Goal: Task Accomplishment & Management: Manage account settings

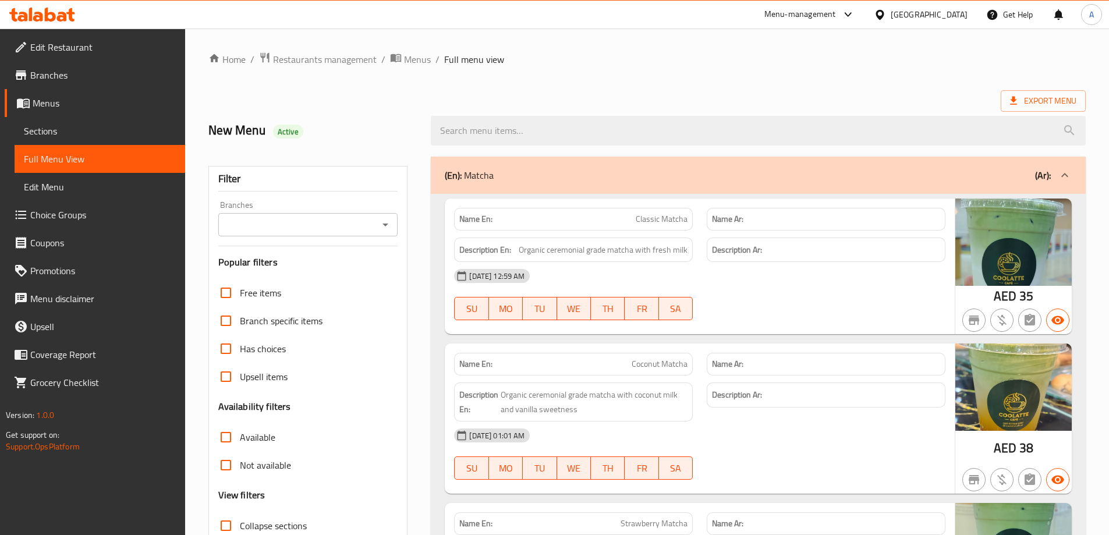
click at [328, 63] on span "Restaurants management" at bounding box center [325, 59] width 104 height 14
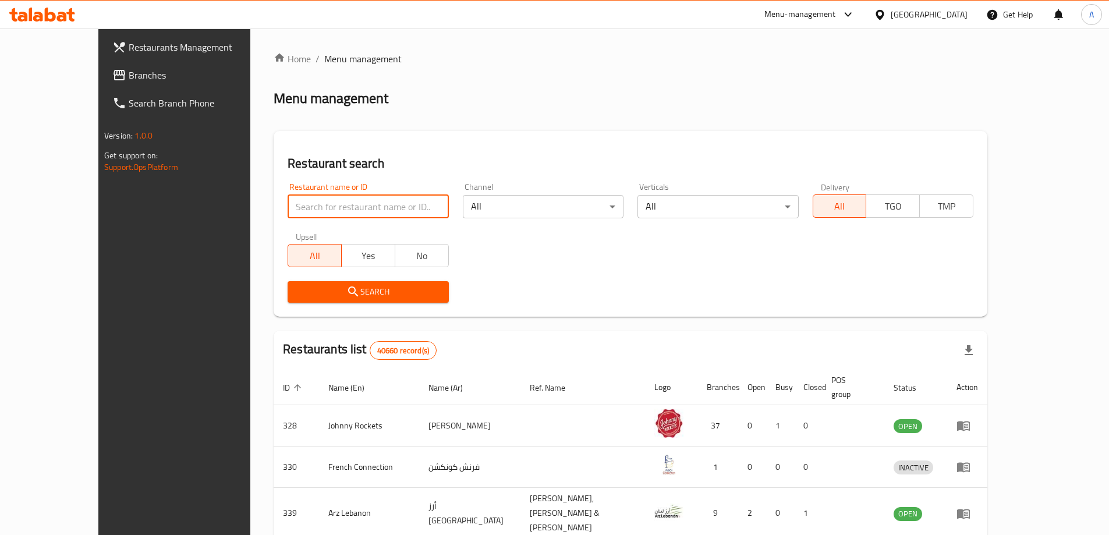
click at [296, 203] on input "search" at bounding box center [368, 206] width 161 height 23
paste input "KARACHI BITES"
type input "KARACHI BITES"
click button "Search" at bounding box center [368, 292] width 161 height 22
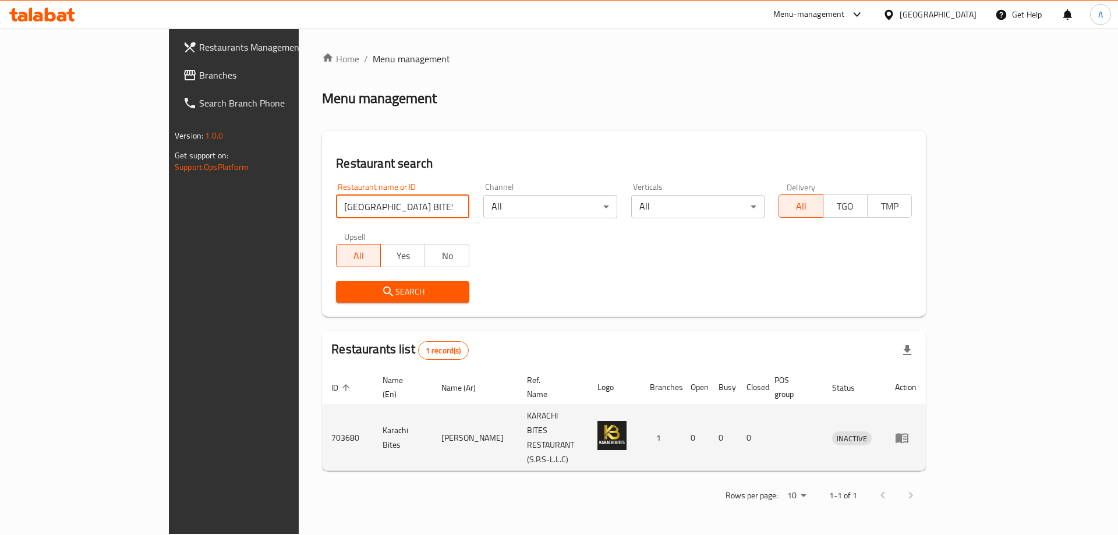
click at [909, 431] on icon "enhanced table" at bounding box center [902, 438] width 14 height 14
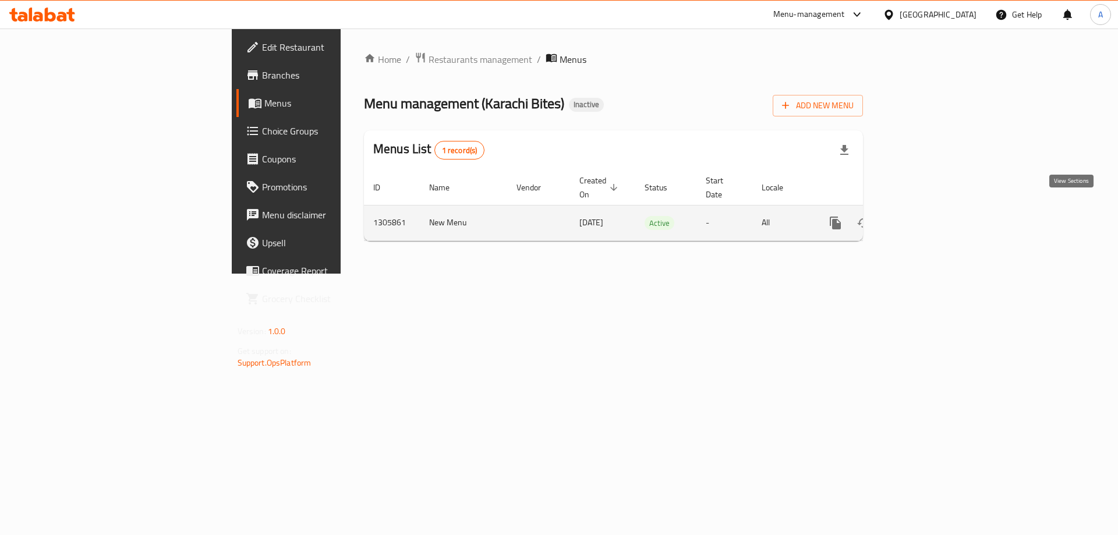
click at [926, 216] on icon "enhanced table" at bounding box center [919, 223] width 14 height 14
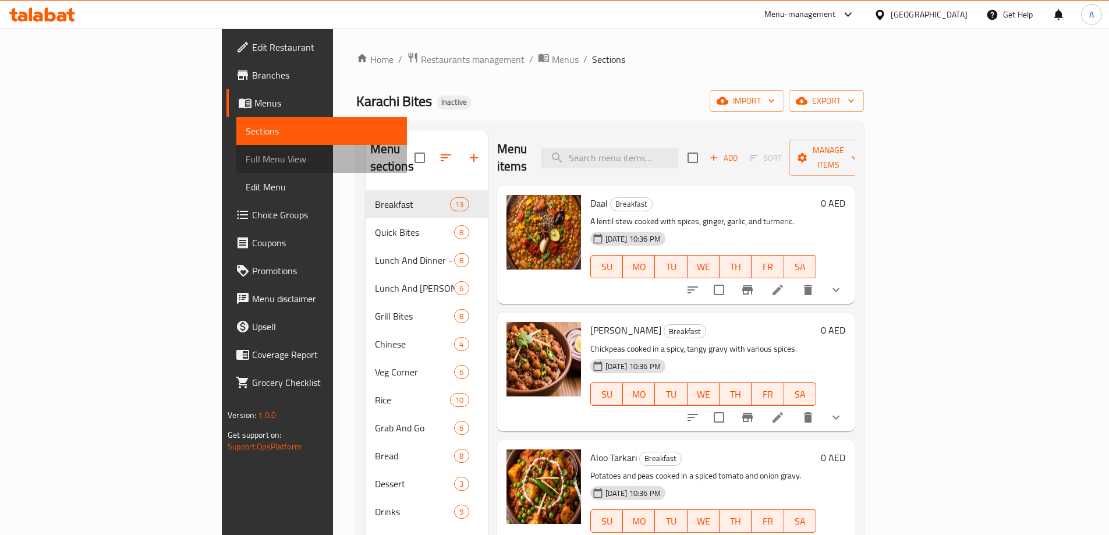
click at [246, 159] on span "Full Menu View" at bounding box center [322, 159] width 152 height 14
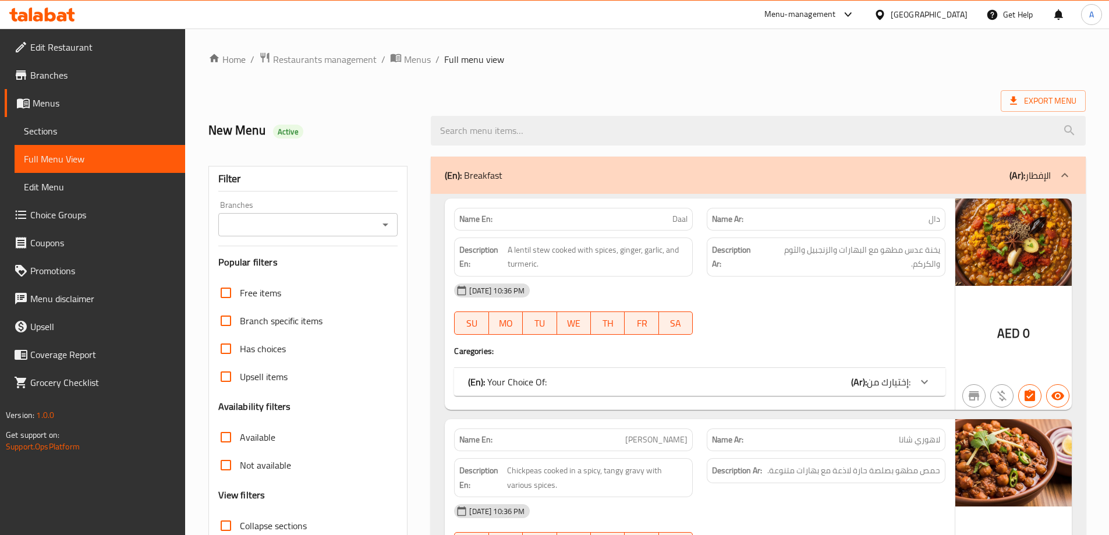
scroll to position [291, 0]
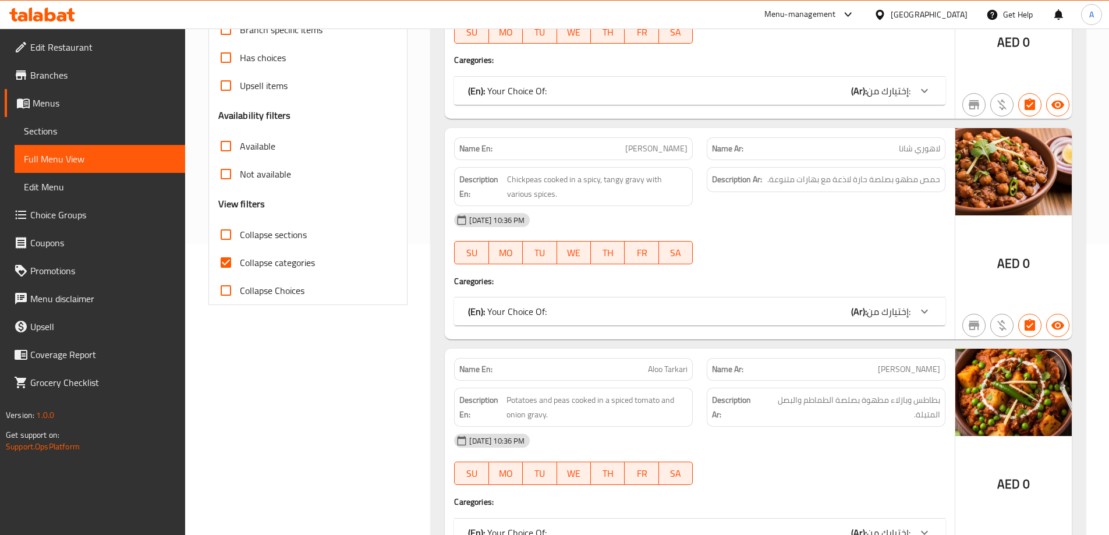
click at [269, 274] on label "Collapse categories" at bounding box center [263, 263] width 103 height 28
click at [240, 274] on input "Collapse categories" at bounding box center [226, 263] width 28 height 28
checkbox input "false"
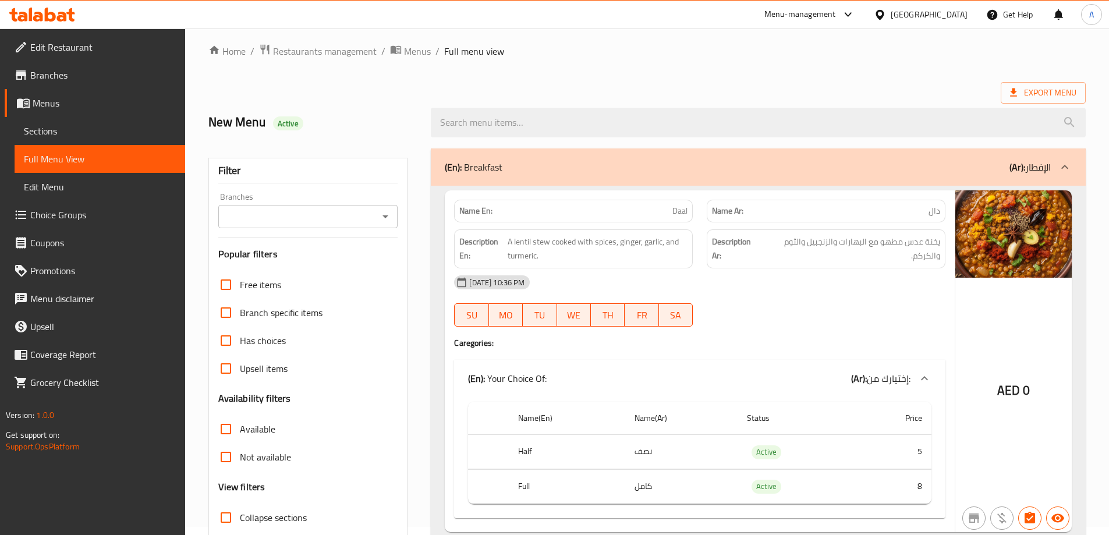
scroll to position [0, 0]
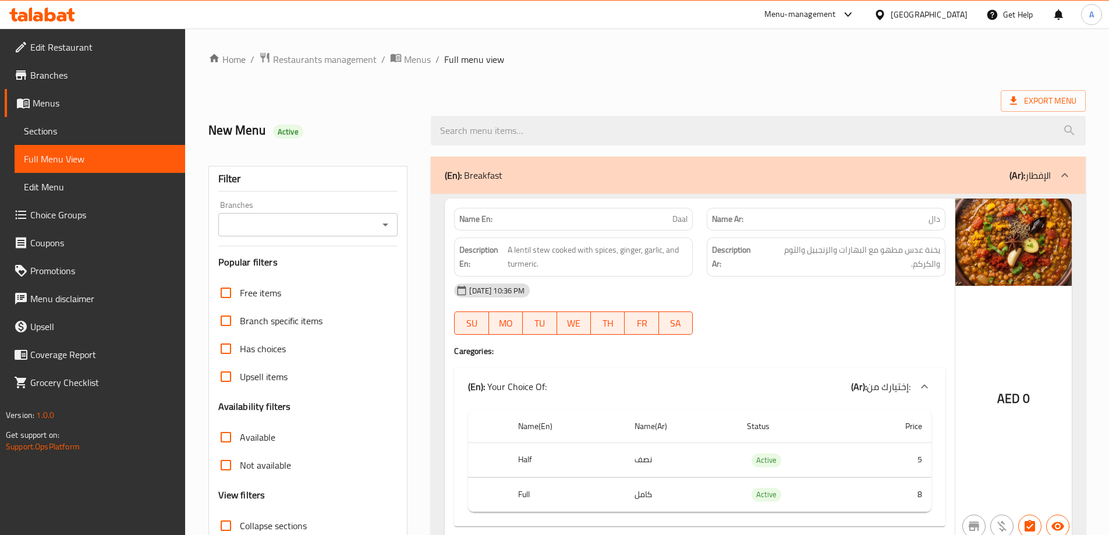
click at [781, 328] on div at bounding box center [826, 335] width 253 height 14
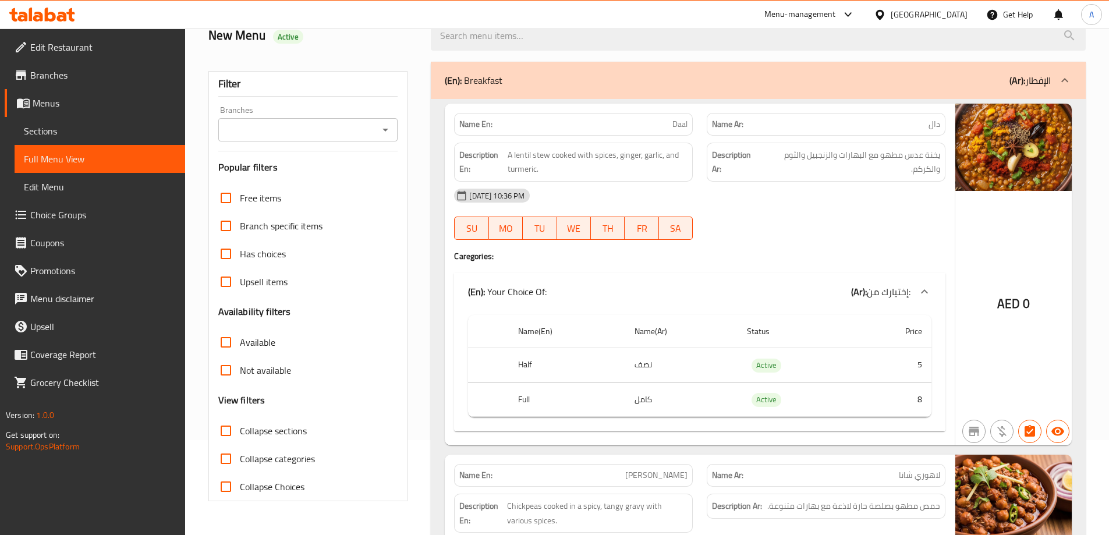
scroll to position [116, 0]
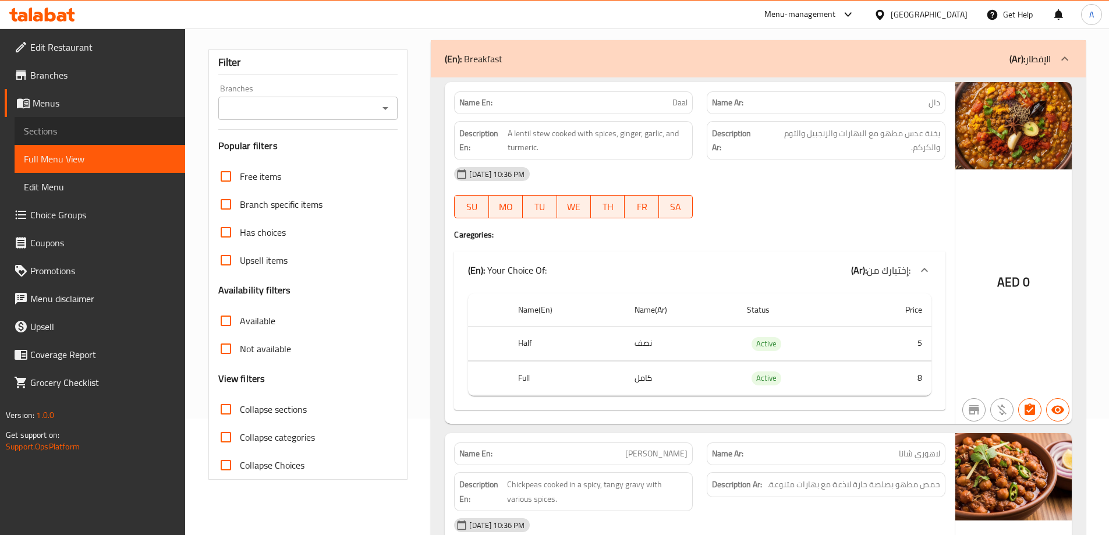
click at [84, 129] on span "Sections" at bounding box center [100, 131] width 152 height 14
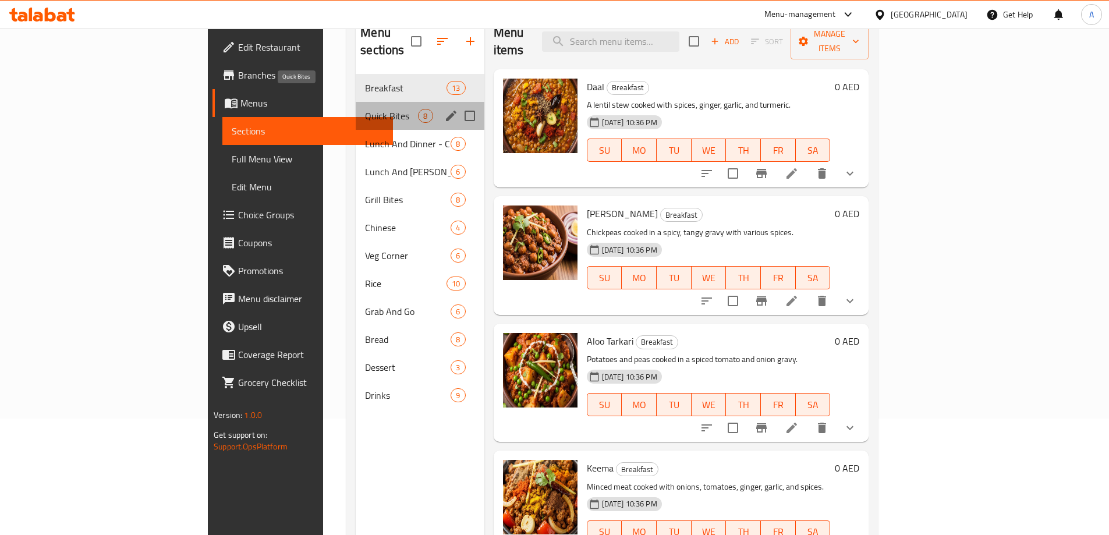
click at [365, 109] on span "Quick Bites" at bounding box center [391, 116] width 53 height 14
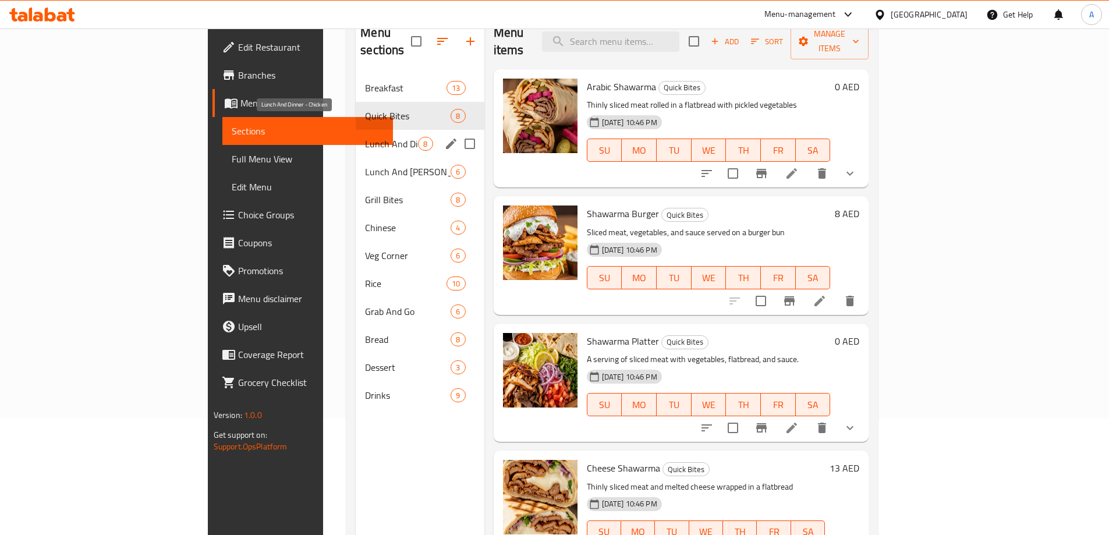
click at [365, 137] on span "Lunch And Dinner - Chicken" at bounding box center [391, 144] width 53 height 14
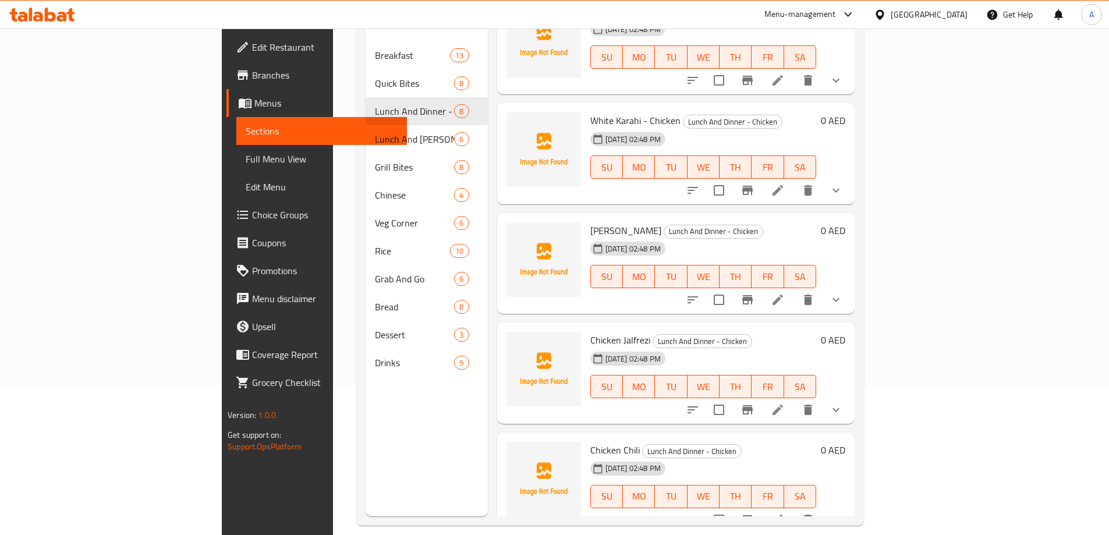
scroll to position [163, 0]
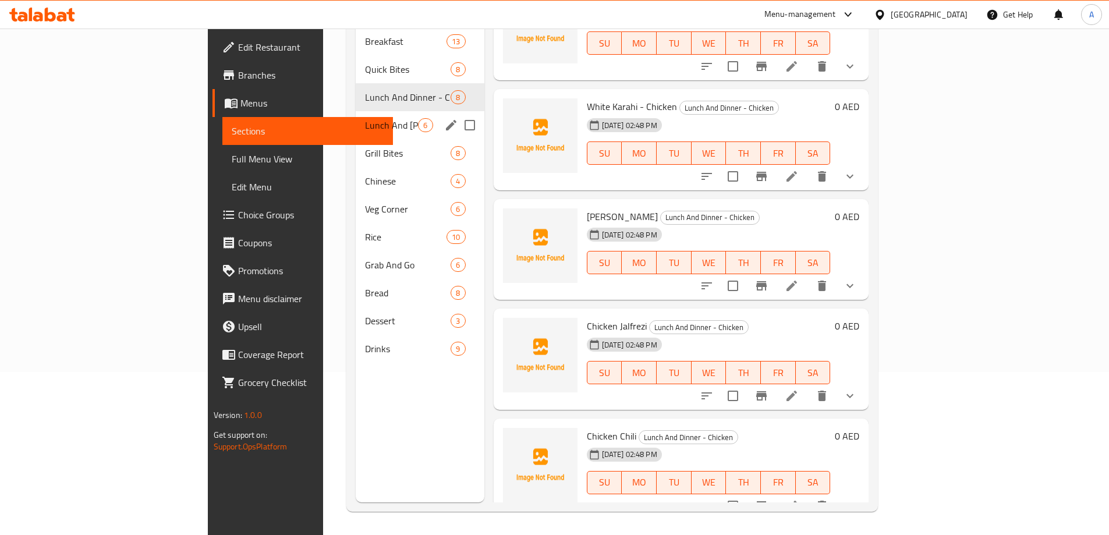
click at [356, 116] on div "Lunch And Dinner - Mutton 6" at bounding box center [420, 125] width 128 height 28
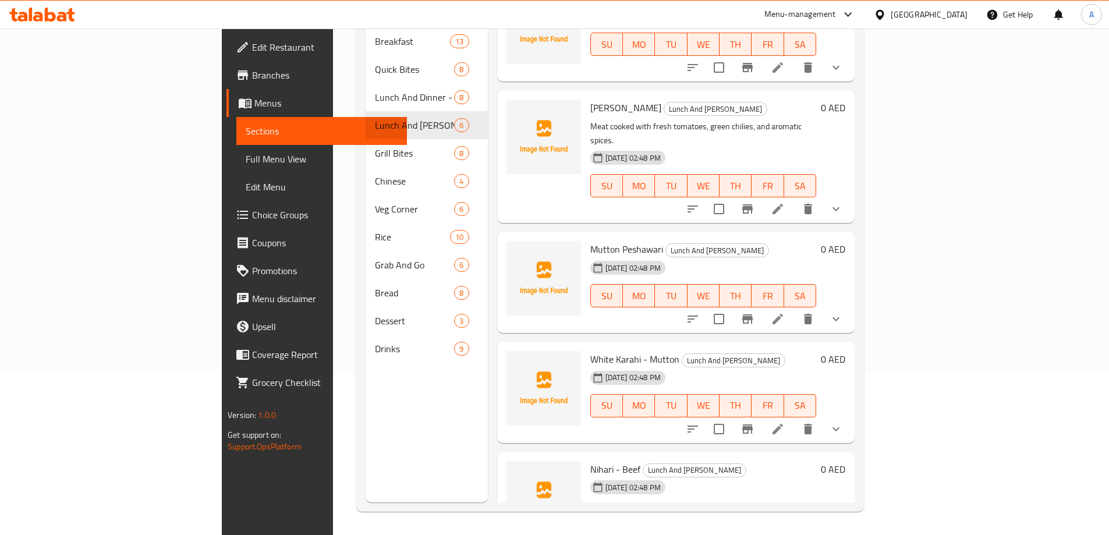
scroll to position [187, 0]
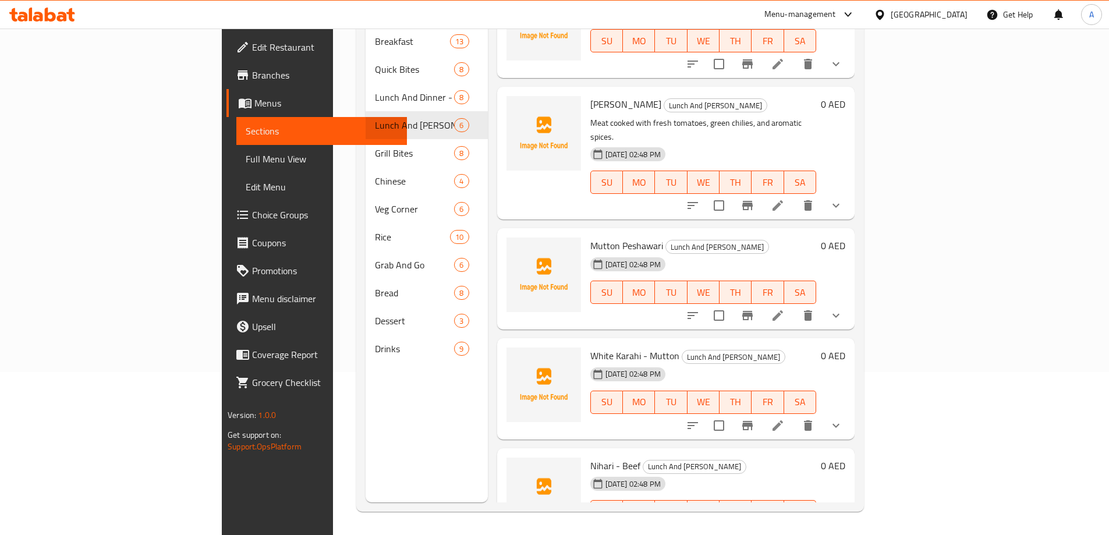
click at [375, 146] on span "Grill Bites" at bounding box center [415, 153] width 80 height 14
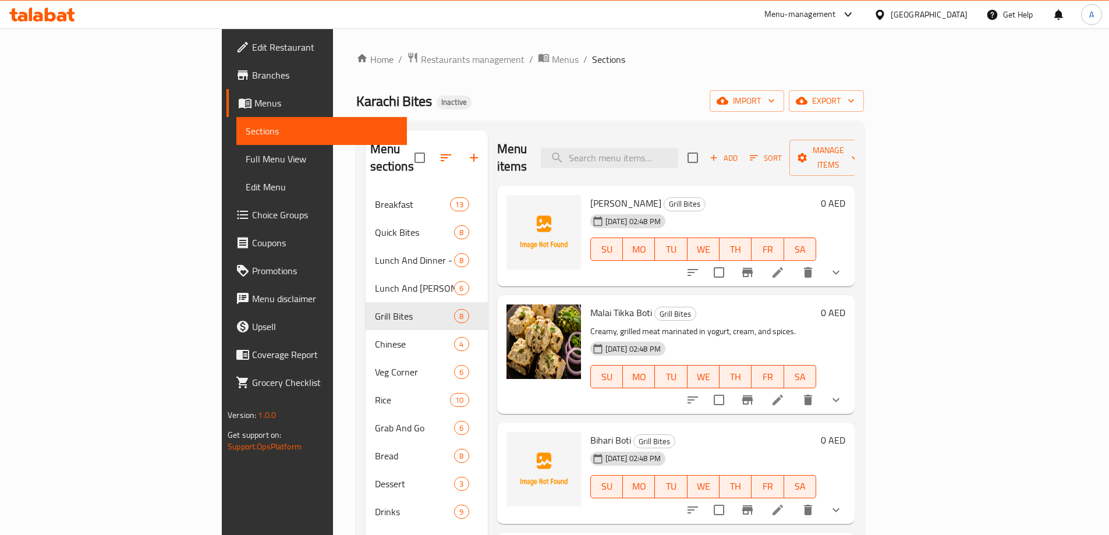
click at [761, 324] on p "Creamy, grilled meat marinated in yogurt, cream, and spices." at bounding box center [703, 331] width 226 height 15
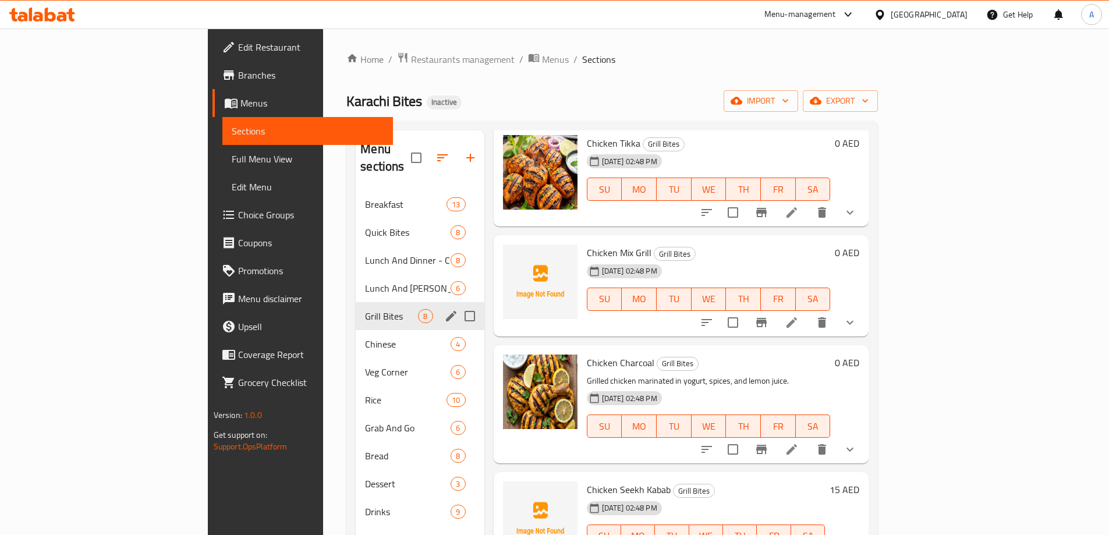
click at [356, 330] on div "Chinese 4" at bounding box center [420, 344] width 128 height 28
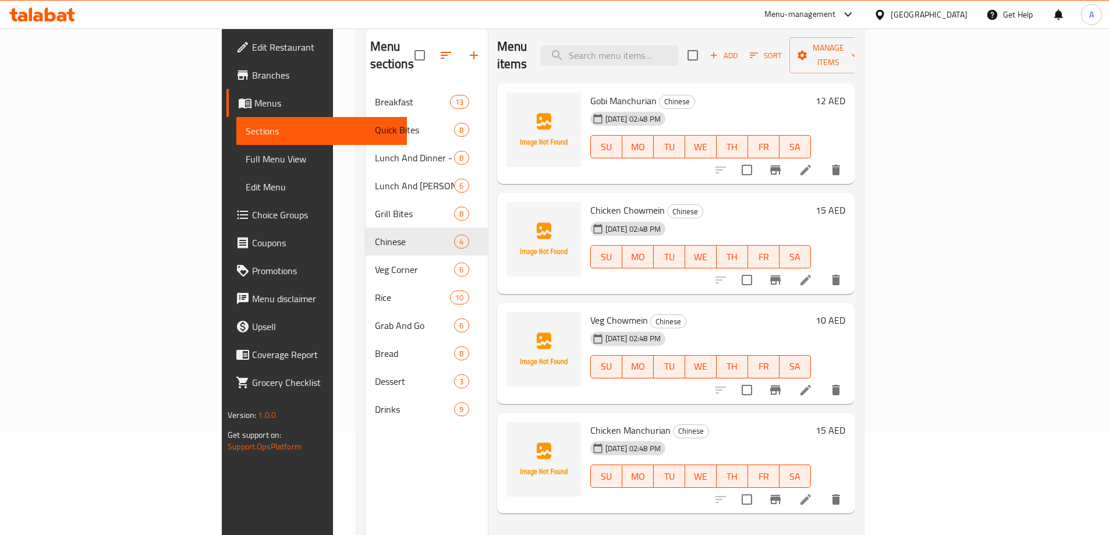
scroll to position [163, 0]
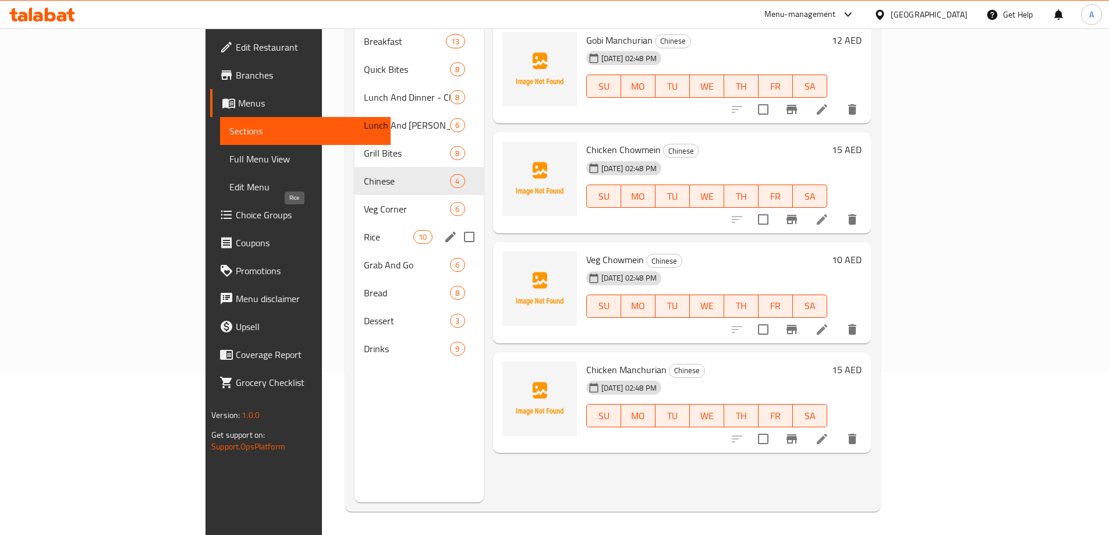
click at [364, 202] on span "Veg Corner" at bounding box center [407, 209] width 87 height 14
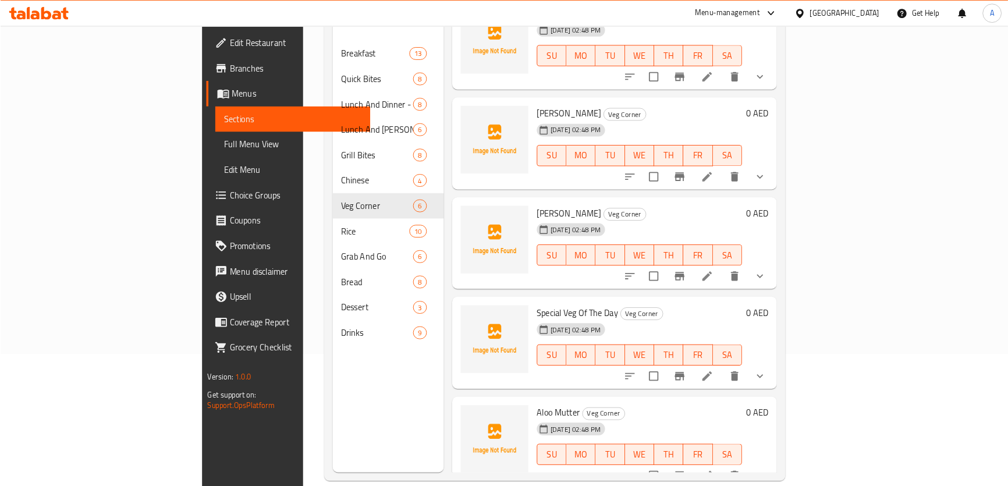
scroll to position [163, 0]
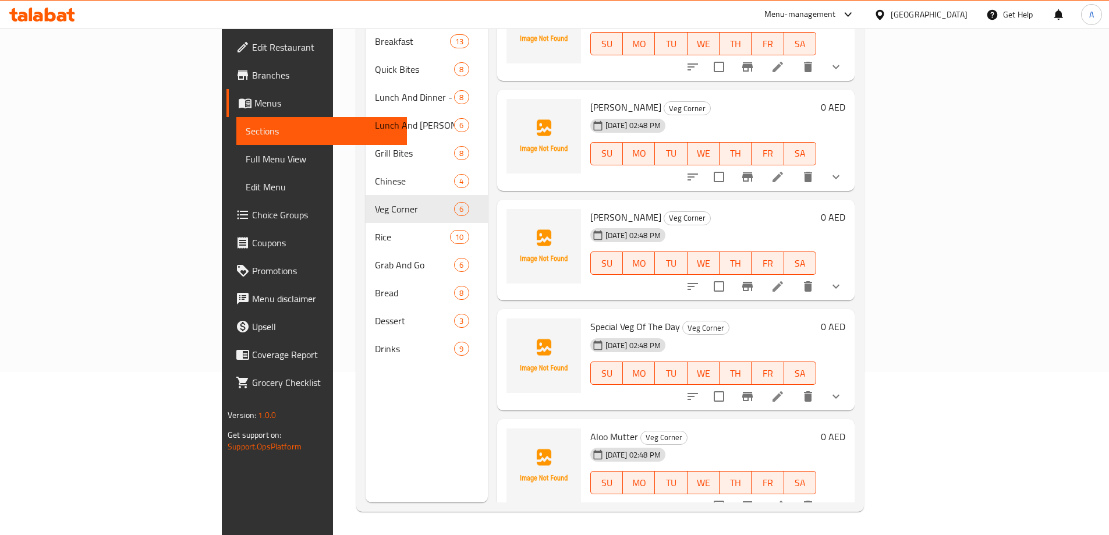
click at [366, 397] on div "Menu sections Breakfast 13 Quick Bites 8 Lunch And Dinner - Chicken 8 Lunch And…" at bounding box center [427, 234] width 122 height 535
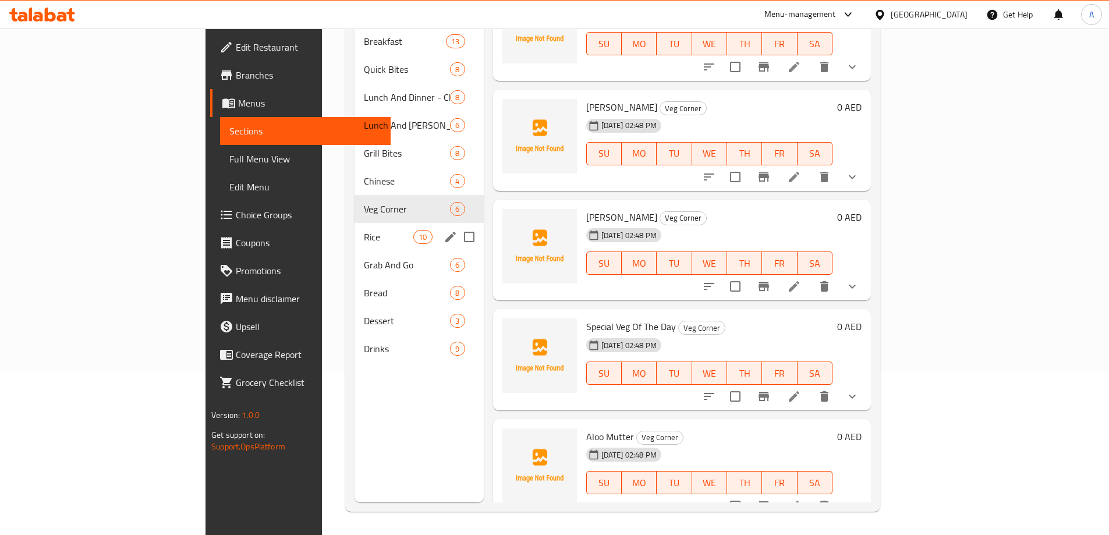
click at [364, 230] on span "Rice" at bounding box center [388, 237] width 49 height 14
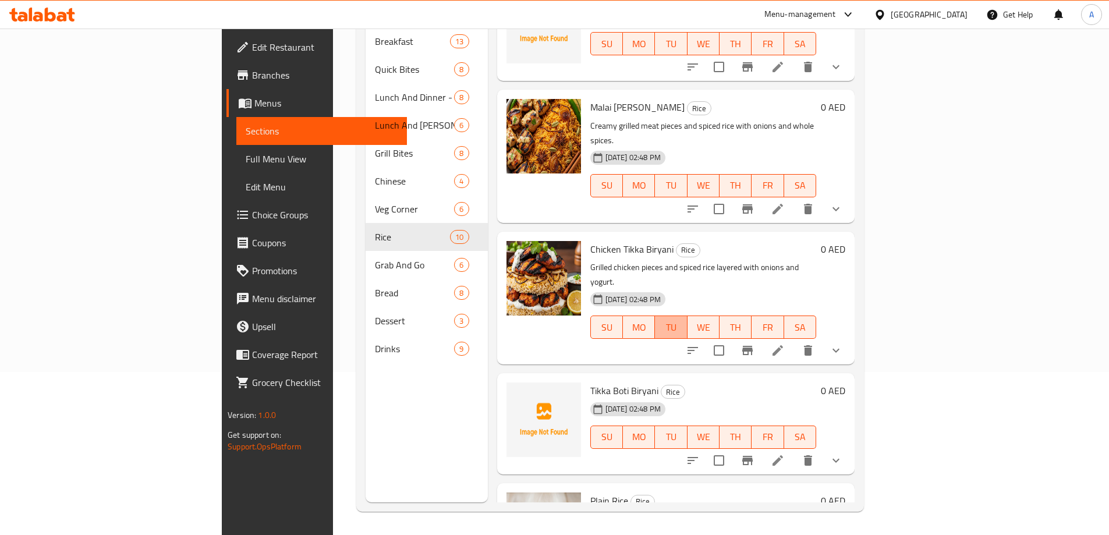
click at [682, 319] on span "TU" at bounding box center [671, 327] width 23 height 17
type button "2"
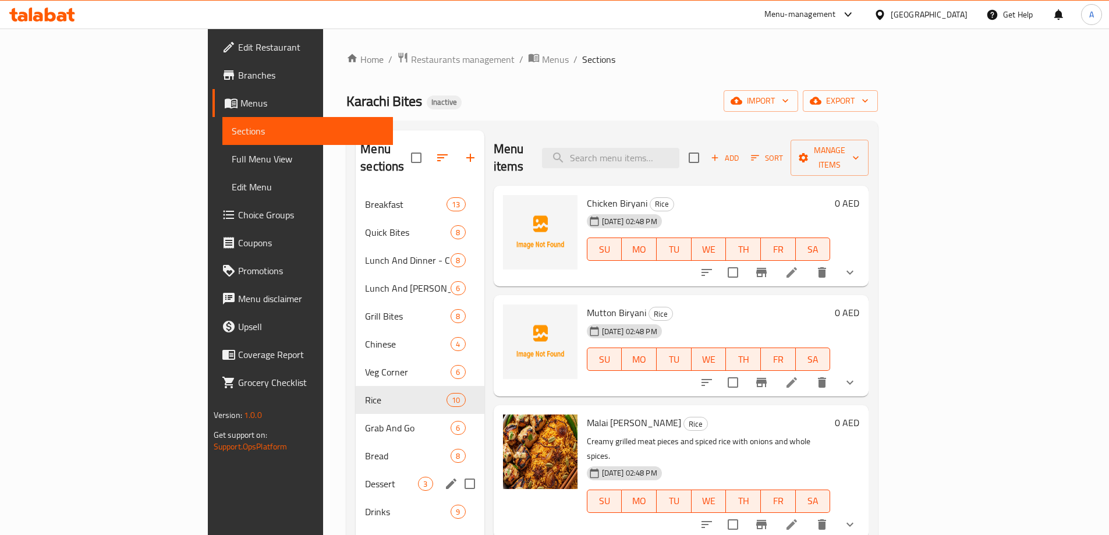
click at [365, 477] on span "Dessert" at bounding box center [391, 484] width 53 height 14
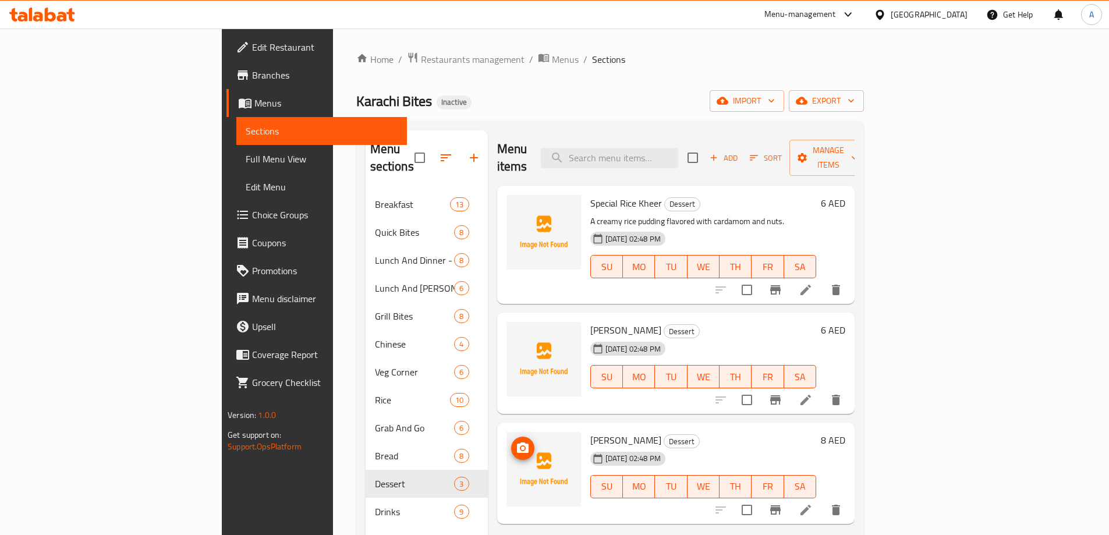
click at [795, 322] on h6 "Suji Halwa Dessert" at bounding box center [703, 330] width 226 height 16
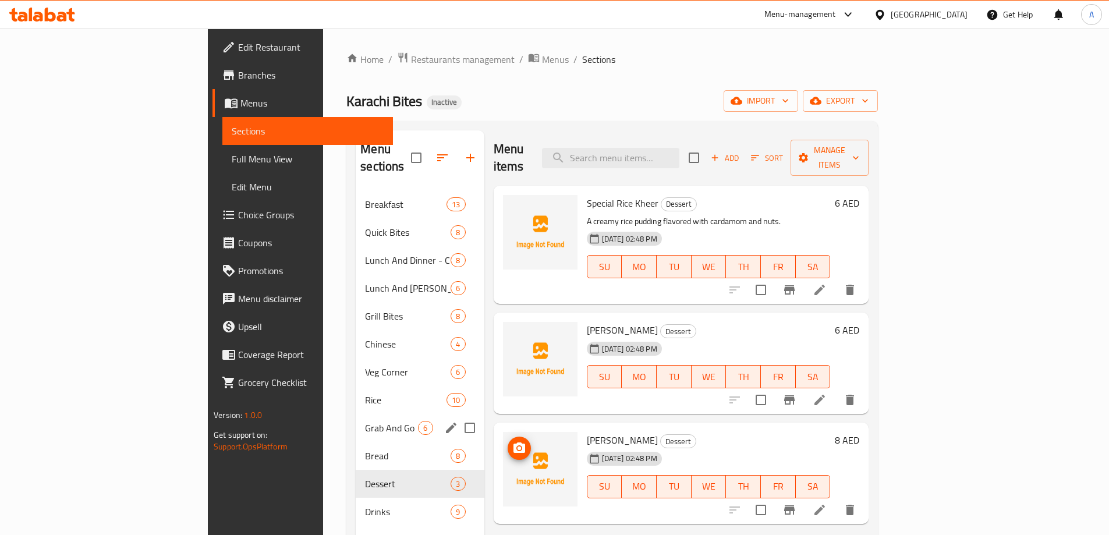
click at [365, 421] on span "Grab And Go" at bounding box center [391, 428] width 53 height 14
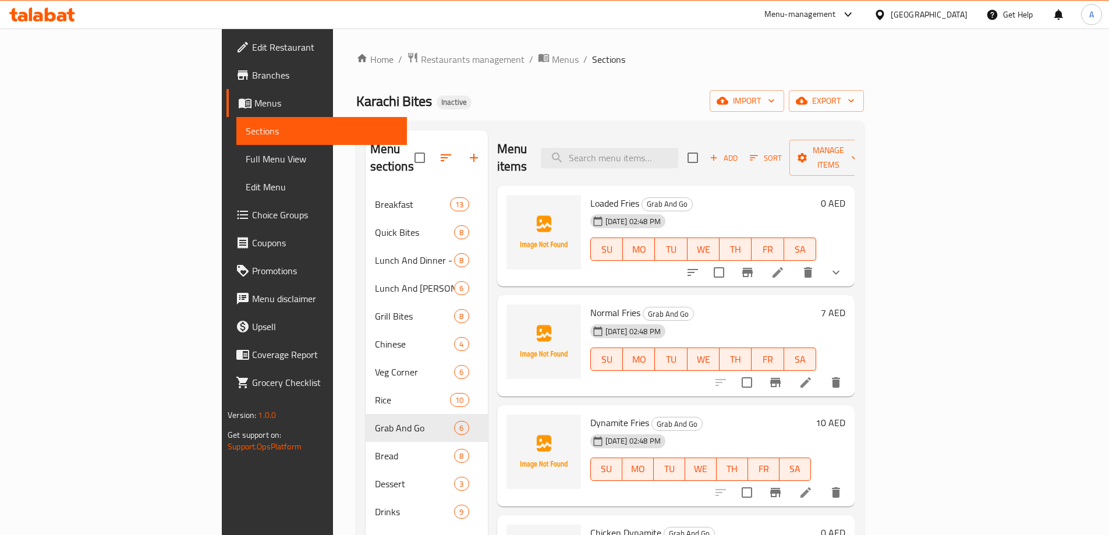
click at [746, 304] on h6 "Normal Fries Grab And Go" at bounding box center [703, 312] width 226 height 16
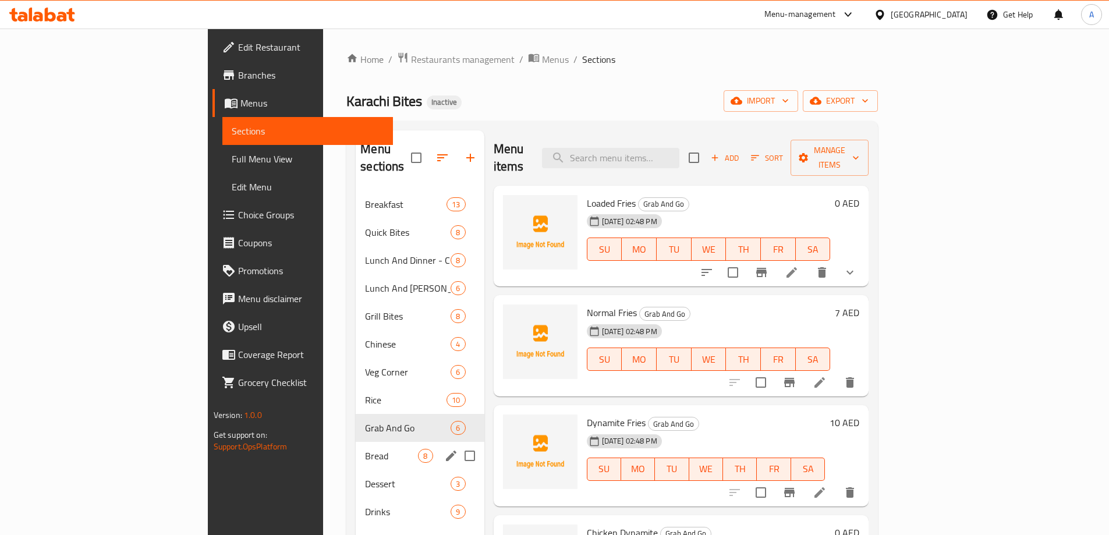
click at [365, 449] on span "Bread" at bounding box center [391, 456] width 53 height 14
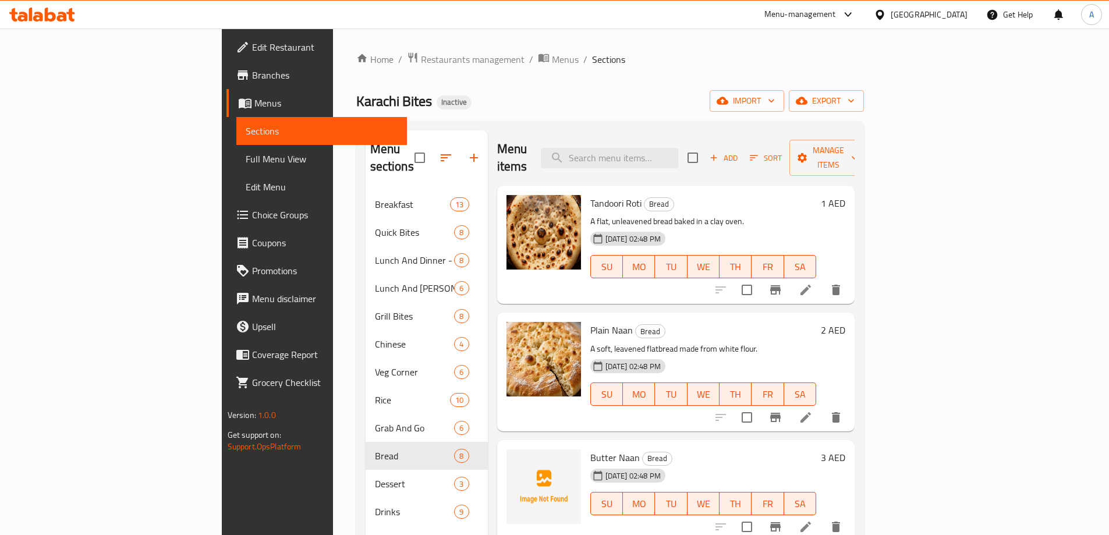
click at [678, 322] on h6 "Plain Naan Bread" at bounding box center [703, 330] width 226 height 16
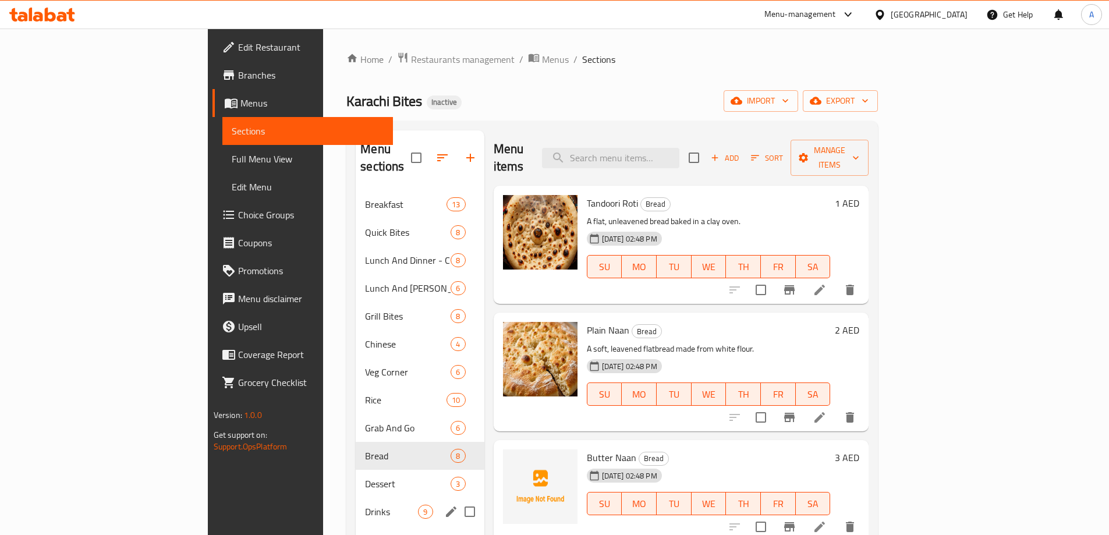
click at [365, 505] on span "Drinks" at bounding box center [391, 512] width 53 height 14
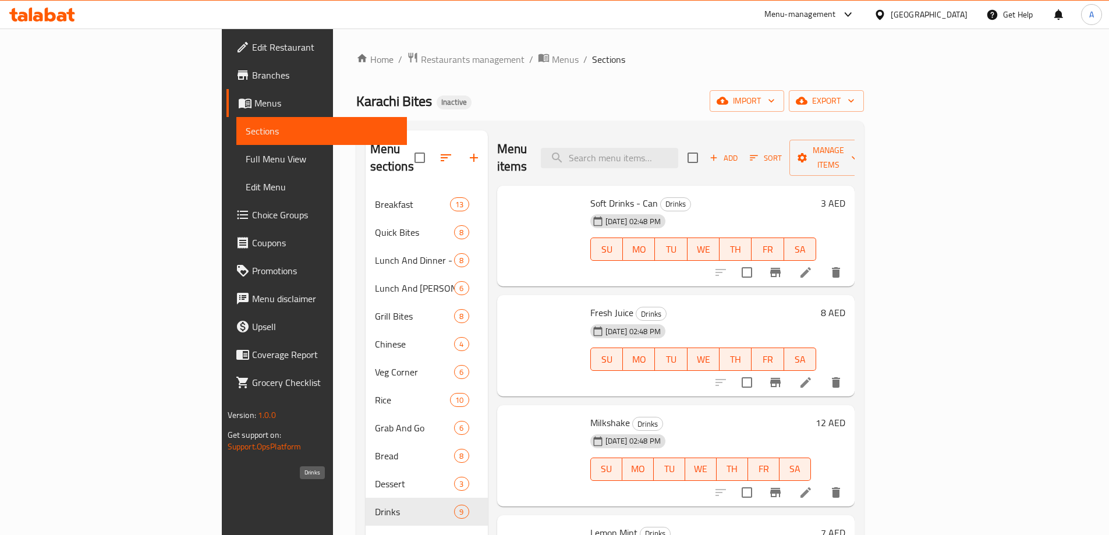
click at [785, 304] on h6 "Fresh Juice Drinks" at bounding box center [703, 312] width 226 height 16
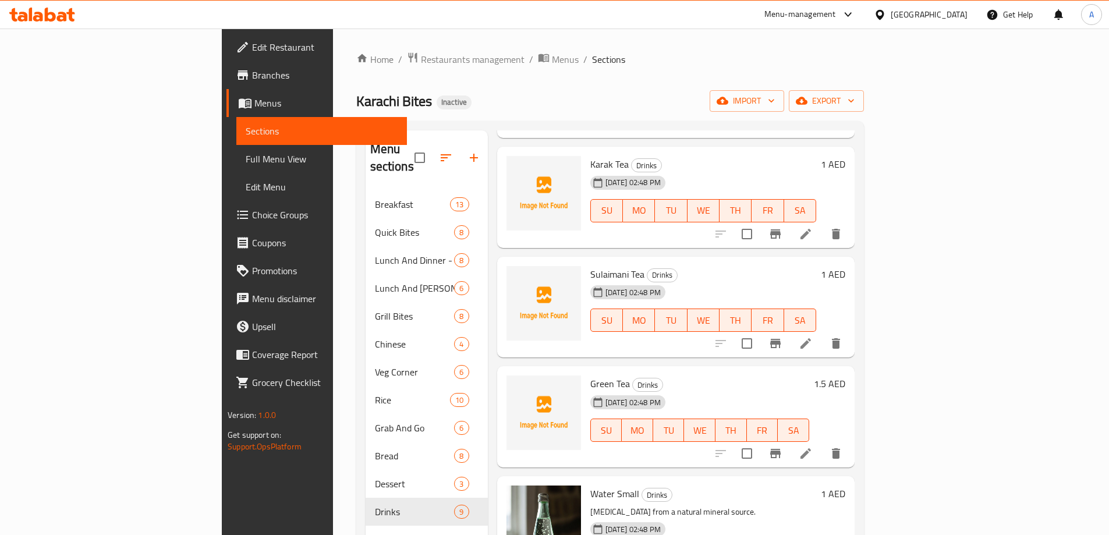
scroll to position [534, 0]
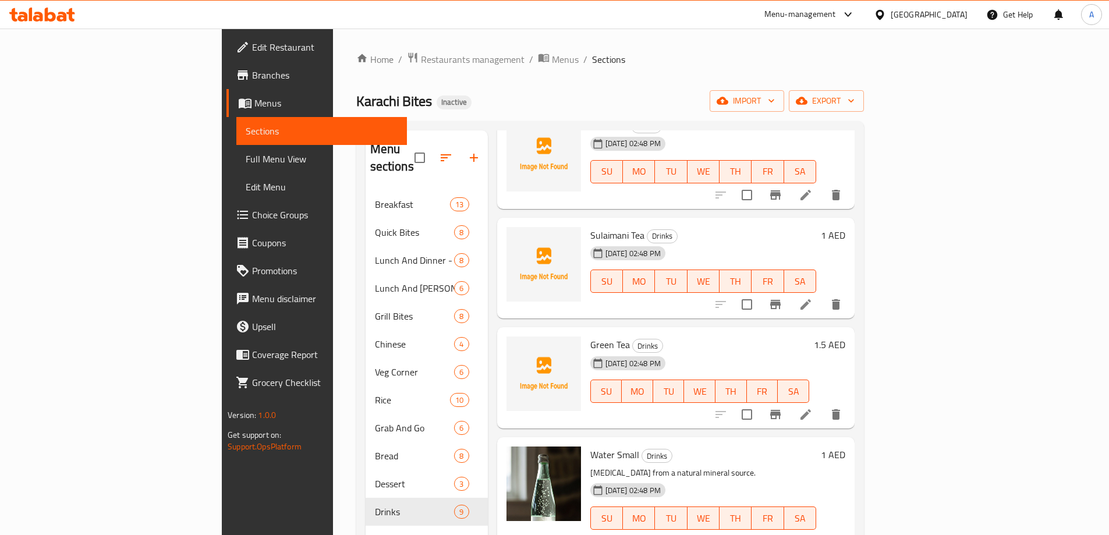
click at [792, 387] on div "SU MO TU WE TH FR SA" at bounding box center [700, 391] width 228 height 33
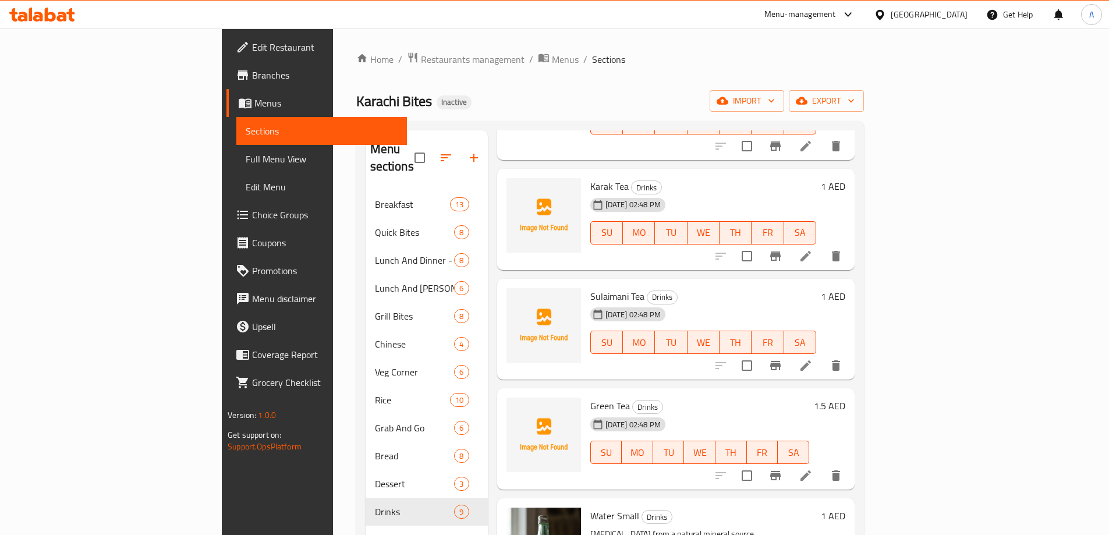
scroll to position [418, 0]
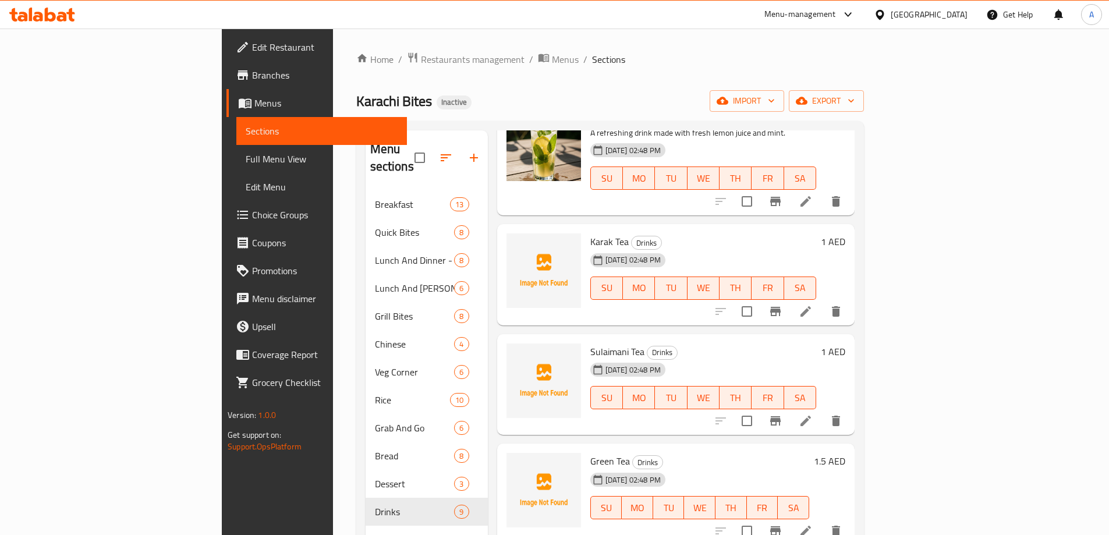
click at [246, 154] on span "Full Menu View" at bounding box center [322, 159] width 152 height 14
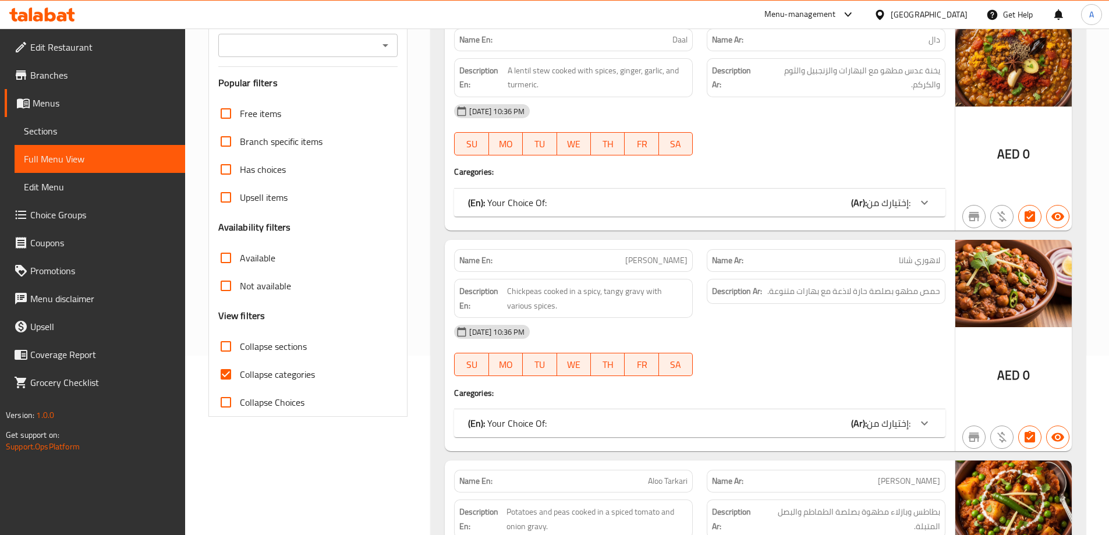
scroll to position [13, 0]
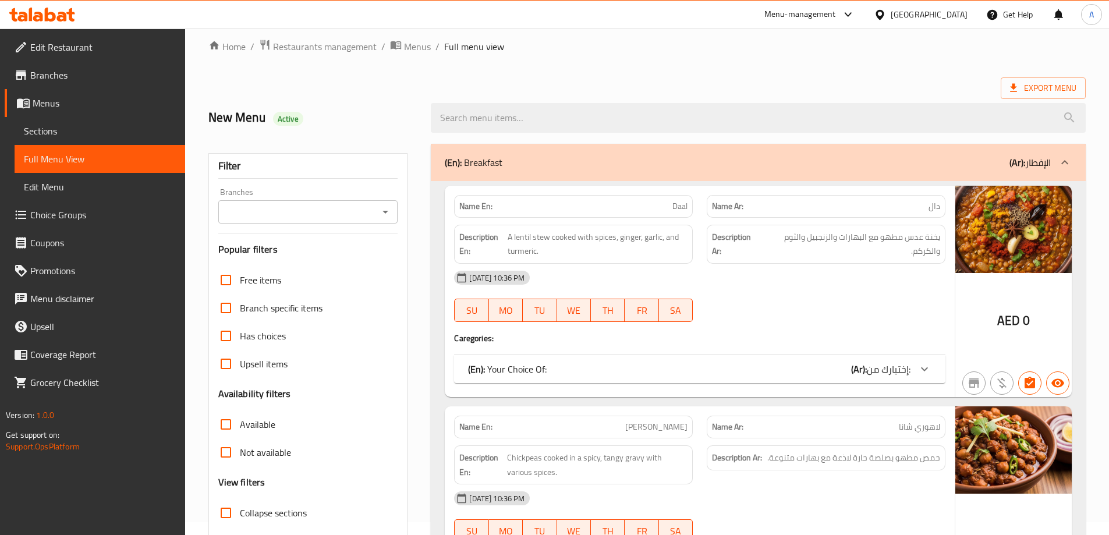
click at [95, 133] on span "Sections" at bounding box center [100, 131] width 152 height 14
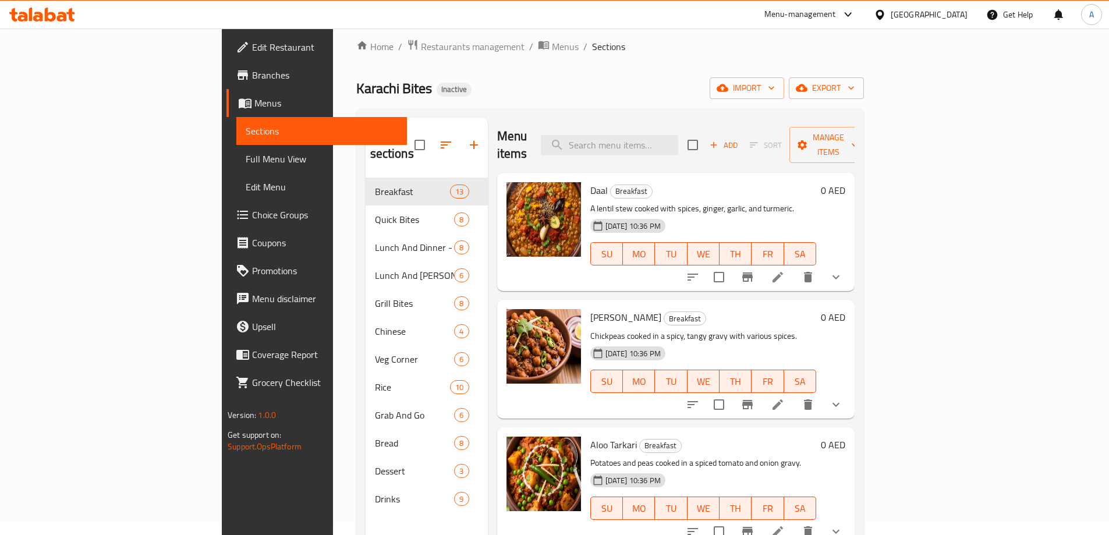
click at [782, 329] on p "Chickpeas cooked in a spicy, tangy gravy with various spices." at bounding box center [703, 336] width 226 height 15
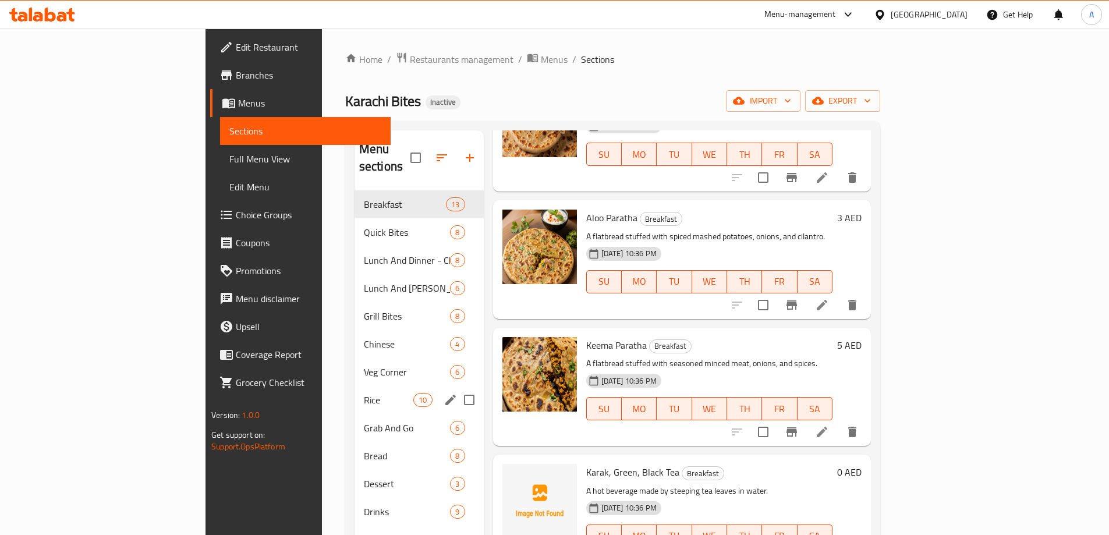
click at [364, 225] on span "Quick Bites" at bounding box center [407, 232] width 87 height 14
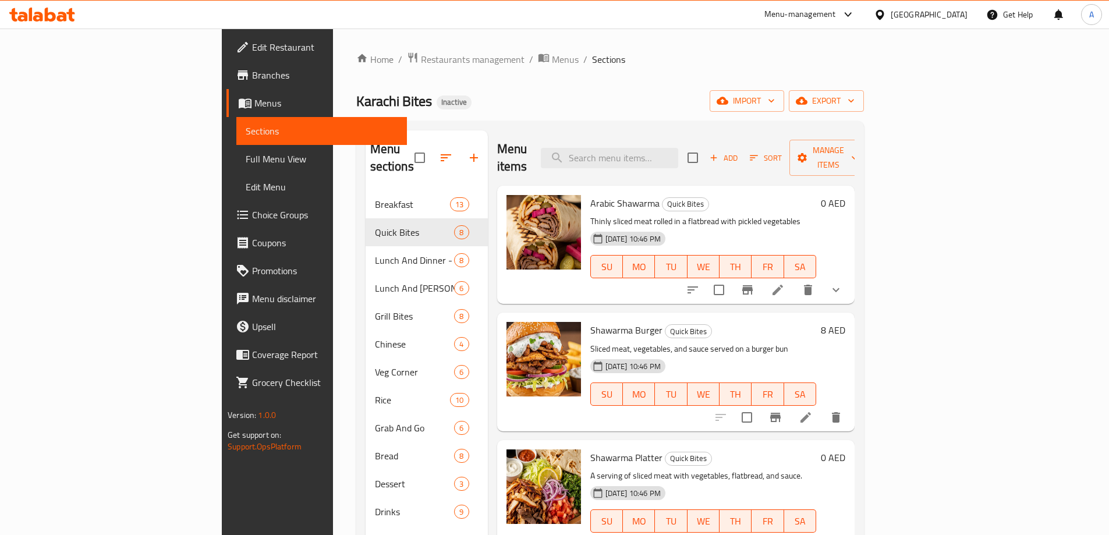
click at [246, 159] on span "Full Menu View" at bounding box center [322, 159] width 152 height 14
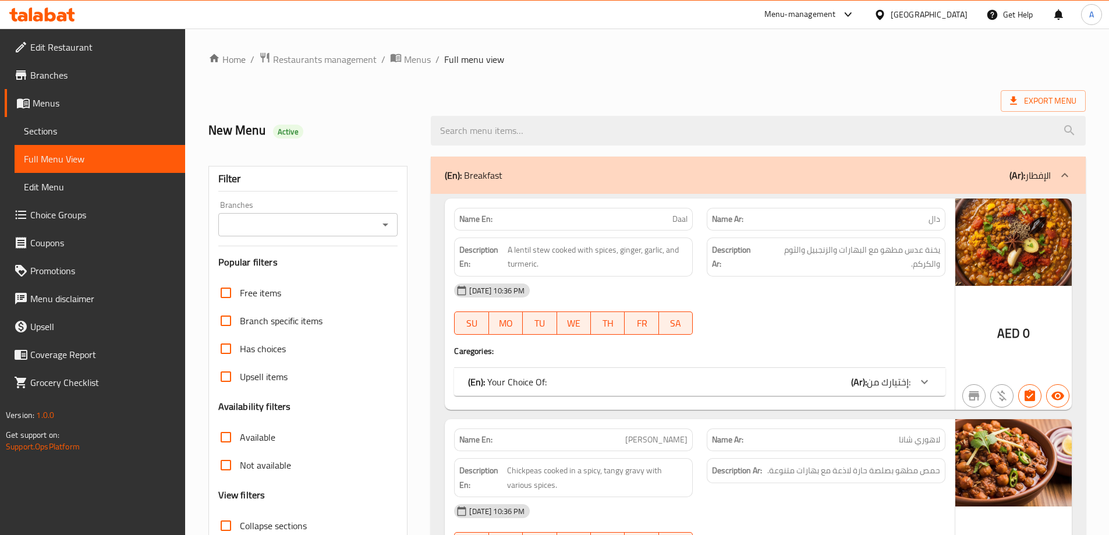
click at [683, 308] on div "SU MO TU WE TH FR SA" at bounding box center [573, 322] width 253 height 37
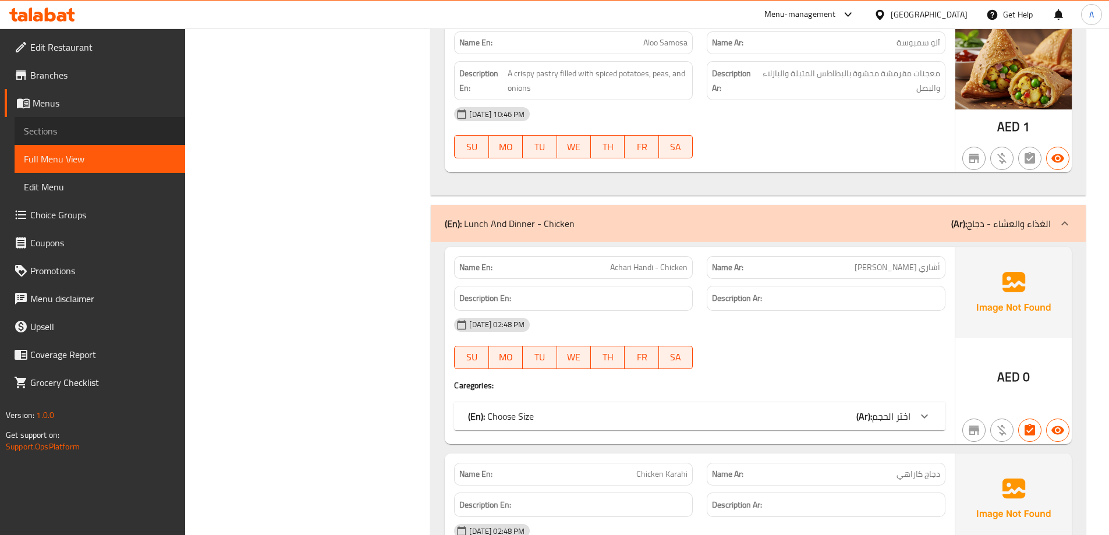
click at [71, 139] on link "Sections" at bounding box center [100, 131] width 171 height 28
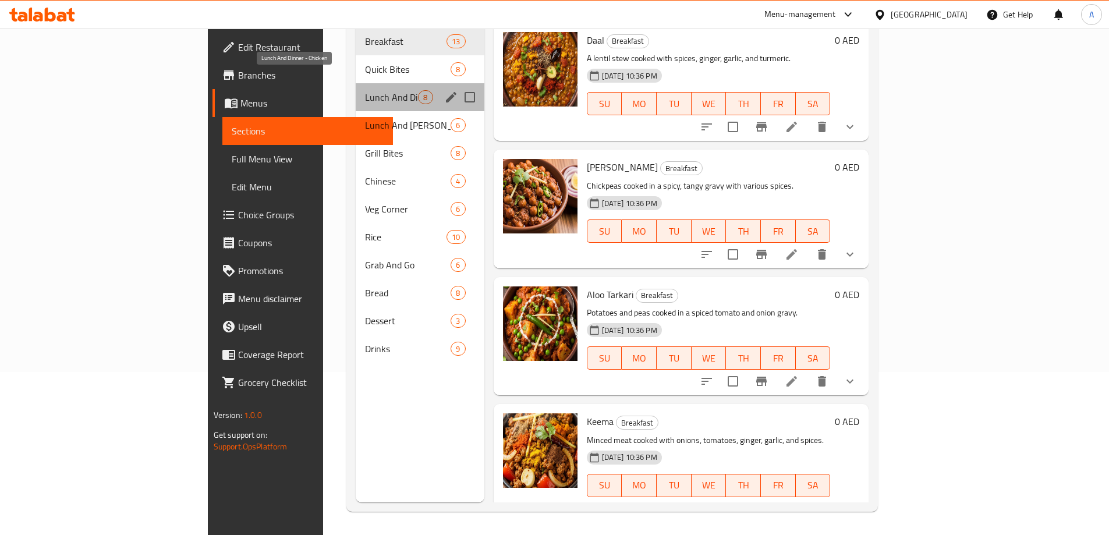
click at [365, 90] on span "Lunch And Dinner - Chicken" at bounding box center [391, 97] width 53 height 14
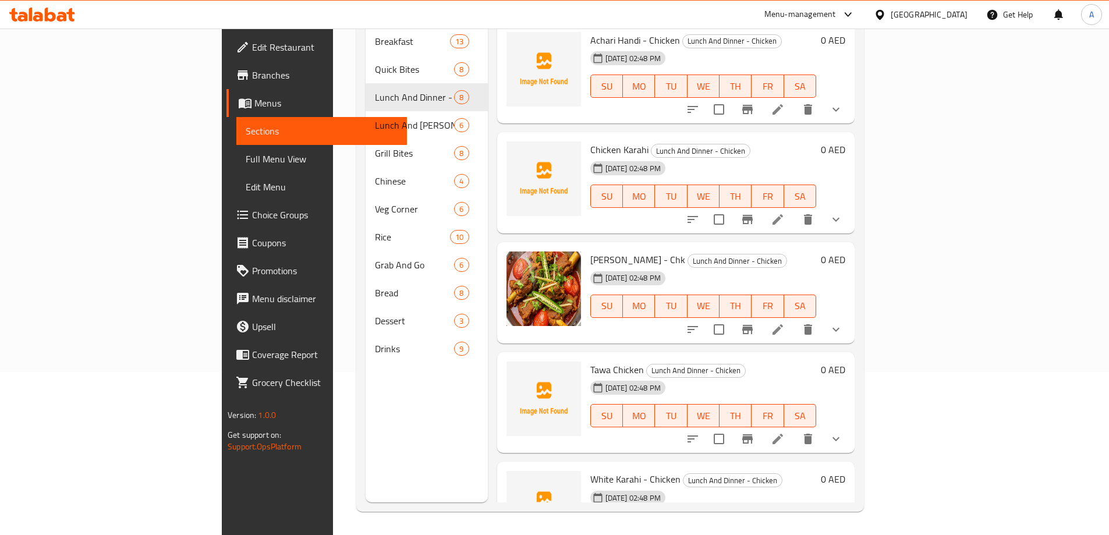
click at [679, 364] on span "Lunch And Dinner - Chicken" at bounding box center [696, 370] width 98 height 13
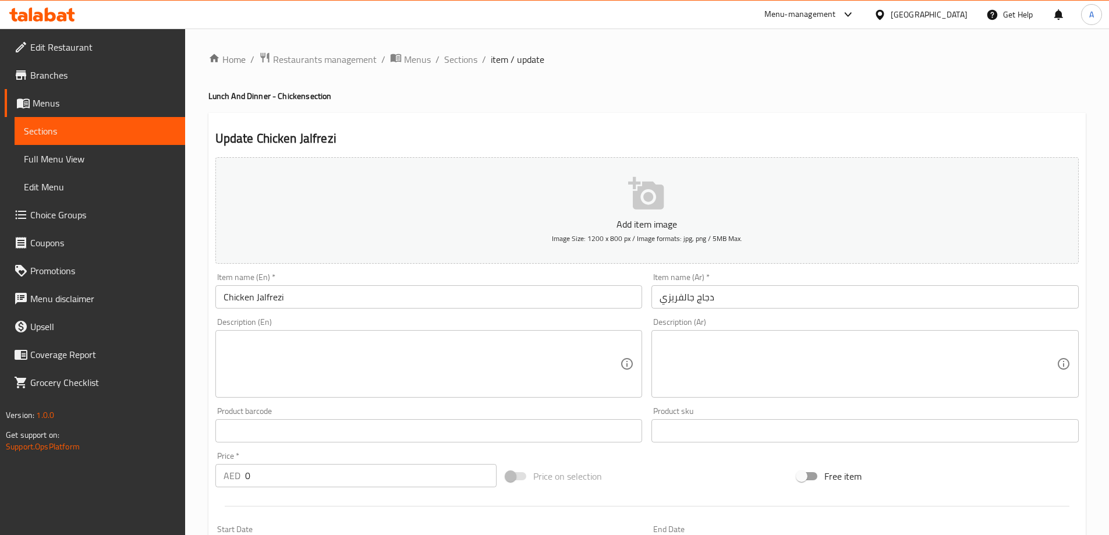
click at [343, 364] on textarea at bounding box center [422, 363] width 397 height 55
paste textarea "A stir-fried chicken dish with a thick, semi-dry sauce."
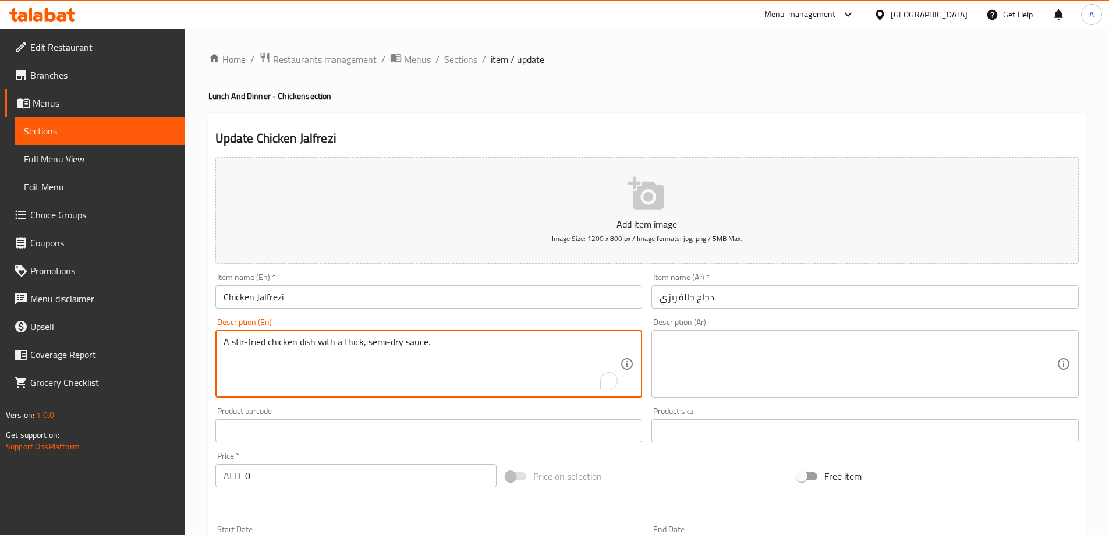
type textarea "A stir-fried chicken dish with a thick, semi-dry sauce."
click at [766, 371] on textarea at bounding box center [858, 363] width 397 height 55
paste textarea "طبق دجاج مقلي مع صلصة سميكة شبه جافة."
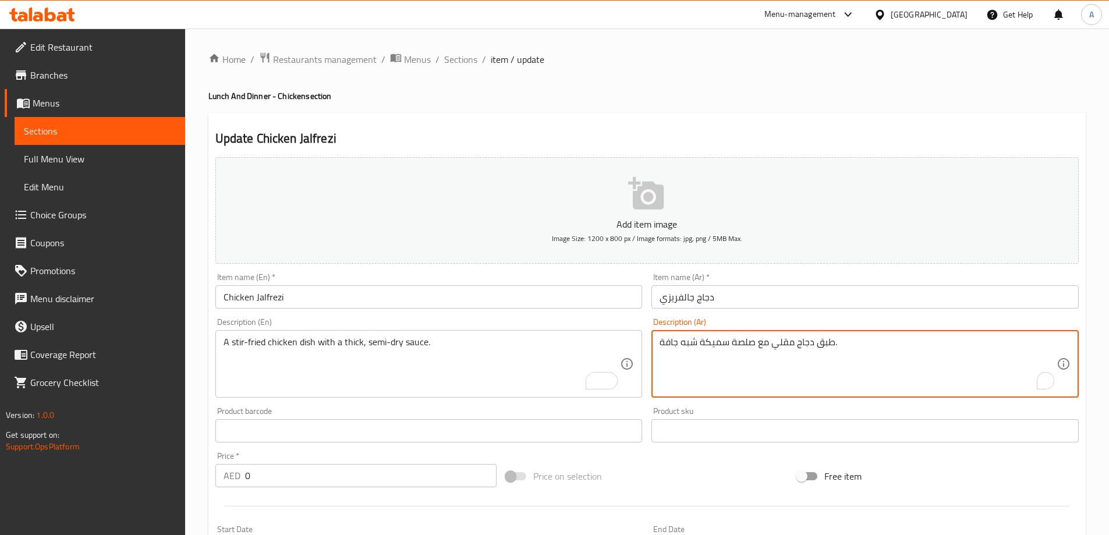
type textarea "طبق دجاج مقلي مع صلصة سميكة شبه جافة."
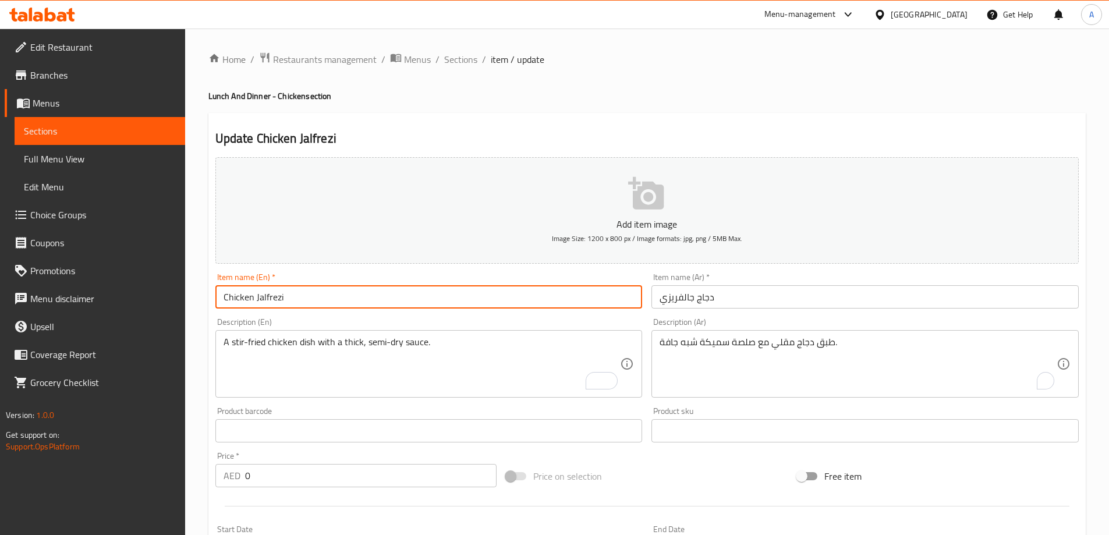
click at [534, 303] on input "Chicken Jalfrezi" at bounding box center [428, 296] width 427 height 23
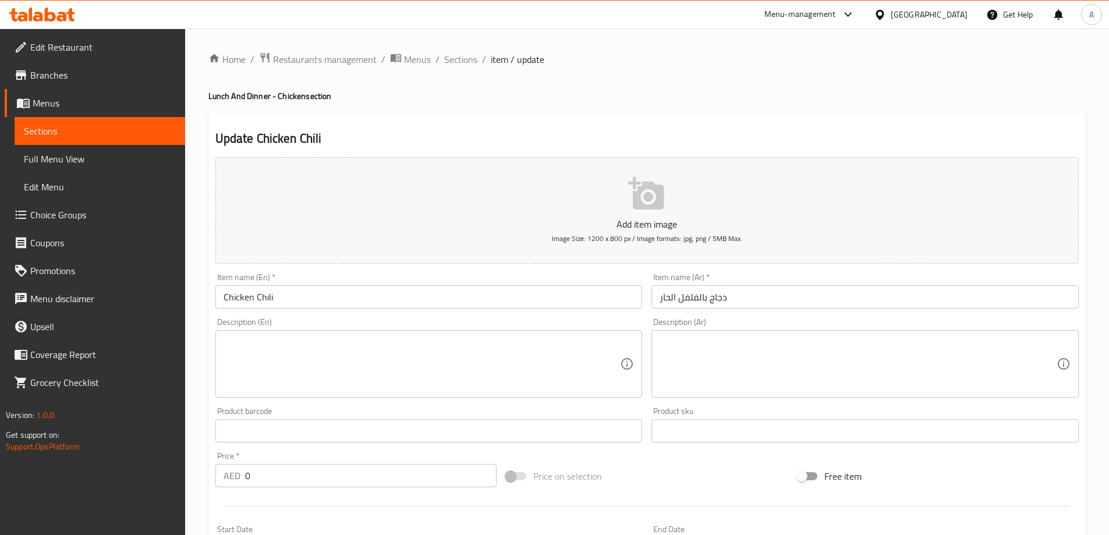
click at [341, 352] on textarea at bounding box center [422, 363] width 397 height 55
paste textarea "A hearty stew with tender chicken and beans in a creamy, savory, and smoky sauc…"
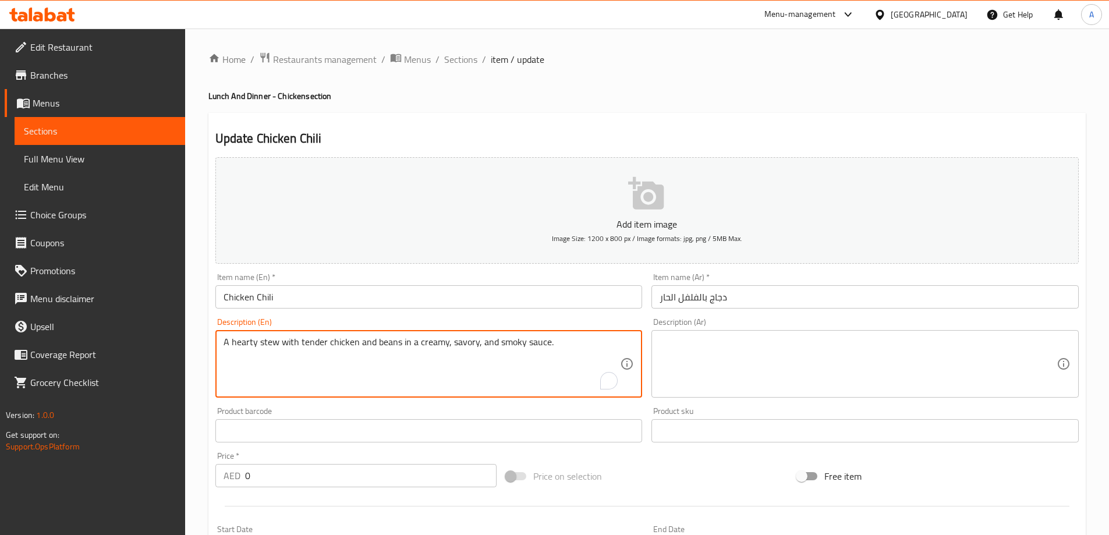
type textarea "A hearty stew with tender chicken and beans in a creamy, savory, and smoky sauc…"
click at [797, 358] on textarea at bounding box center [858, 363] width 397 height 55
paste textarea "حساء شهي مع دجاج طري وفاصوليا في صلصة كريمة ولذيذة ومدخنة."
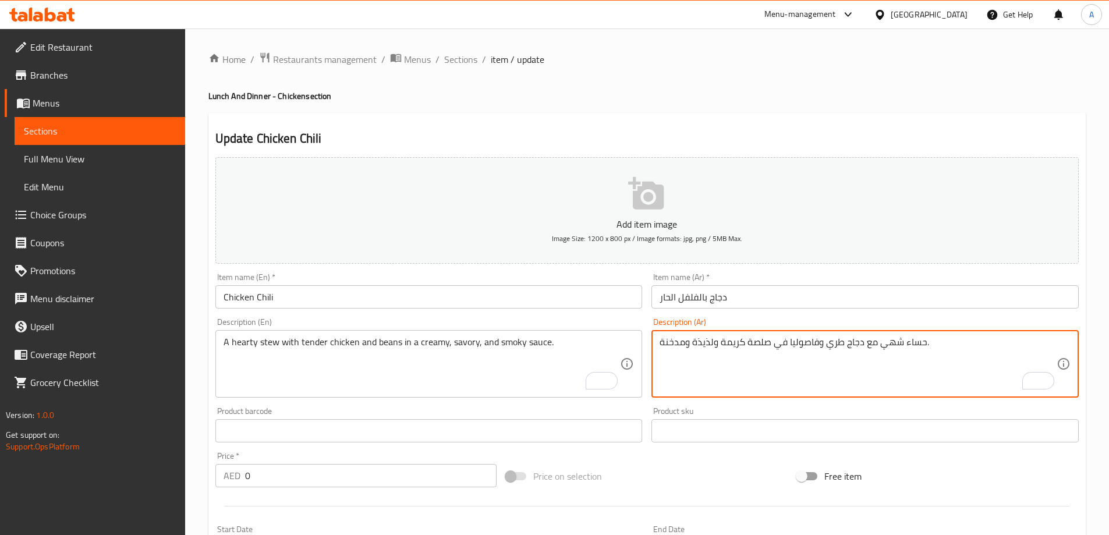
type textarea "حساء شهي مع دجاج طري وفاصوليا في صلصة كريمة ولذيذة ومدخنة."
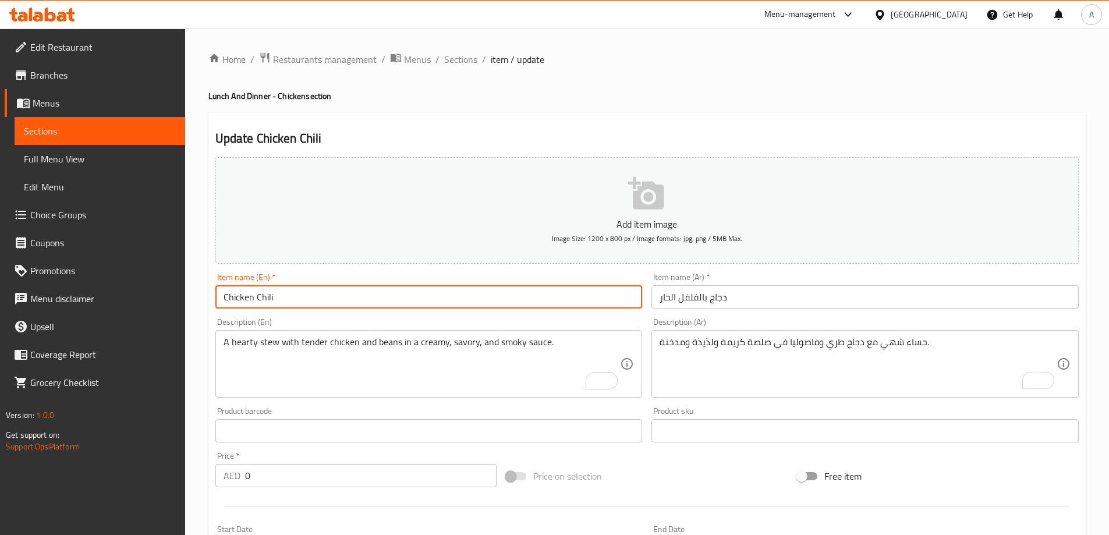
click at [551, 299] on input "Chicken Chili" at bounding box center [428, 296] width 427 height 23
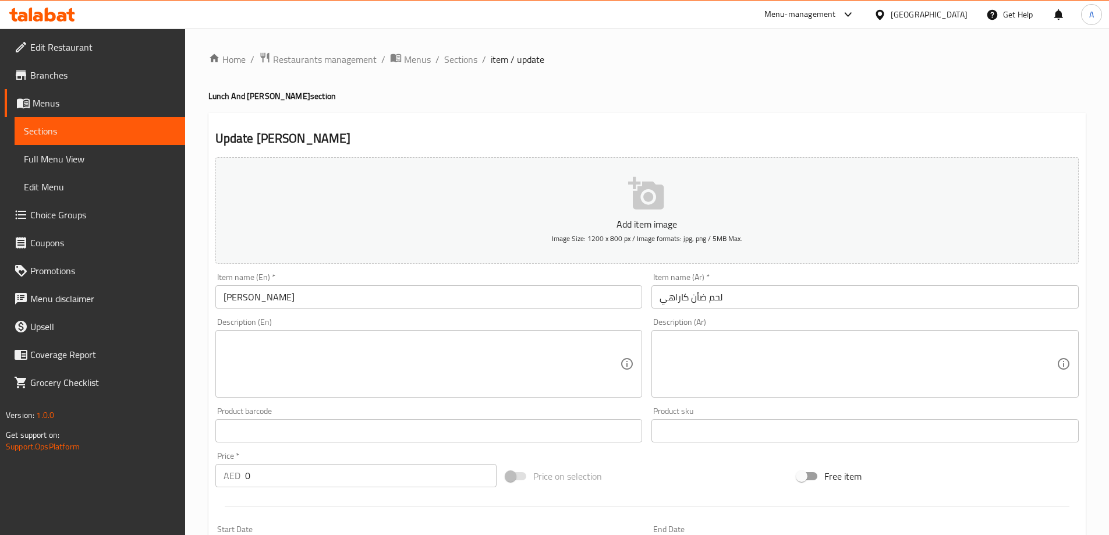
click at [355, 356] on textarea at bounding box center [422, 363] width 397 height 55
paste textarea "Slow-cooked mutton in a rich, tomato-based gravy with ginger, garlic, and spice…"
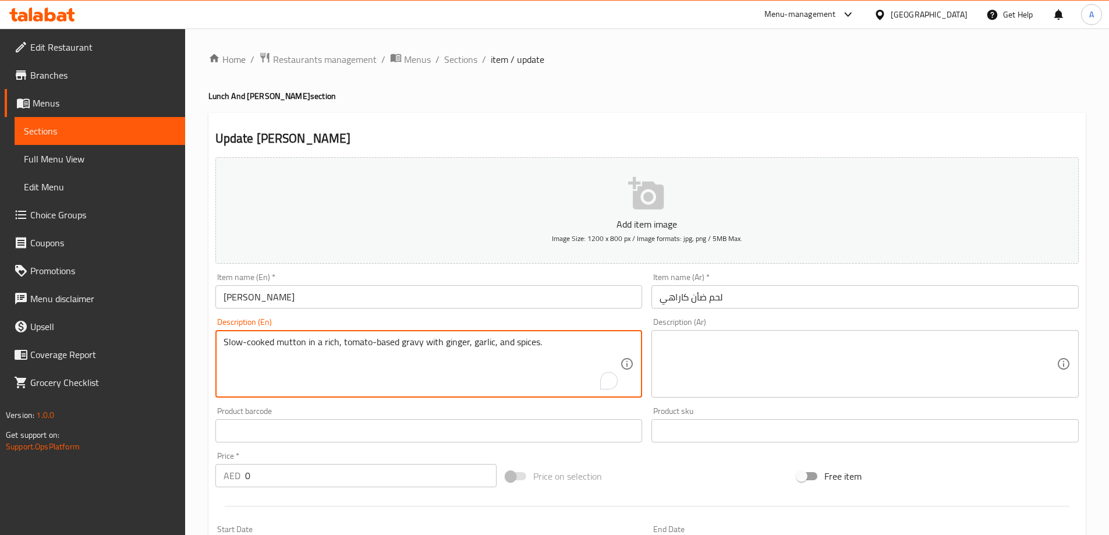
type textarea "Slow-cooked mutton in a rich, tomato-based gravy with ginger, garlic, and spice…"
click at [796, 363] on textarea at bounding box center [858, 363] width 397 height 55
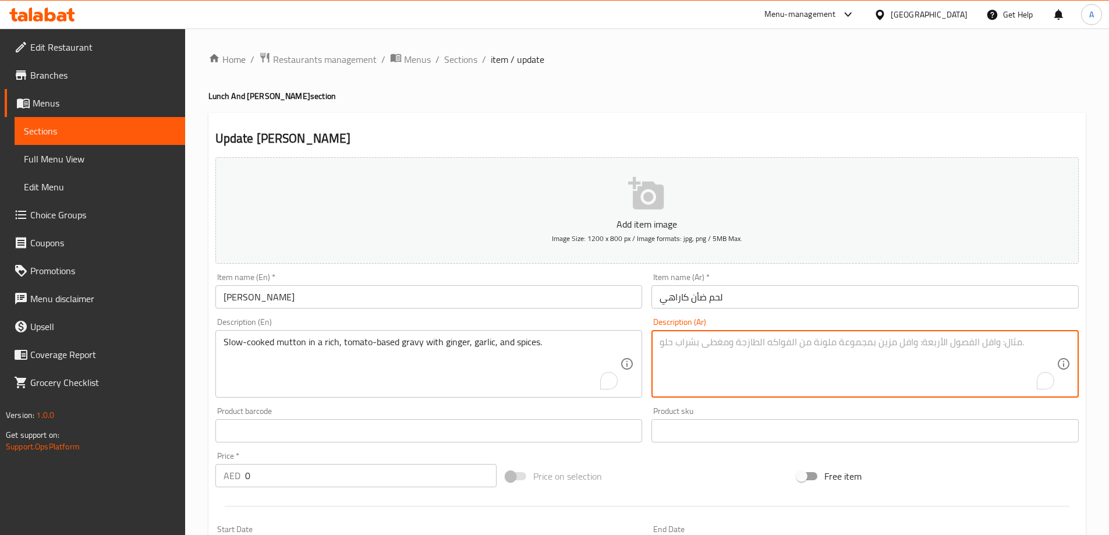
paste textarea "لحم ضأن مطهو ببطء في مرق غني يعتمد على الطماطم مع الزنجبيل والثوم والتوابل."
type textarea "لحم ضأن مطهو ببطء في مرق غني يعتمد على الطماطم مع الزنجبيل والثوم والتوابل."
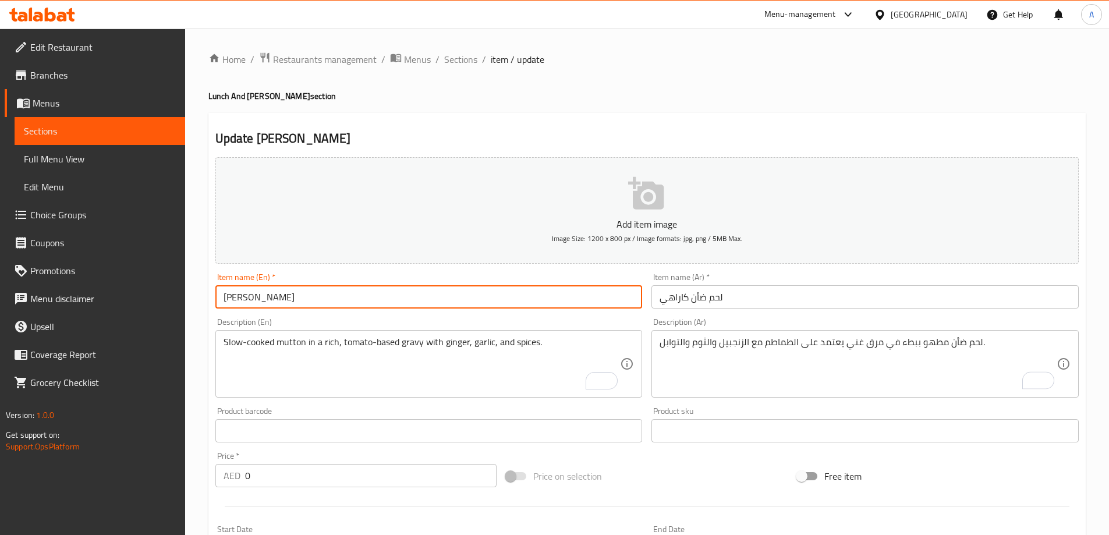
click at [579, 302] on input "Mutton Karahi" at bounding box center [428, 296] width 427 height 23
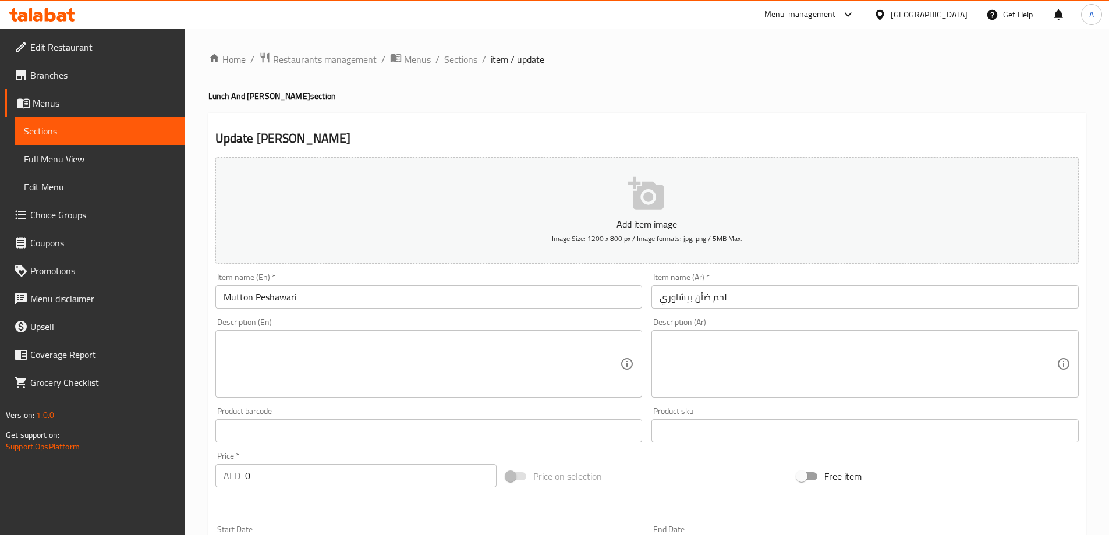
click at [336, 336] on textarea at bounding box center [422, 363] width 397 height 55
paste textarea "A one-pot mutton dish known for its aromatic and spicy flavor from fenugreek an…"
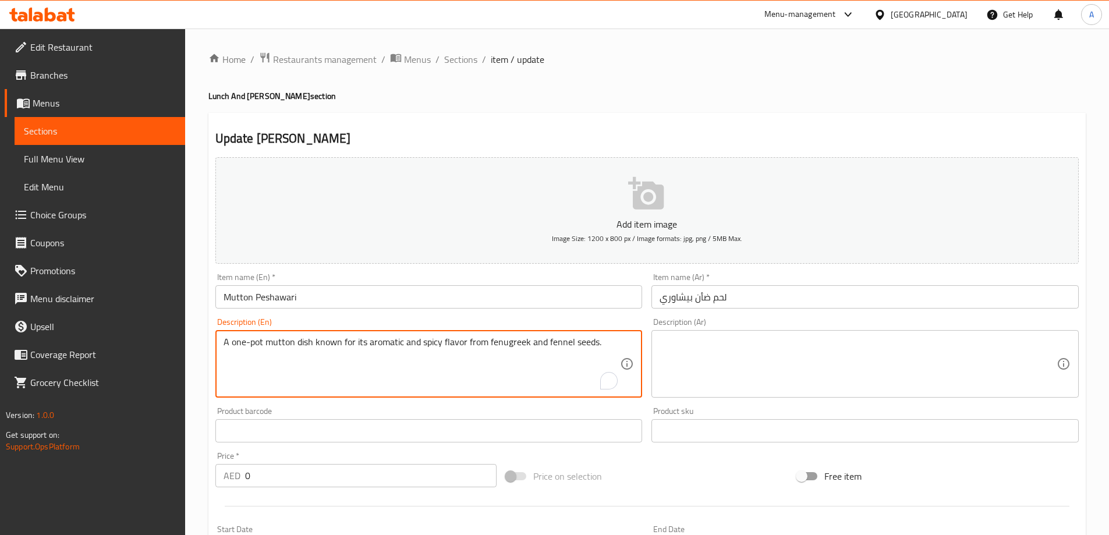
type textarea "A one-pot mutton dish known for its aromatic and spicy flavor from fenugreek an…"
click at [882, 380] on textarea at bounding box center [858, 363] width 397 height 55
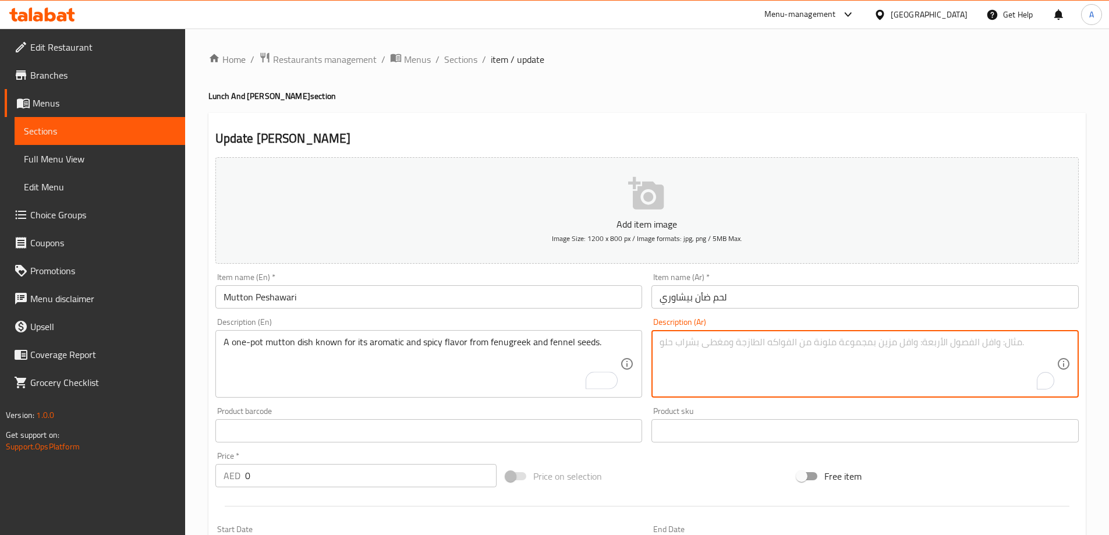
paste textarea "طبق لحم ضأن في وعاء واحد معروف بنكهته العطرية والحارة من بذور الحلبة واليانسون."
type textarea "طبق لحم ضأن في وعاء واحد معروف بنكهته العطرية والحارة من بذور الحلبة واليانسون."
click at [540, 293] on input "Mutton Peshawari" at bounding box center [428, 296] width 427 height 23
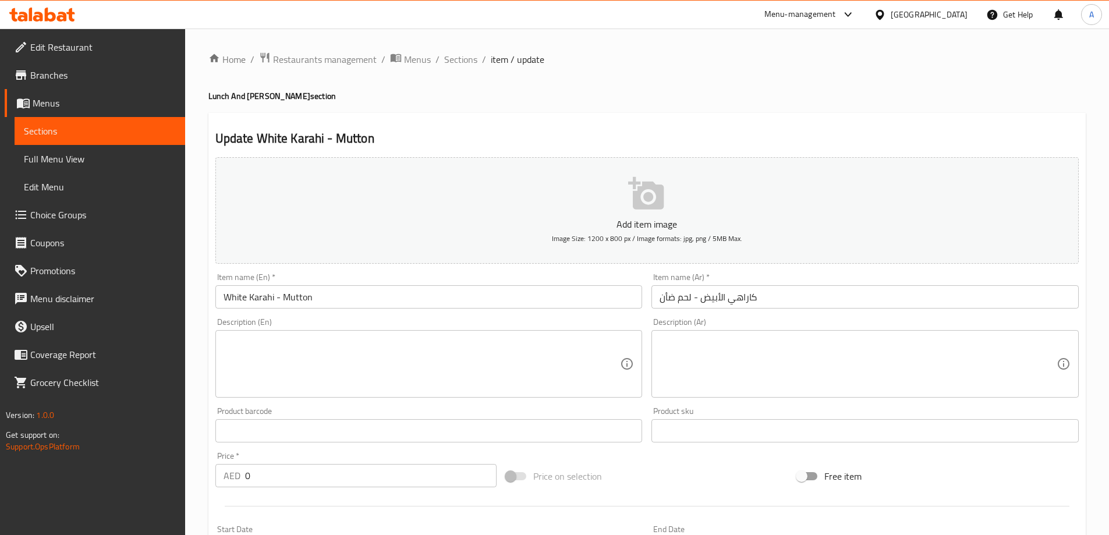
click at [363, 364] on textarea at bounding box center [422, 363] width 397 height 55
paste textarea "A variation of [PERSON_NAME], featuring tender mutton in a creamy, off-white gr…"
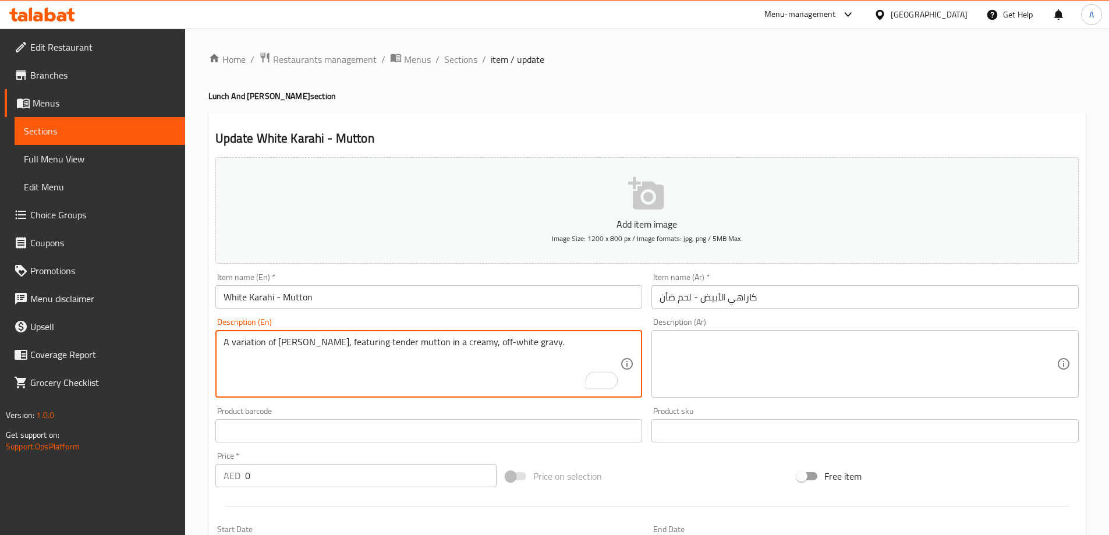
type textarea "A variation of [PERSON_NAME], featuring tender mutton in a creamy, off-white gr…"
click at [808, 366] on textarea at bounding box center [858, 363] width 397 height 55
paste textarea "نوع مختلف من كاري لحم الضأن، يتميز بلحم الضأن الطري في مرق كريمي أبيض اللون."
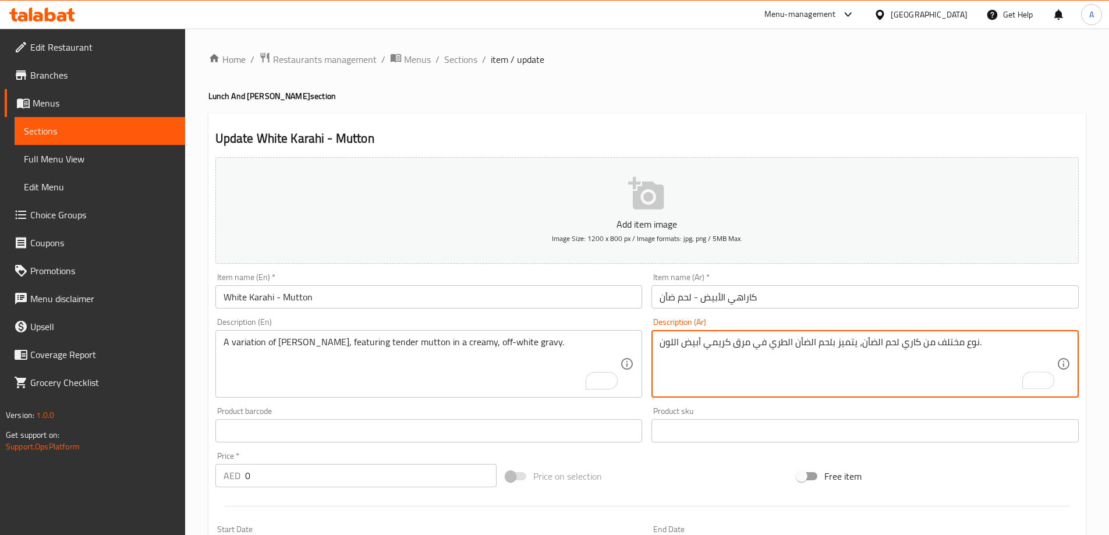
type textarea "نوع مختلف من كاري لحم الضأن، يتميز بلحم الضأن الطري في مرق كريمي أبيض اللون."
drag, startPoint x: 720, startPoint y: 322, endPoint x: 729, endPoint y: 319, distance: 9.8
click at [725, 320] on div "Description (Ar) نوع مختلف من كاري لحم الضأن، يتميز بلحم الضأن الطري في مرق كري…" at bounding box center [864, 358] width 427 height 80
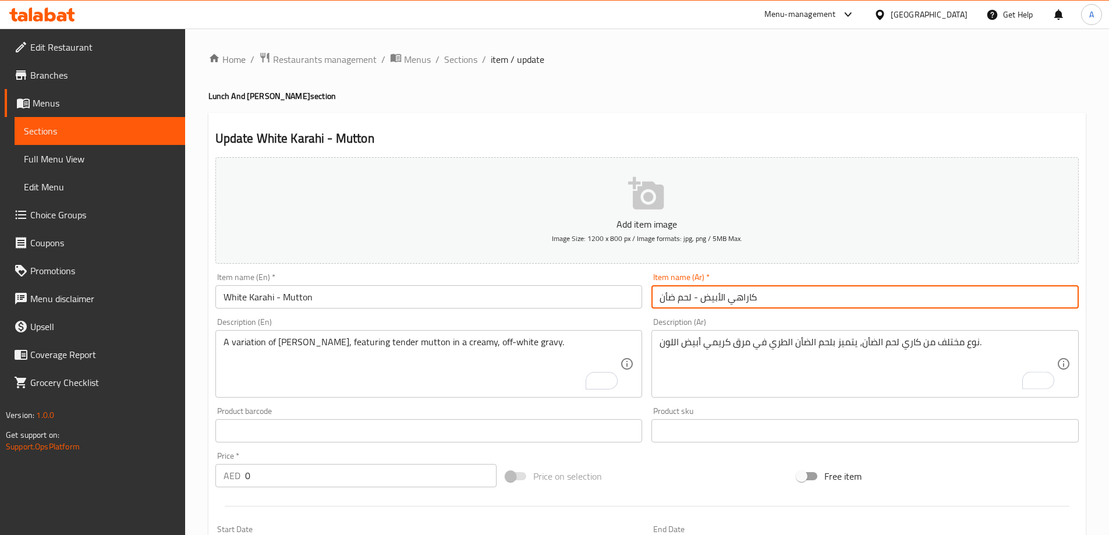
click at [782, 295] on input "كاراهي الأبيض - لحم ضأن" at bounding box center [864, 296] width 427 height 23
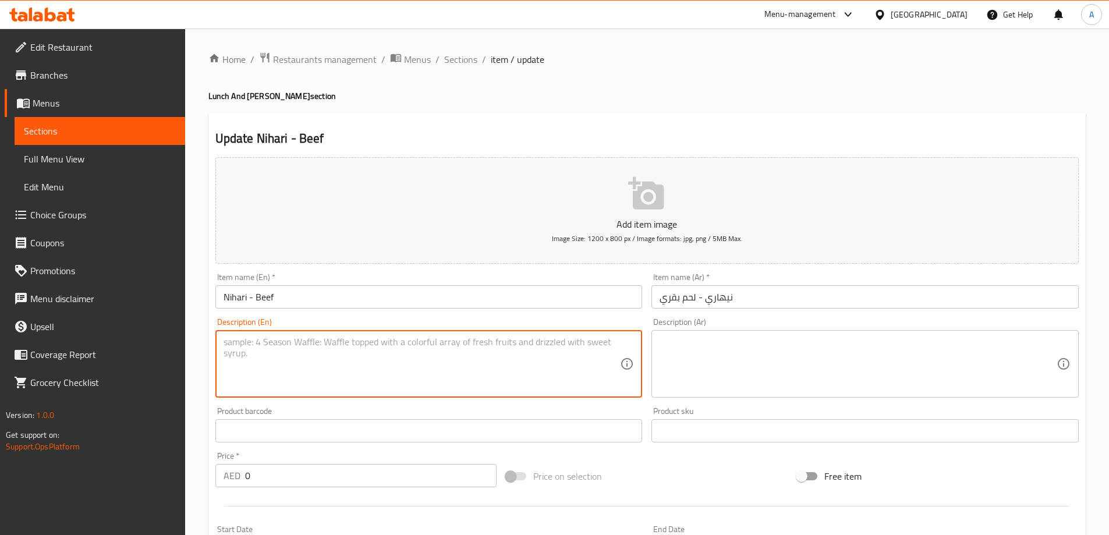
click at [465, 363] on textarea at bounding box center [422, 363] width 397 height 55
paste textarea "A slow-cooked beef shank stew from Mughal cuisine."
type textarea "A slow-cooked beef shank stew from Mughal cuisine."
click at [786, 371] on textarea at bounding box center [858, 363] width 397 height 55
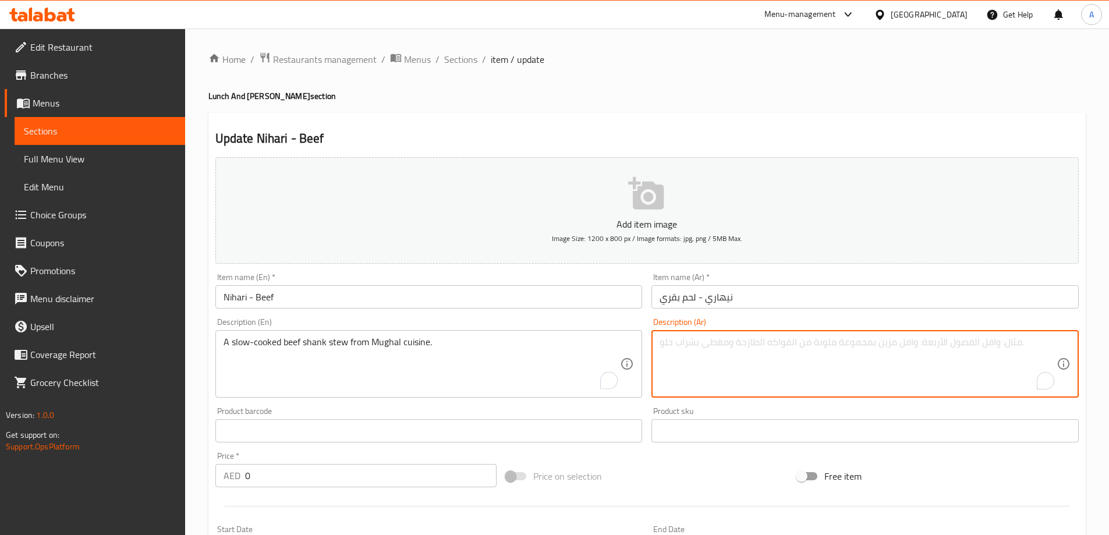
paste textarea "حساء لحم البقر المطبوخ ببطء من المطبخ المغولي."
type textarea "حساء لحم البقر المطبوخ ببطء من المطبخ المغولي."
click at [536, 297] on input "Nihari - Beef" at bounding box center [428, 296] width 427 height 23
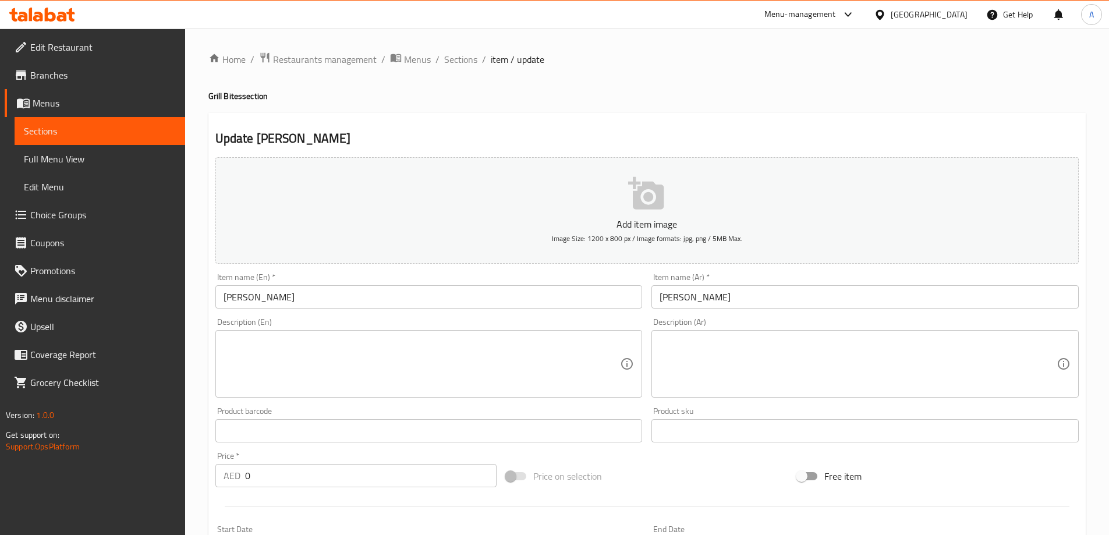
click at [296, 298] on input "Tikka Boti" at bounding box center [428, 296] width 427 height 23
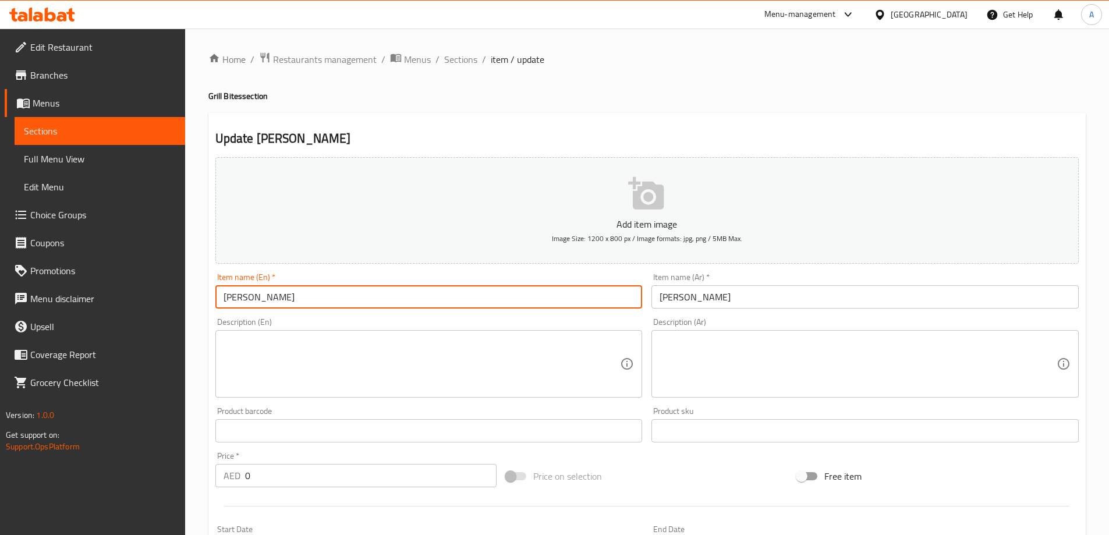
click at [296, 298] on input "Tikka Boti" at bounding box center [428, 296] width 427 height 23
click at [297, 299] on input "Tikka Boti" at bounding box center [428, 296] width 427 height 23
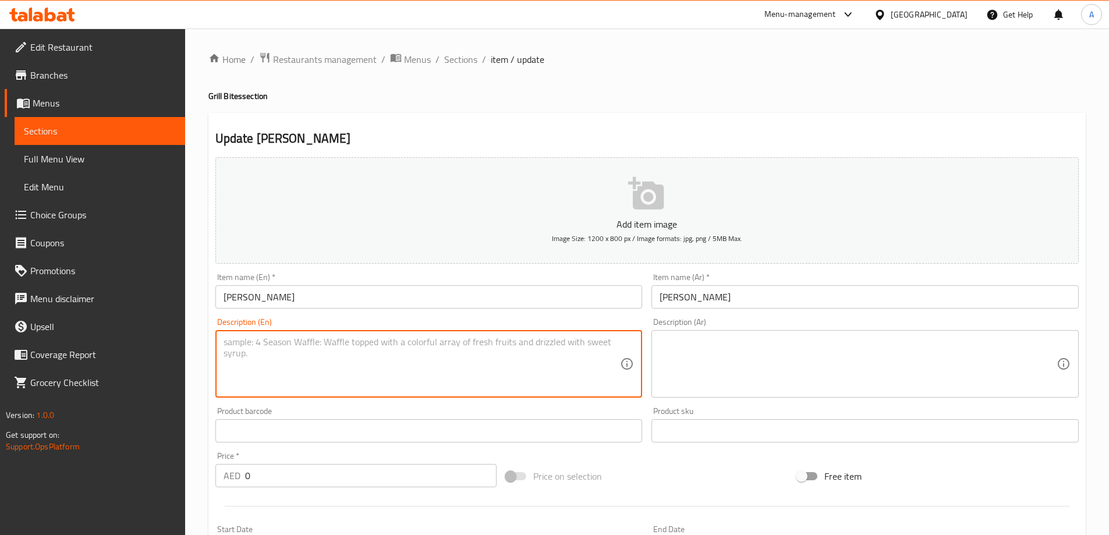
click at [392, 346] on textarea at bounding box center [422, 363] width 397 height 55
paste textarea "Grilled, marinated chicken or lamb pieces on skewers."
type textarea "Grilled, marinated chicken or lamb pieces on skewers."
click at [356, 365] on textarea at bounding box center [422, 363] width 397 height 55
paste textarea "A platter with various grilled chicken cuts."
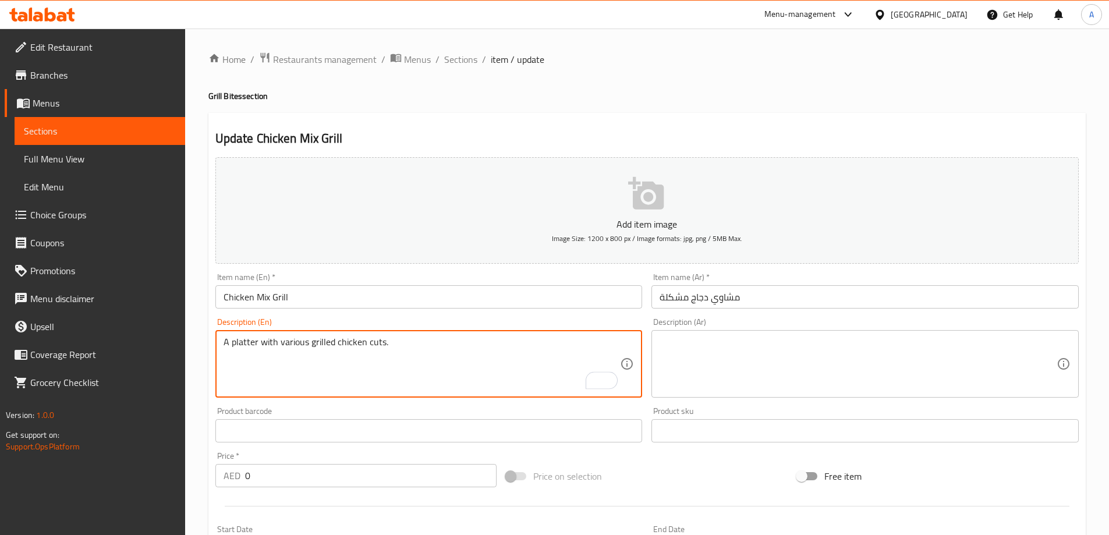
type textarea "A platter with various grilled chicken cuts."
click at [733, 368] on textarea at bounding box center [858, 363] width 397 height 55
paste textarea "طبق يحتوي على قطع دجاج مشوية متنوعة."
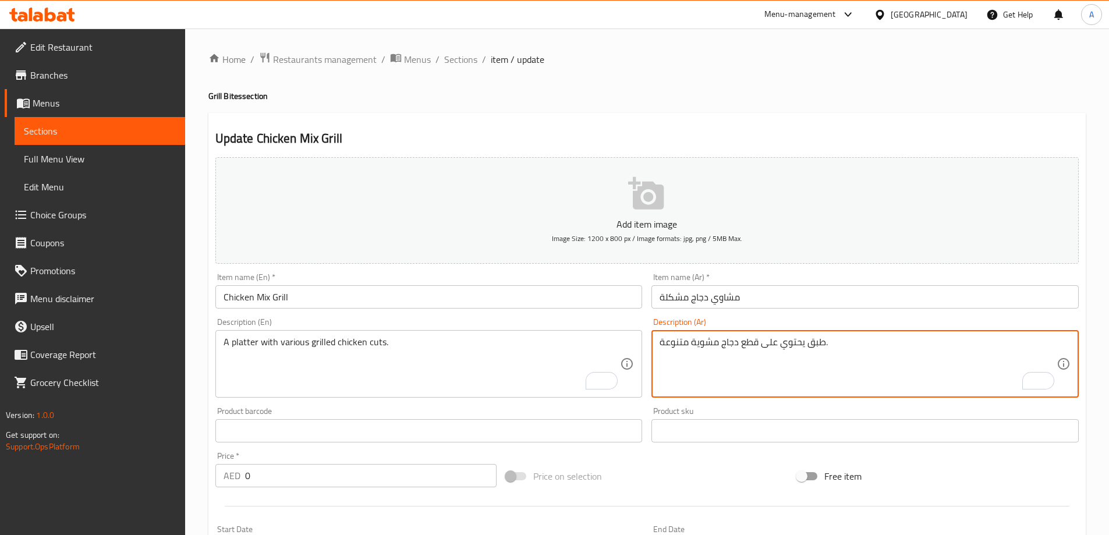
type textarea "طبق يحتوي على قطع دجاج مشوية متنوعة."
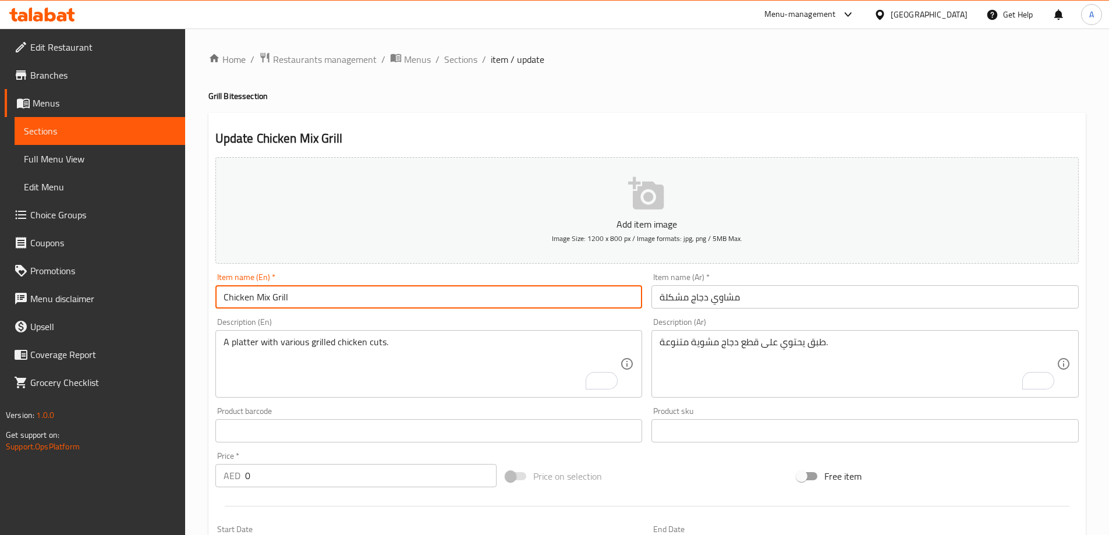
click at [615, 303] on input "Chicken Mix Grill" at bounding box center [428, 296] width 427 height 23
click at [467, 58] on span "Sections" at bounding box center [460, 59] width 33 height 14
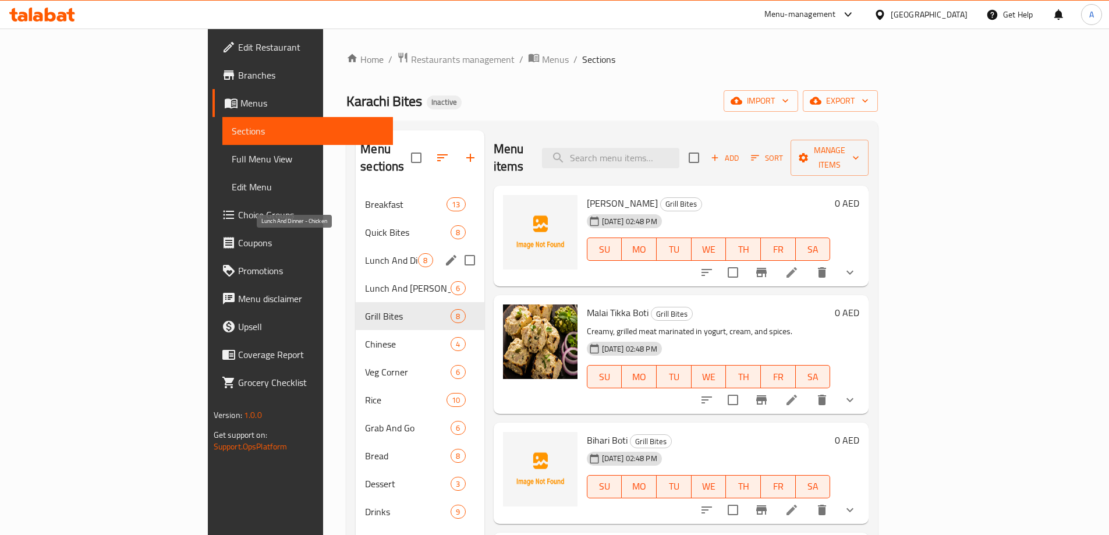
click at [356, 246] on div "Lunch And Dinner - Chicken 8" at bounding box center [420, 260] width 128 height 28
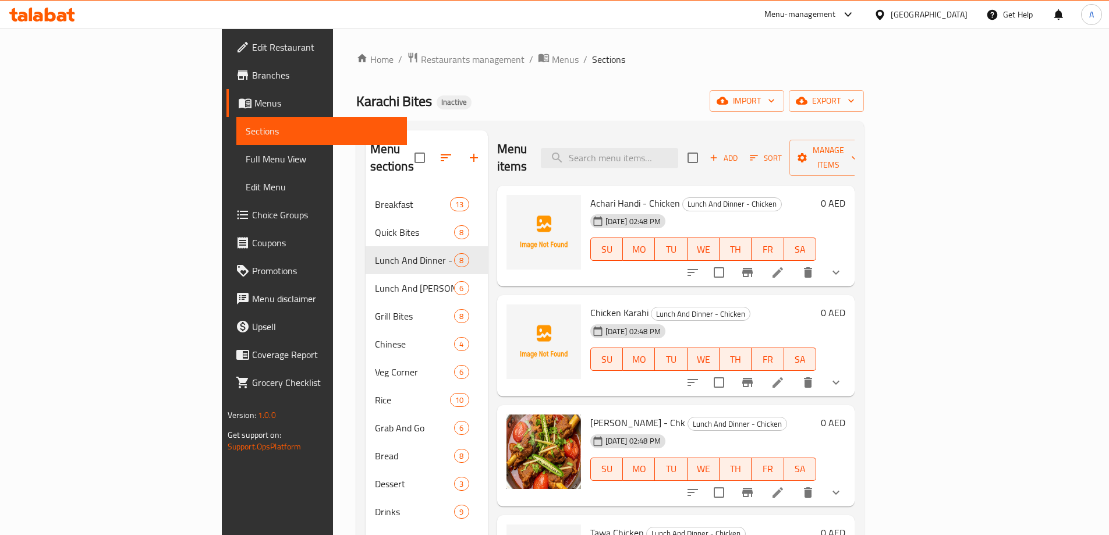
click at [788, 300] on div "Chicken Karahi Lunch And Dinner - Chicken 15-08-2025 02:48 PM SU MO TU WE TH FR…" at bounding box center [703, 346] width 235 height 92
click at [718, 210] on div "15-08-2025 02:48 PM SU MO TU WE TH FR SA" at bounding box center [703, 241] width 235 height 63
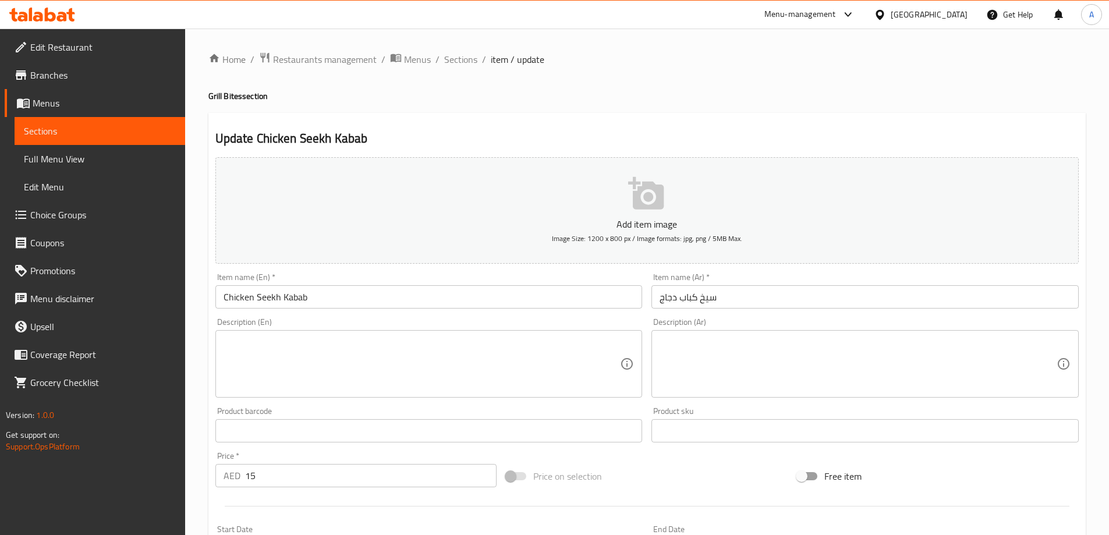
click at [280, 293] on input "Chicken Seekh Kabab" at bounding box center [428, 296] width 427 height 23
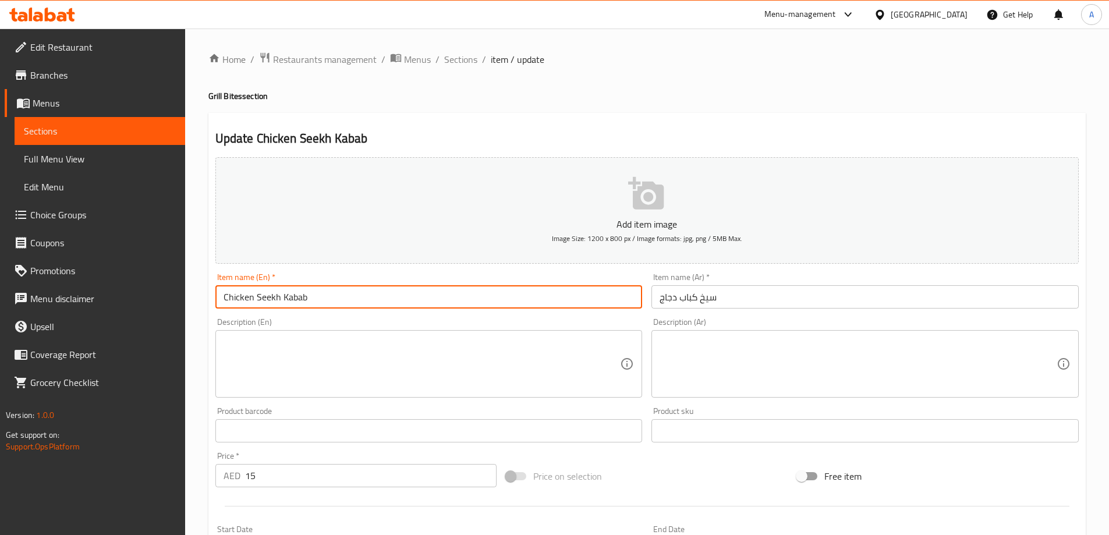
click at [280, 293] on input "Chicken Seekh Kabab" at bounding box center [428, 296] width 427 height 23
click at [318, 357] on textarea at bounding box center [422, 363] width 397 height 55
paste textarea "Spiced, minced chicken shaped onto skewers and grilled."
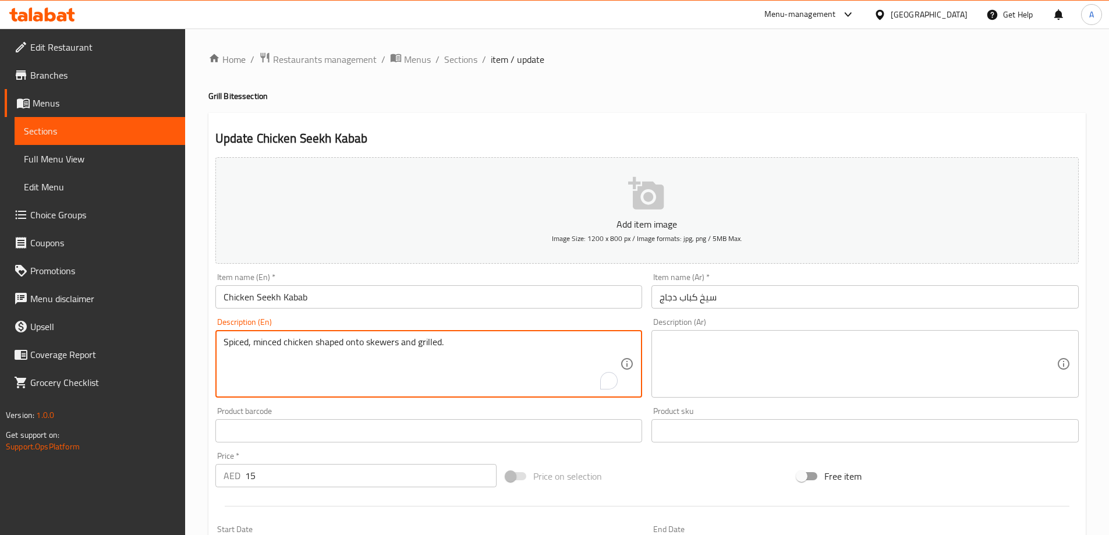
type textarea "Spiced, minced chicken shaped onto skewers and grilled."
click at [763, 357] on textarea at bounding box center [858, 363] width 397 height 55
paste textarea "دجاج مفروم متبل ومشكل على أسياخ ومشوي."
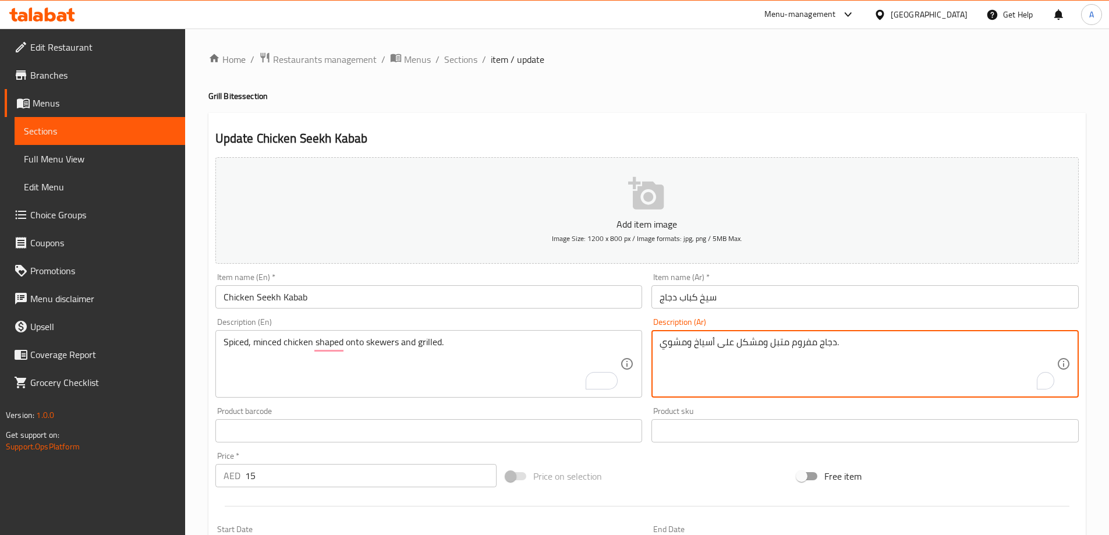
type textarea "دجاج مفروم متبل ومشكل على أسياخ ومشوي."
click at [754, 295] on input "سيخ كباب دجاج" at bounding box center [864, 296] width 427 height 23
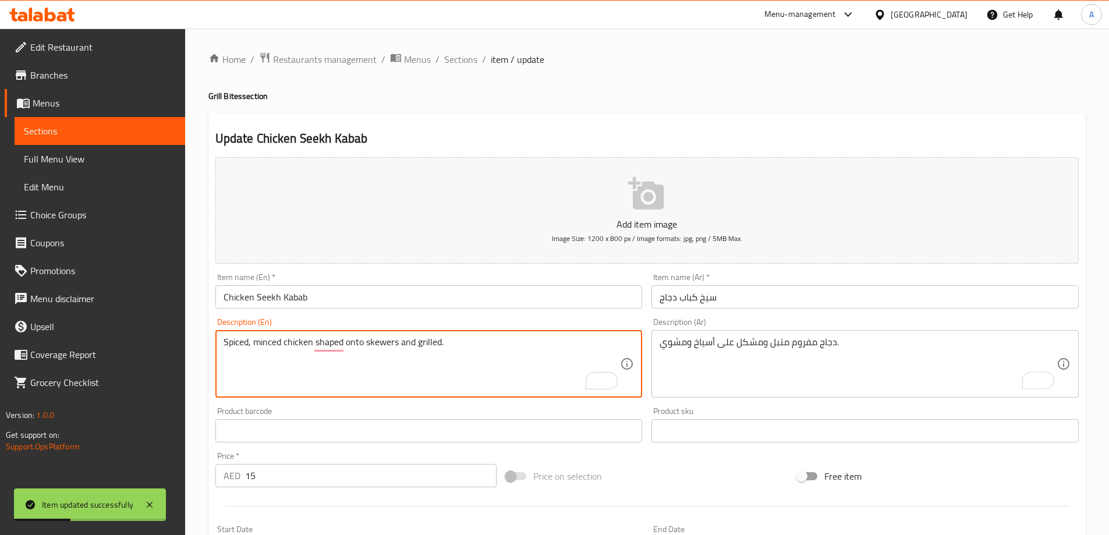
click at [445, 303] on input "Chicken Seekh Kabab" at bounding box center [428, 296] width 427 height 23
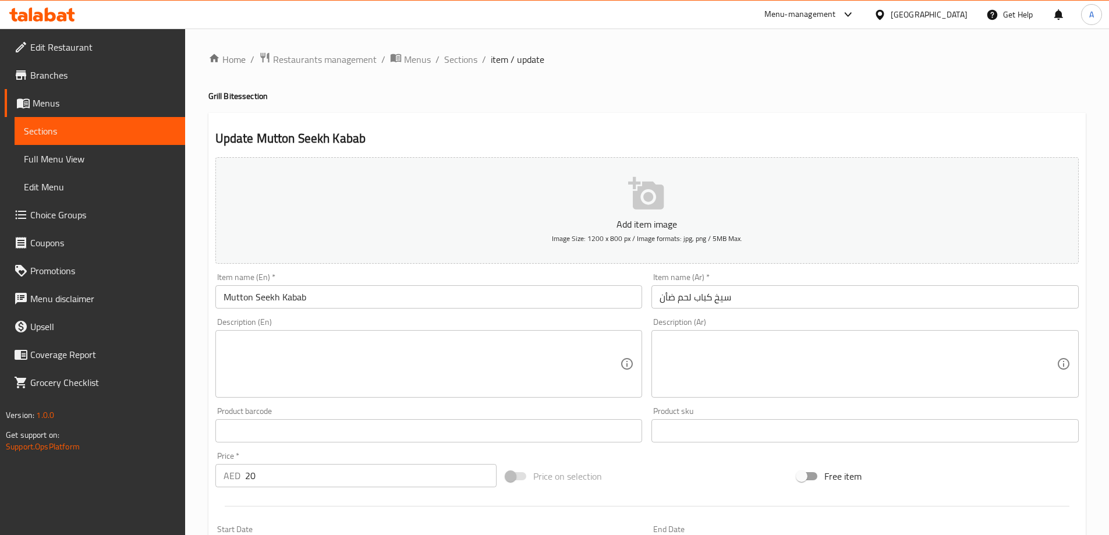
click at [360, 297] on input "Mutton Seekh Kabab" at bounding box center [428, 296] width 427 height 23
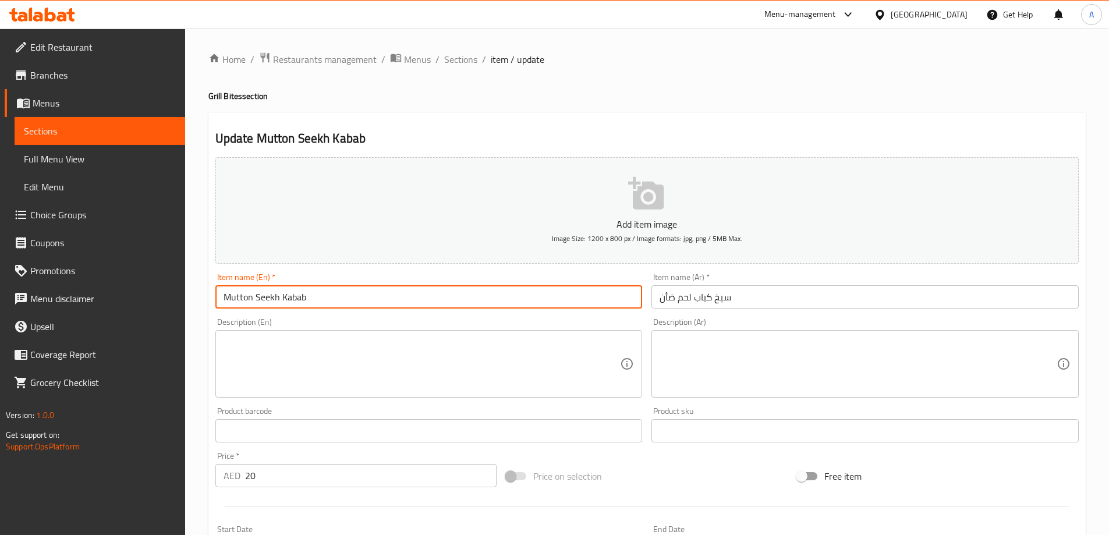
click at [360, 297] on input "Mutton Seekh Kabab" at bounding box center [428, 296] width 427 height 23
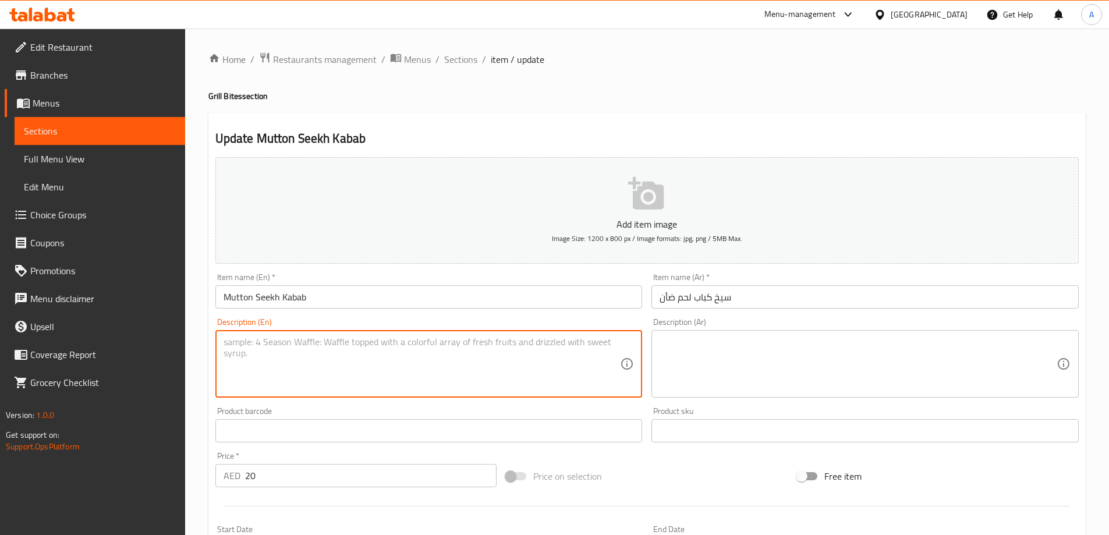
click at [343, 363] on textarea at bounding box center [422, 363] width 397 height 55
paste textarea "A kebab made with minced mutton and a blend of aromatic spices."
type textarea "A kebab made with minced mutton and a blend of aromatic spices."
click at [742, 349] on textarea at bounding box center [858, 363] width 397 height 55
paste textarea "كباب مصنوع من لحم الضأن المفروم ومزيج من التوابل العطرية."
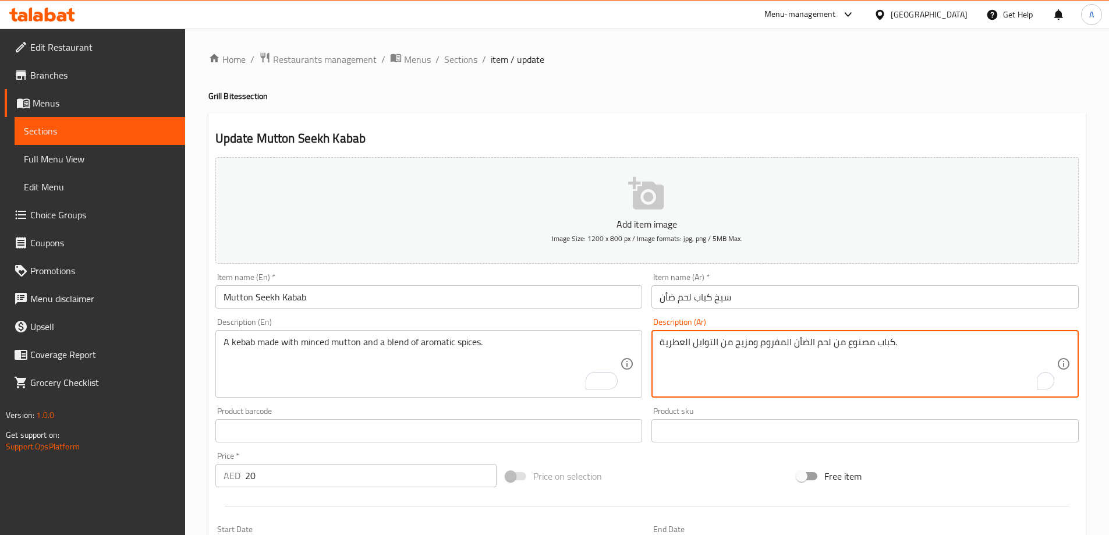
type textarea "كباب مصنوع من لحم الضأن المفروم ومزيج من التوابل العطرية."
click at [566, 297] on input "Mutton Seekh Kabab" at bounding box center [428, 296] width 427 height 23
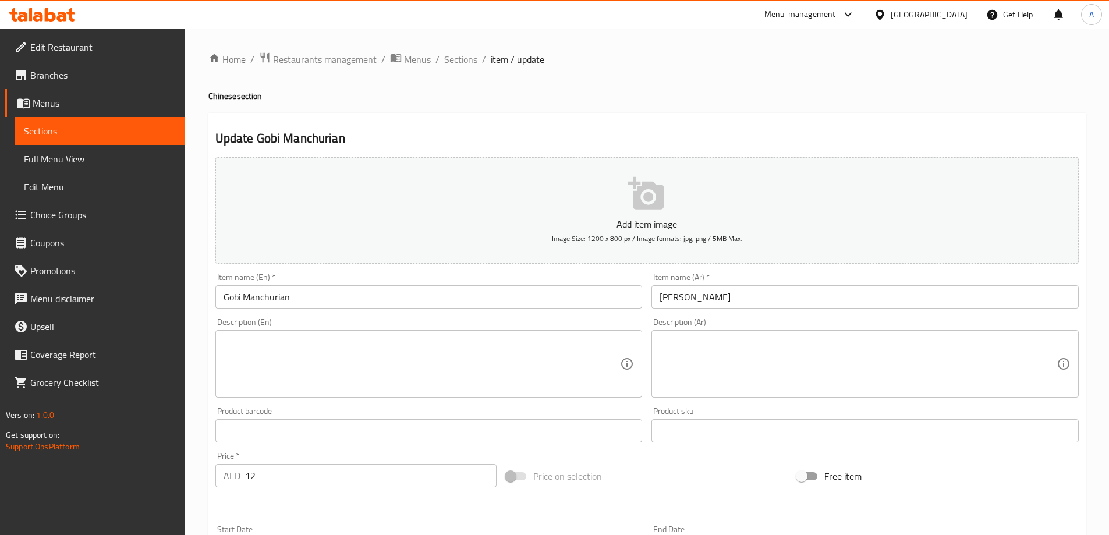
click at [419, 374] on textarea at bounding box center [422, 363] width 397 height 55
paste textarea "Crispy fried cauliflower in a tangy, sweet, and spicy Indo-Chinese sauce."
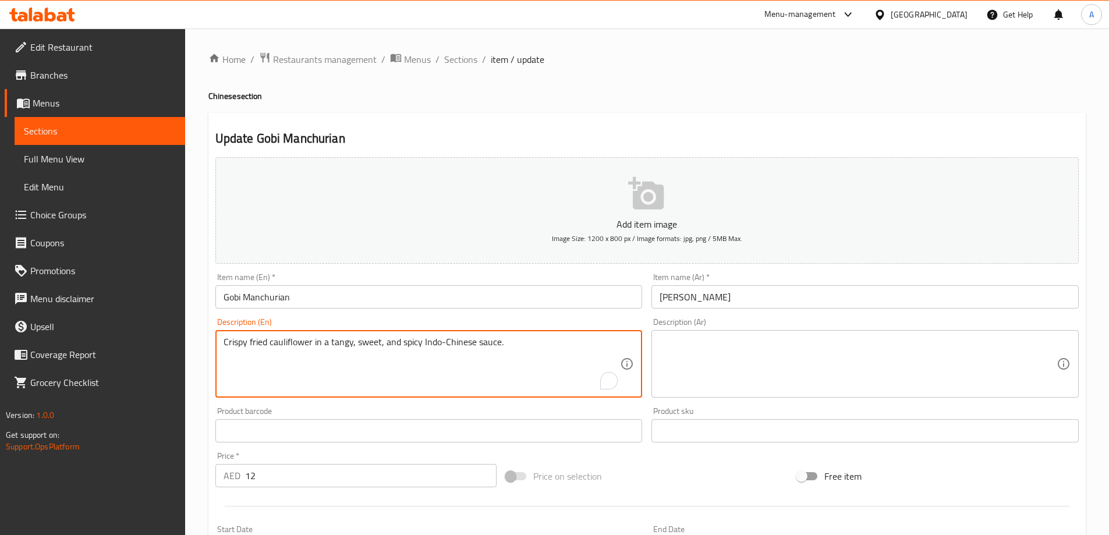
type textarea "Crispy fried cauliflower in a tangy, sweet, and spicy Indo-Chinese sauce."
click at [802, 357] on textarea at bounding box center [858, 363] width 397 height 55
paste textarea "قرنبيط مقلي مقرمش في صلصة هندية صينية لذيذة وحلوة وحارة."
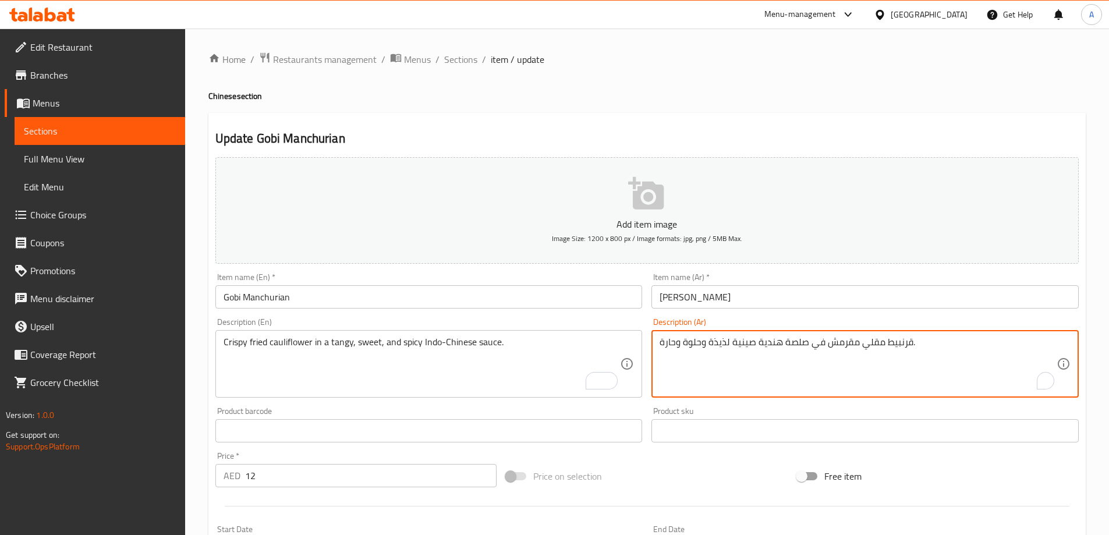
type textarea "قرنبيط مقلي مقرمش في صلصة هندية صينية لذيذة وحلوة وحارة."
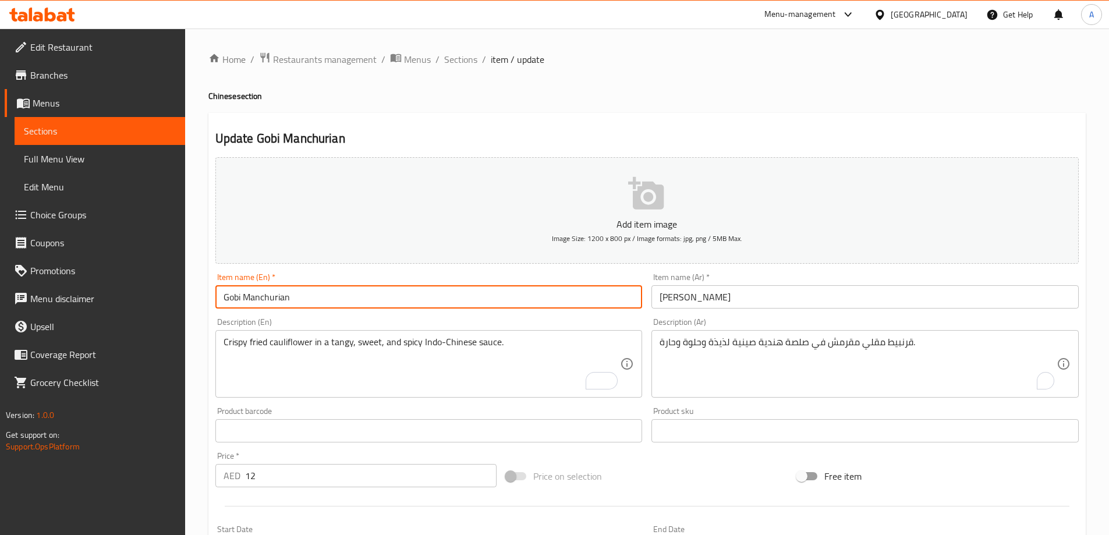
click at [591, 306] on input "Gobi Manchurian" at bounding box center [428, 296] width 427 height 23
type input "Gobi Manchurian"
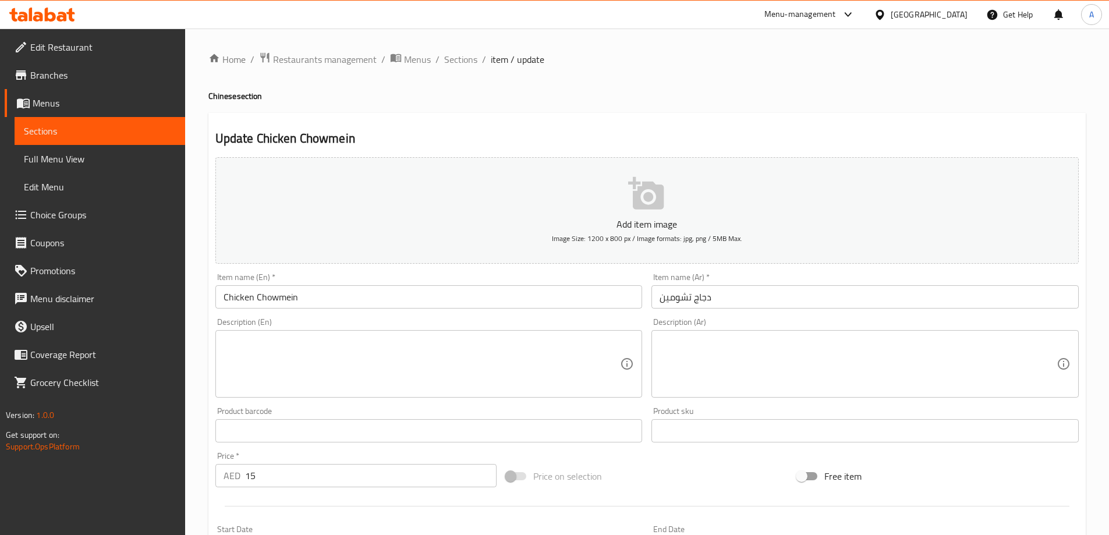
click at [346, 285] on input "Chicken Chowmein" at bounding box center [428, 296] width 427 height 23
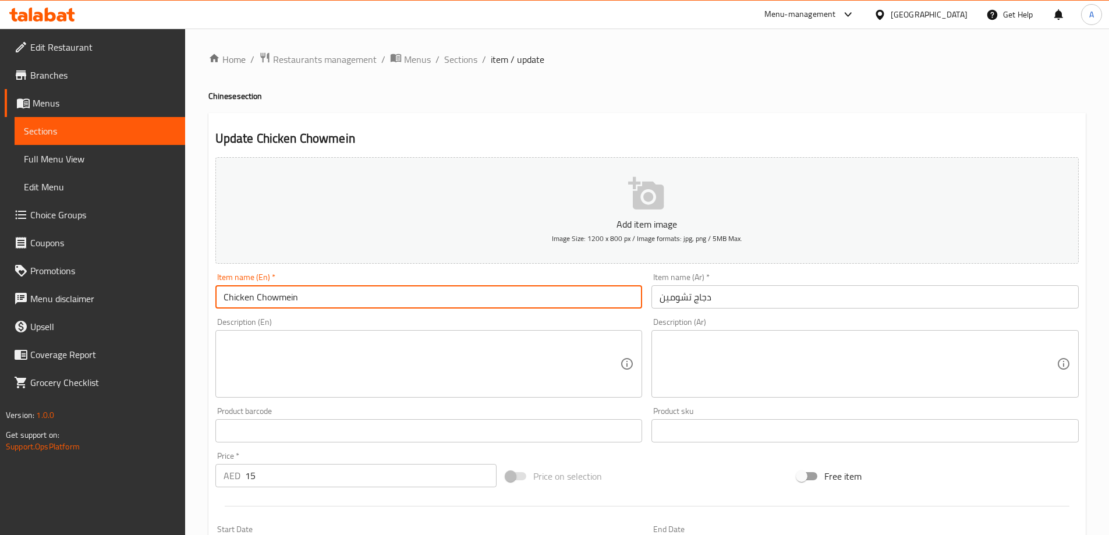
click at [346, 285] on input "Chicken Chowmein" at bounding box center [428, 296] width 427 height 23
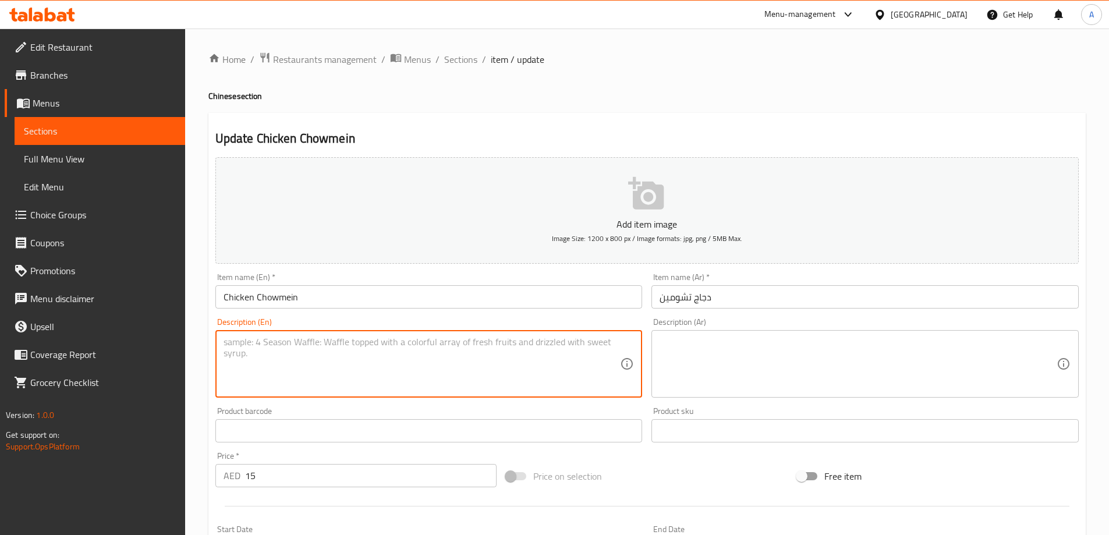
click at [420, 357] on textarea at bounding box center [422, 363] width 397 height 55
paste textarea "Stir-fried noodles with chicken, vegetables, and a savory sauce."
type textarea "Stir-fried noodles with chicken, vegetables, and a savory sauce."
click at [716, 355] on textarea at bounding box center [858, 363] width 397 height 55
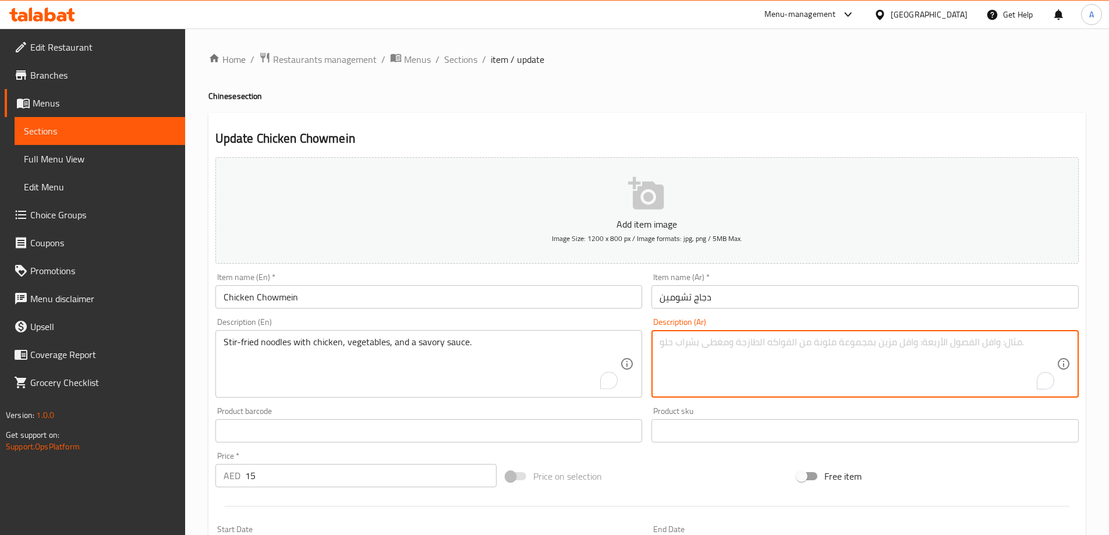
paste textarea "نودلز مقلية مع الدجاج والخضروات وصلصة لذيذة."
type textarea "نودلز مقلية مع الدجاج والخضروات وصلصة لذيذة."
click at [565, 309] on div "Item name (En)   * Chicken Chowmein Item name (En) *" at bounding box center [429, 290] width 437 height 45
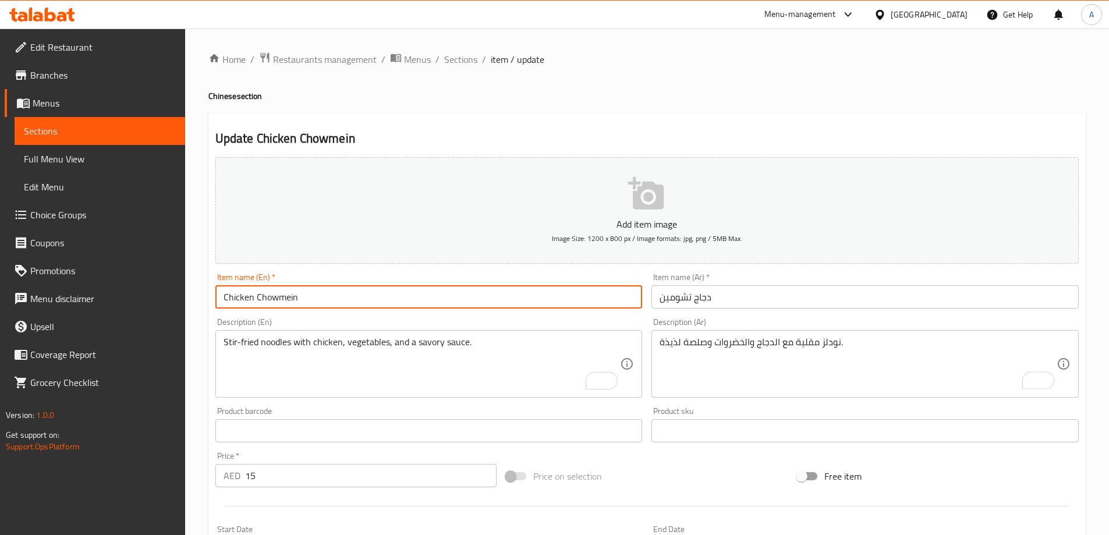
click at [565, 306] on input "Chicken Chowmein" at bounding box center [428, 296] width 427 height 23
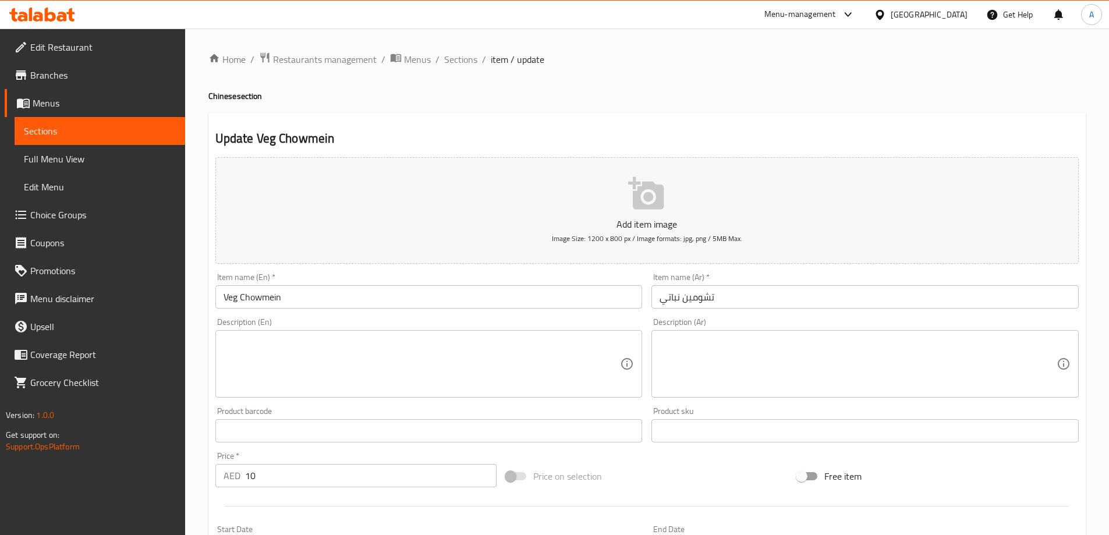
click at [365, 289] on input "Veg Chowmein" at bounding box center [428, 296] width 427 height 23
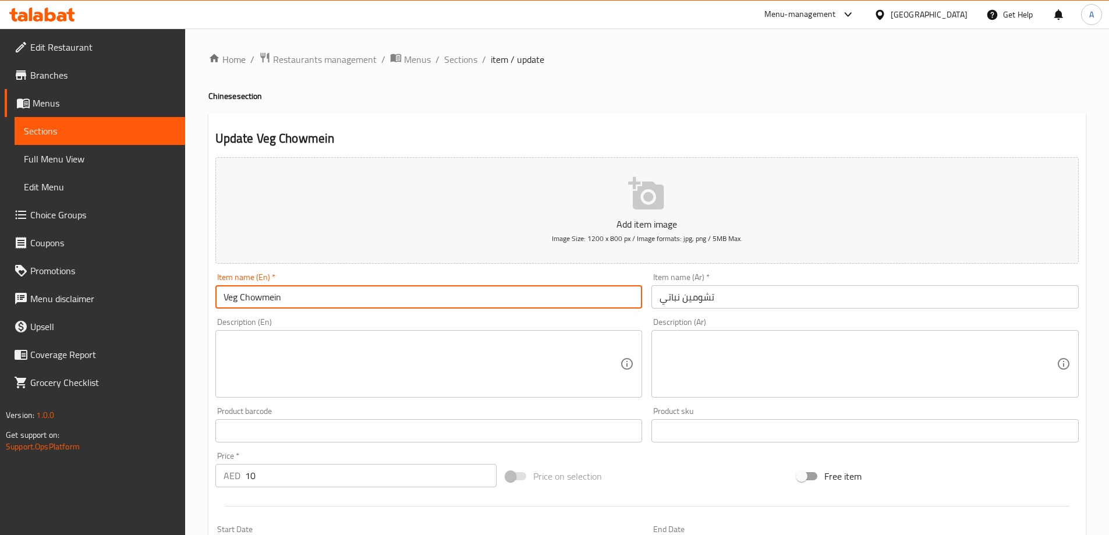
click at [365, 289] on input "Veg Chowmein" at bounding box center [428, 296] width 427 height 23
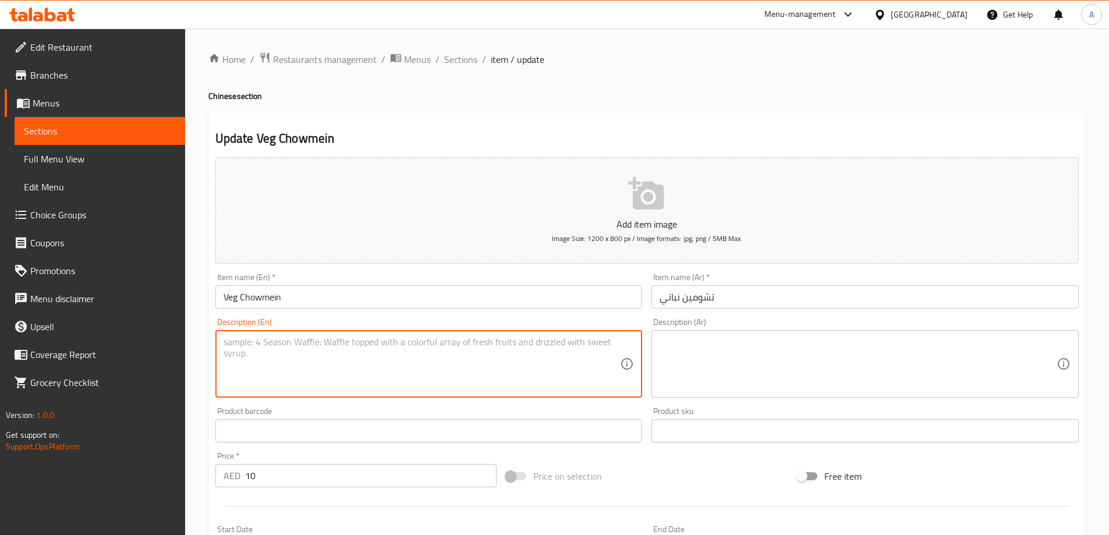
click at [306, 380] on textarea at bounding box center [422, 363] width 397 height 55
paste textarea "Stir-fried noodles with a colorful mix of vegetables in a savory sauce."
type textarea "Stir-fried noodles with a colorful mix of vegetables in a savory sauce."
click at [715, 370] on textarea at bounding box center [858, 363] width 397 height 55
paste textarea "نودلز مقلية مع مزيج ملون من الخضروات في صلصة لذيذة."
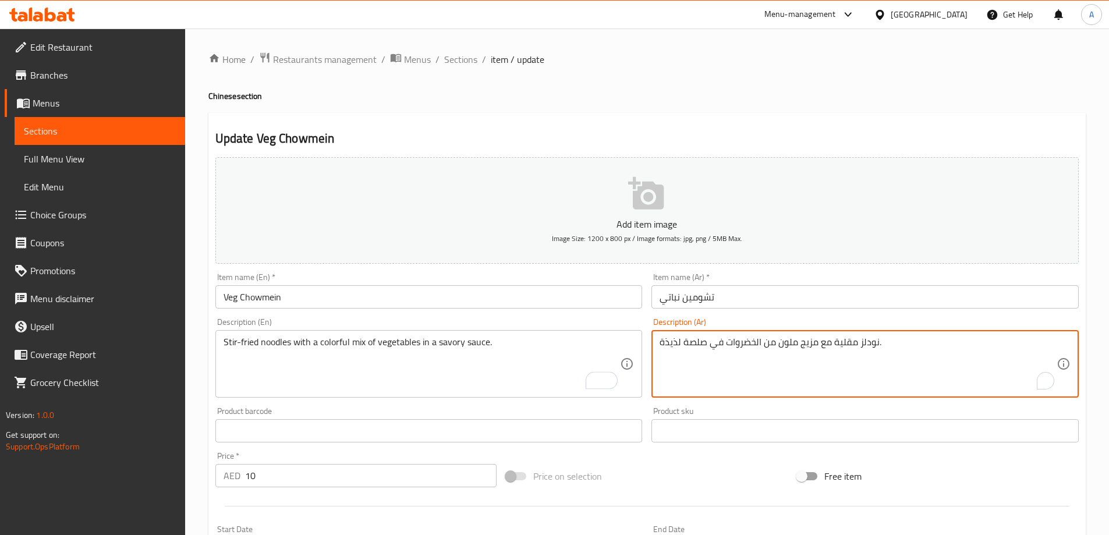
type textarea "نودلز مقلية مع مزيج ملون من الخضروات في صلصة لذيذة."
click at [731, 293] on input "تشومين نباتي" at bounding box center [864, 296] width 427 height 23
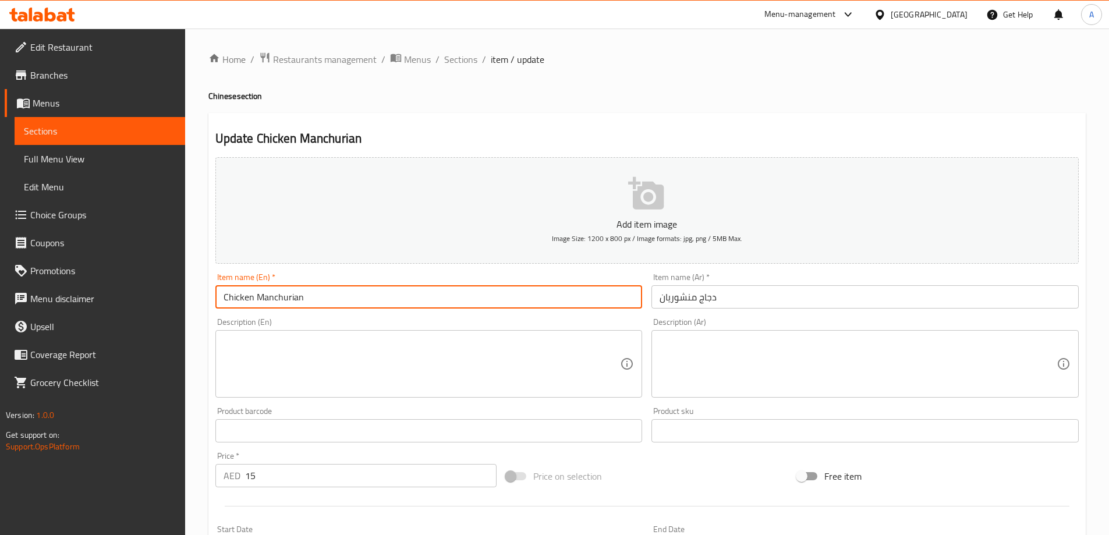
click at [412, 297] on input "Chicken Manchurian" at bounding box center [428, 296] width 427 height 23
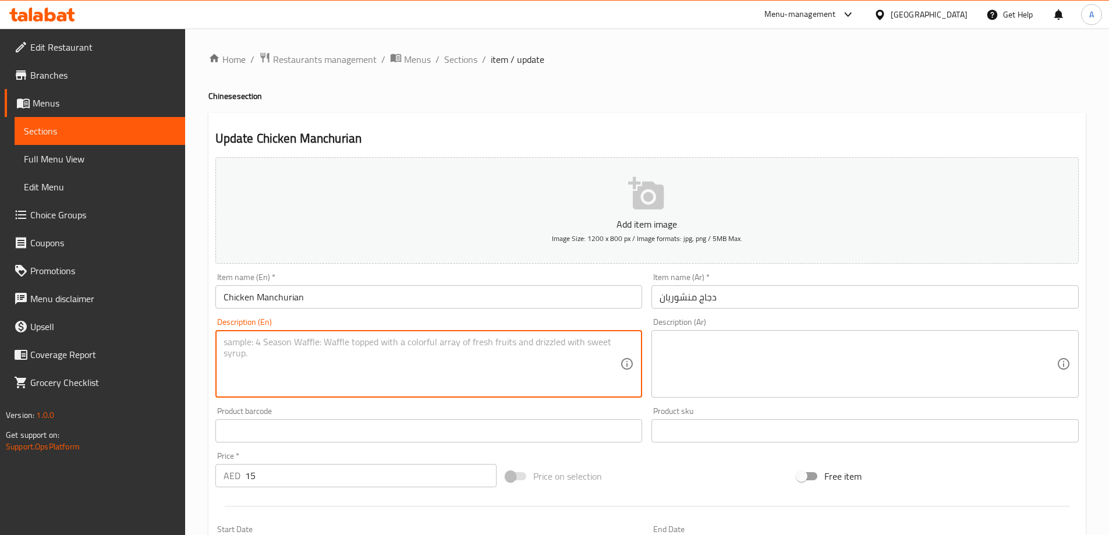
click at [393, 356] on textarea at bounding box center [422, 363] width 397 height 55
paste textarea "Fried chicken pieces in a glossy, dark brown sauce with onions and bell peppers."
type textarea "Fried chicken pieces in a glossy, dark brown sauce with onions and bell peppers."
click at [779, 366] on textarea at bounding box center [858, 363] width 397 height 55
paste textarea "قطع دجاج مقلية في صلصة بنية داكنة لامعة مع البصل والفلفل الحلو."
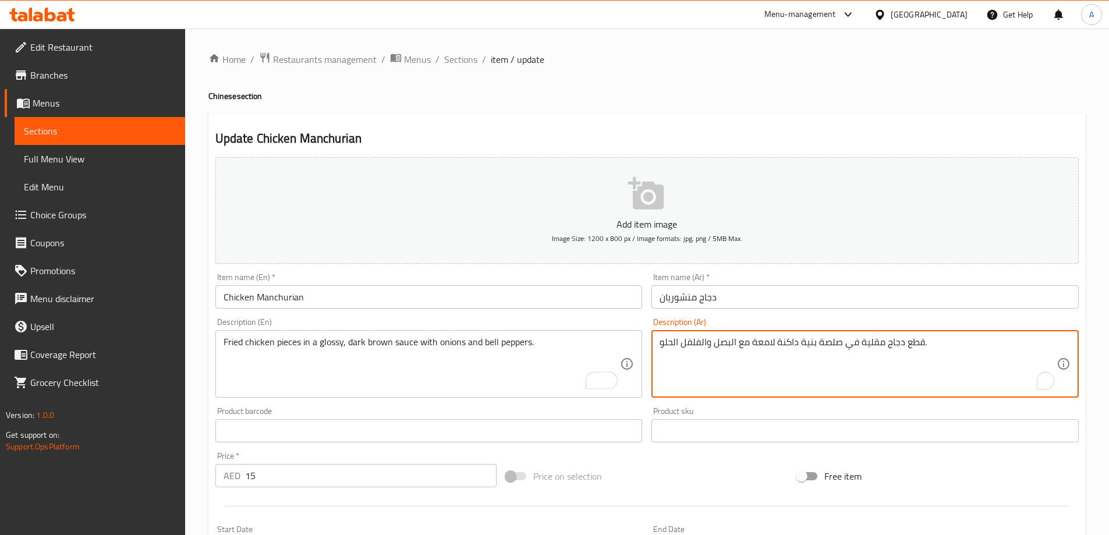
type textarea "قطع دجاج مقلية في صلصة بنية داكنة لامعة مع البصل والفلفل الحلو."
click at [554, 304] on input "Chicken Manchurian" at bounding box center [428, 296] width 427 height 23
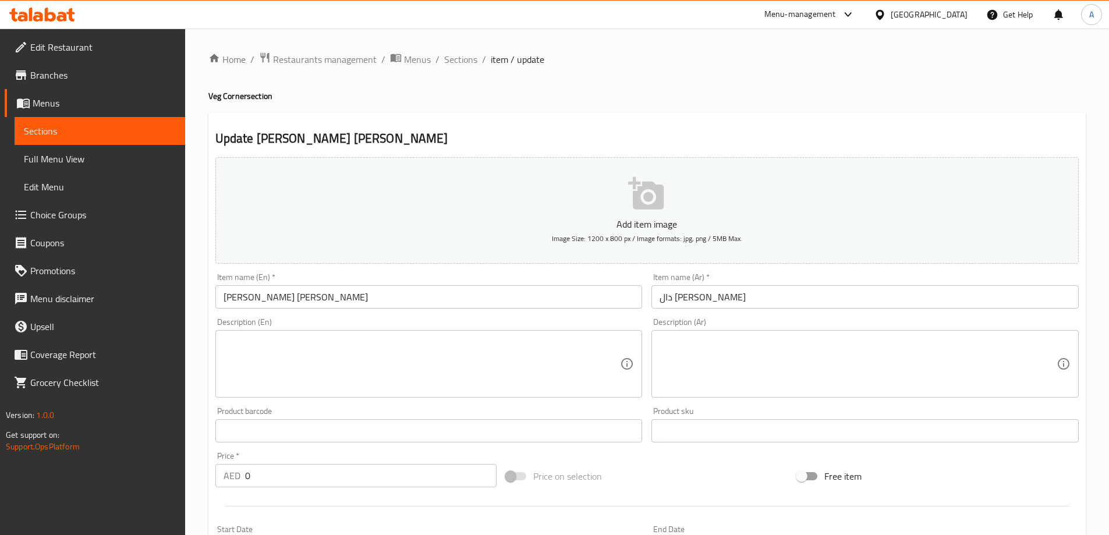
click at [370, 358] on textarea at bounding box center [422, 363] width 397 height 55
paste textarea "A creamy lentil dish made from split chickpeas, garnished with fresh cilantro a…"
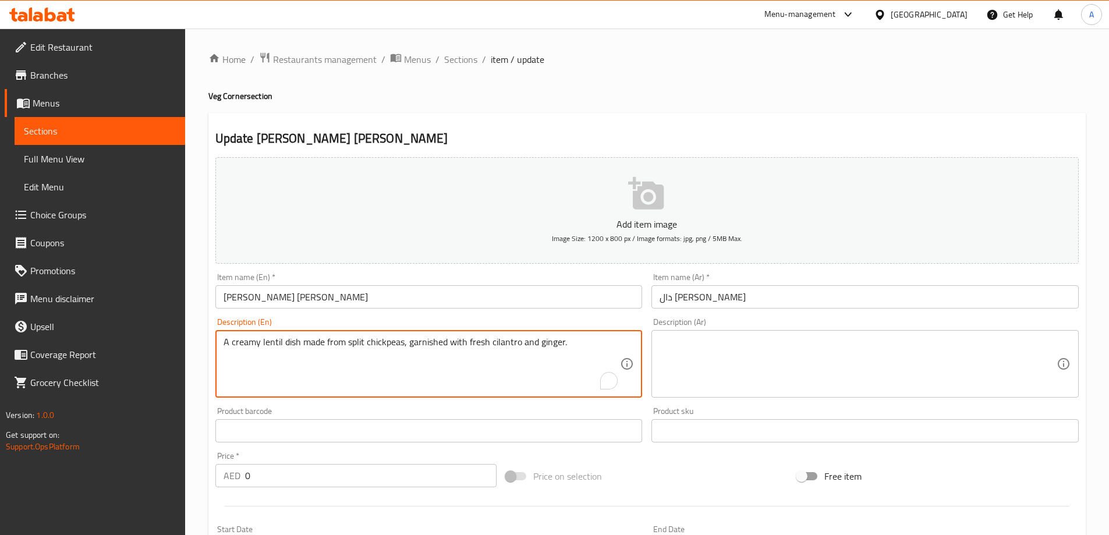
type textarea "A creamy lentil dish made from split chickpeas, garnished with fresh cilantro a…"
click at [787, 370] on textarea at bounding box center [858, 363] width 397 height 55
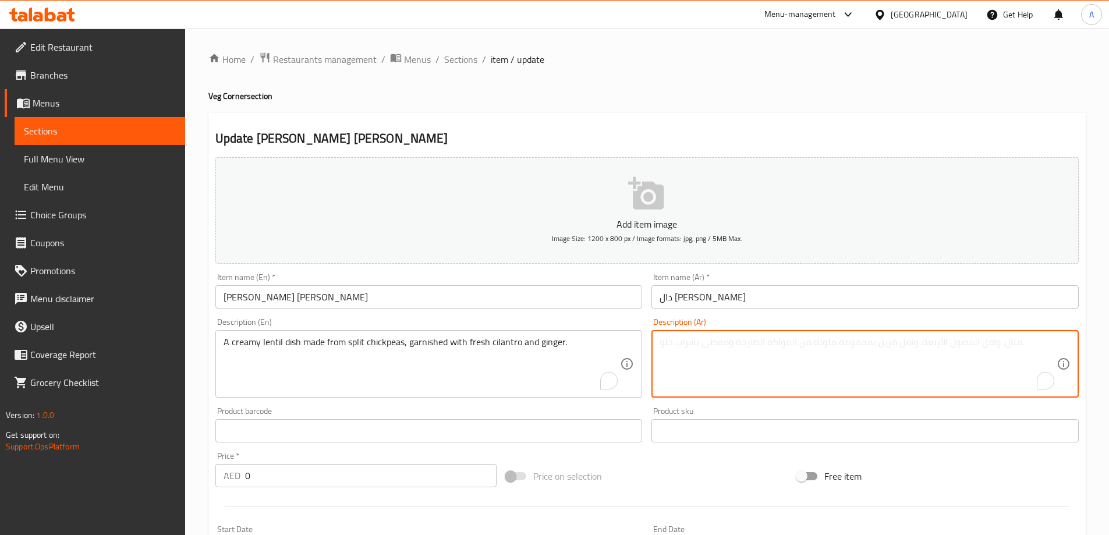
paste textarea "طبق عدس كريمي مصنوع من الحمص المقسم، ومزين بالكزبرة الطازجة والزنجبيل."
type textarea "طبق عدس كريمي مصنوع من الحمص المقسم، ومزين بالكزبرة الطازجة والزنجبيل."
click at [728, 304] on input "دال شانا مقلي" at bounding box center [864, 296] width 427 height 23
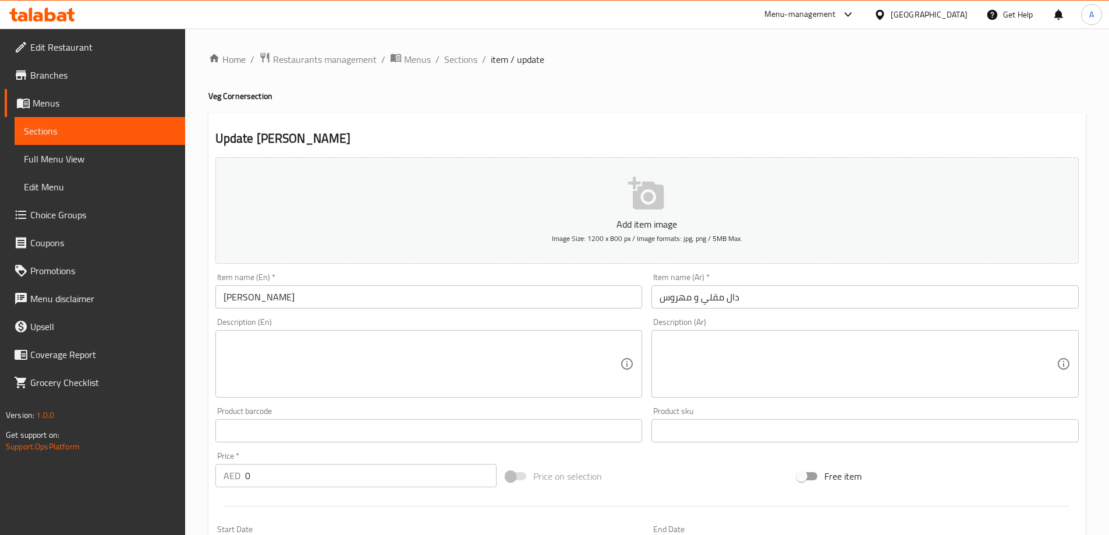
click at [328, 297] on input "[PERSON_NAME]" at bounding box center [428, 296] width 427 height 23
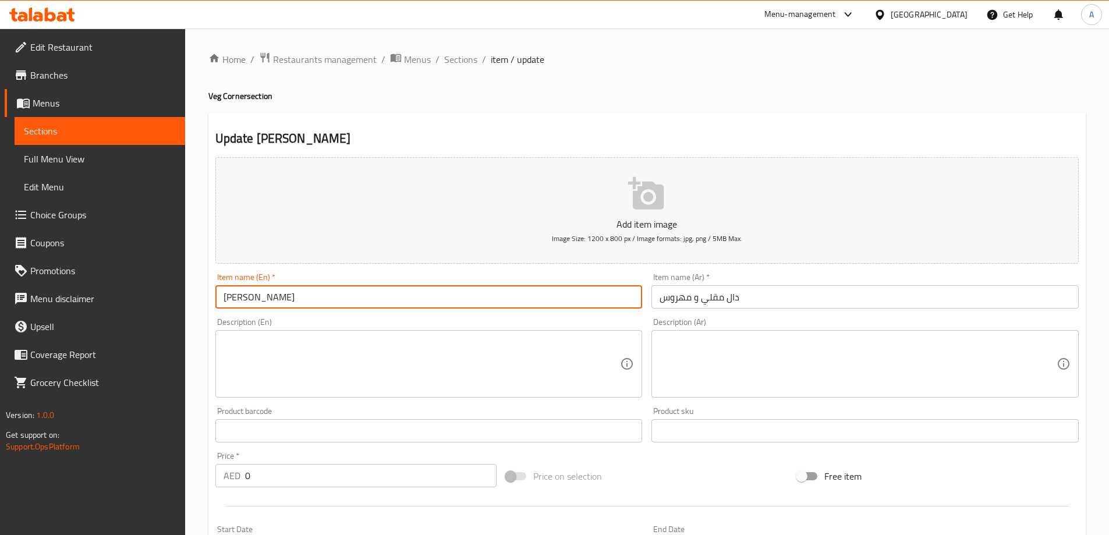
click at [328, 297] on input "[PERSON_NAME]" at bounding box center [428, 296] width 427 height 23
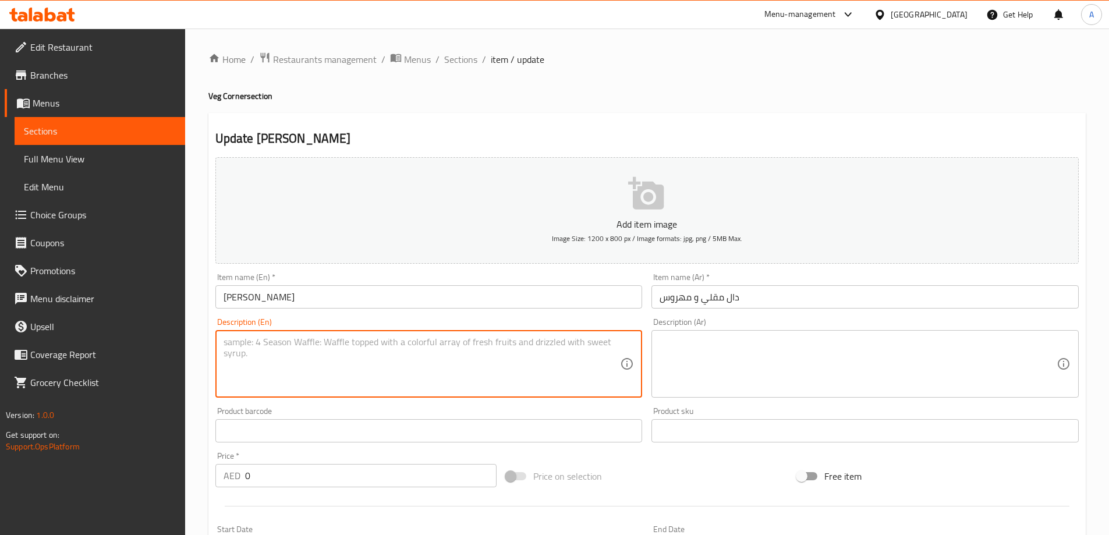
click at [426, 354] on textarea at bounding box center [422, 363] width 397 height 55
paste textarea "A thick, creamy lentil dish topped with butter and fried onions."
type textarea "A thick, creamy lentil dish topped with butter and fried onions."
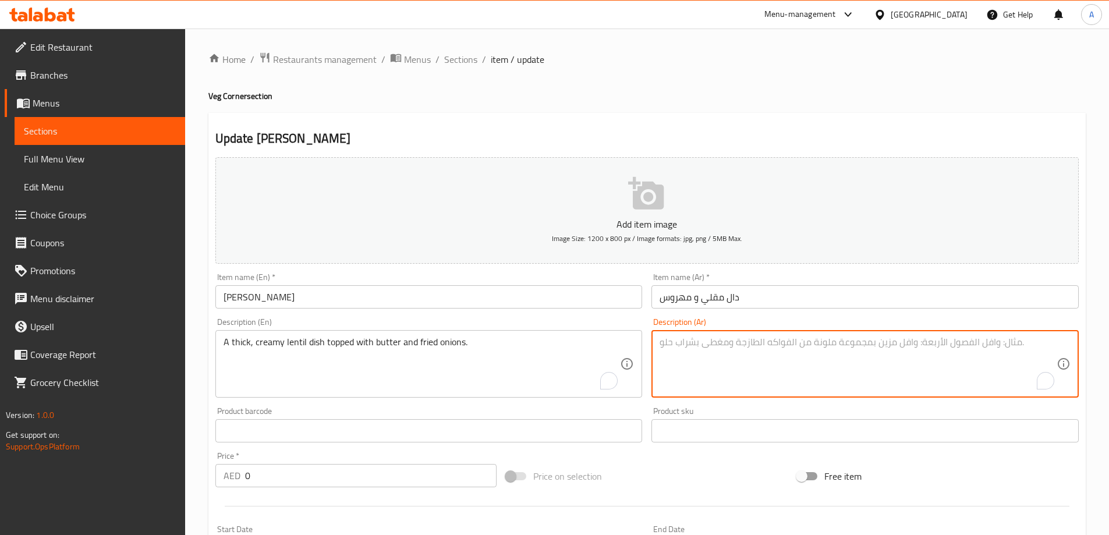
click at [896, 376] on textarea "To enrich screen reader interactions, please activate Accessibility in Grammarl…" at bounding box center [858, 363] width 397 height 55
paste textarea "طبق عدس سميك وكريمي مغطى بالزبدة والبصل المقلي."
type textarea "طبق عدس سميك وكريمي مغطى بالزبدة والبصل المقلي."
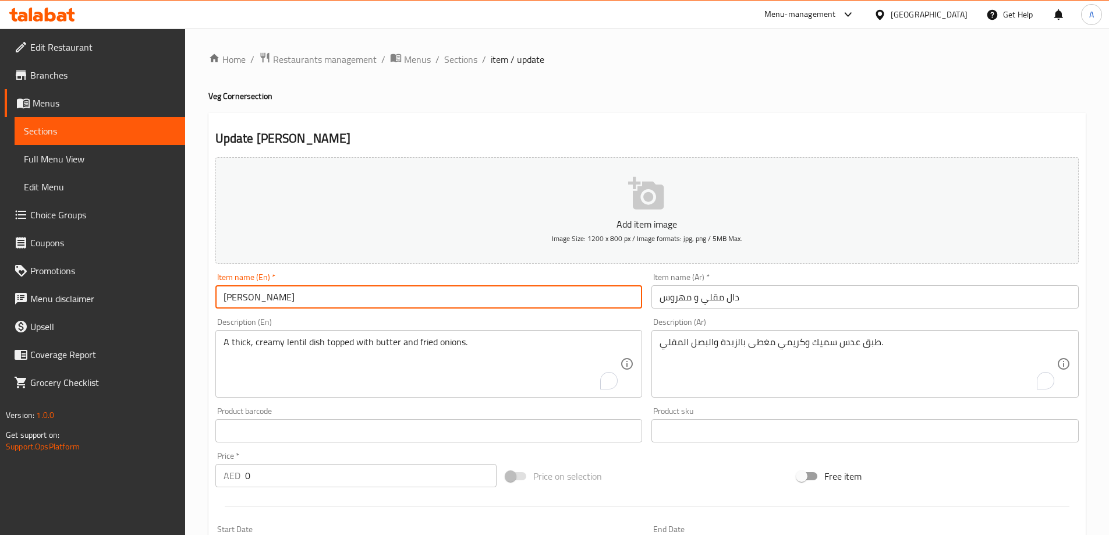
click at [593, 301] on input "[PERSON_NAME]" at bounding box center [428, 296] width 427 height 23
click at [361, 299] on input "[PERSON_NAME]" at bounding box center [428, 296] width 427 height 23
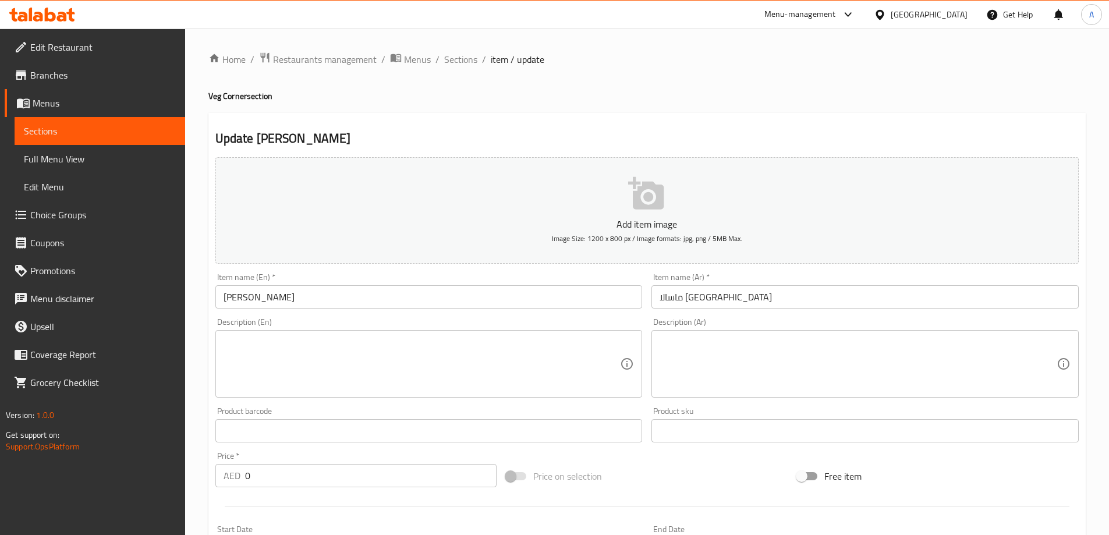
click at [284, 391] on textarea at bounding box center [422, 363] width 397 height 55
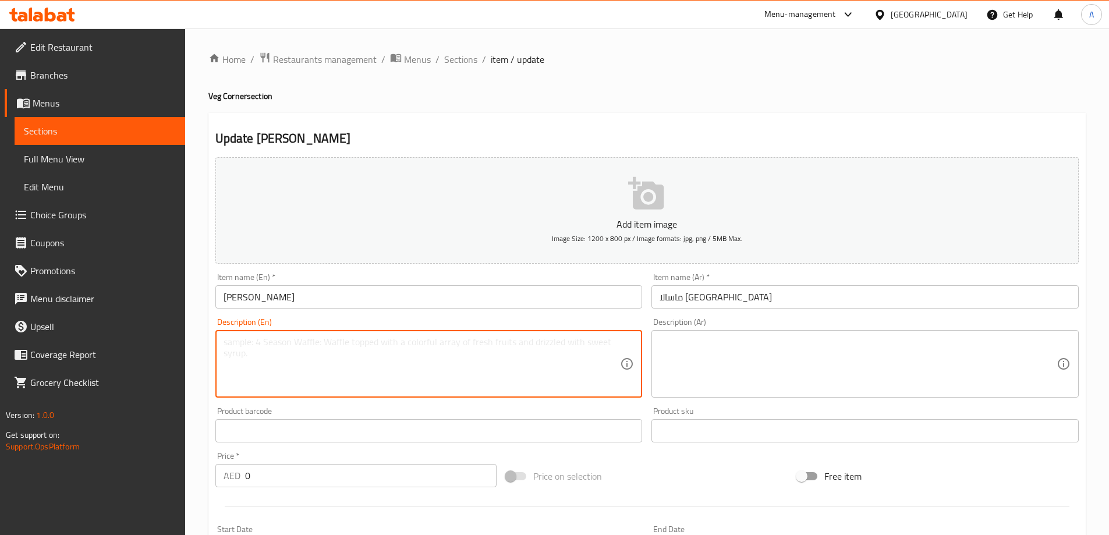
paste textarea "A chickpea curry with a rich, orange-brown gravy."
type textarea "A chickpea curry with a rich, orange-brown gravy."
click at [824, 352] on textarea at bounding box center [858, 363] width 397 height 55
paste textarea "كاري الحمص مع المرق الغني باللون البني البرتقالي."
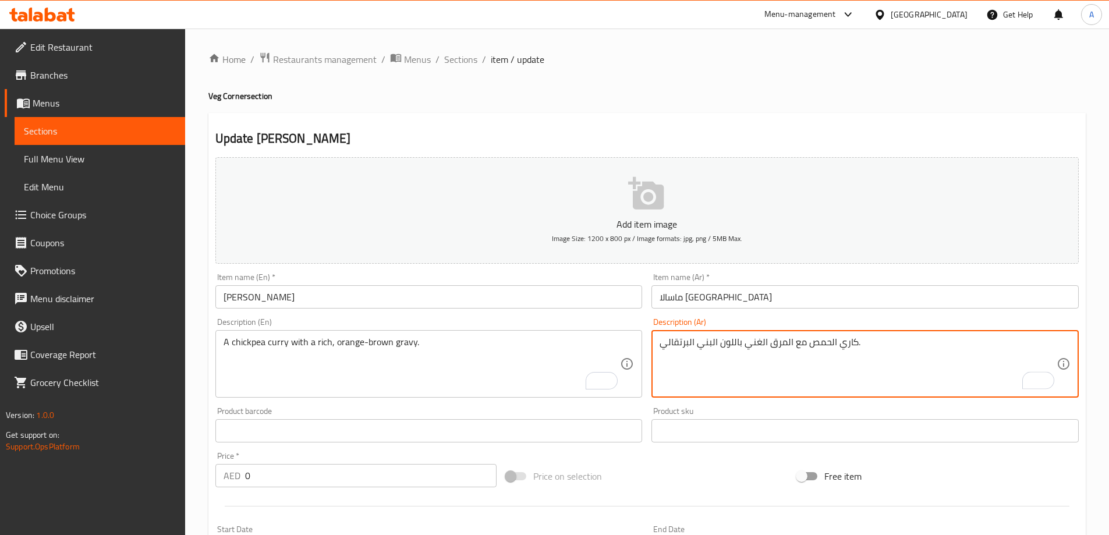
type textarea "كاري الحمص مع المرق الغني باللون البني البرتقالي."
click at [579, 300] on input "Chana Masala" at bounding box center [428, 296] width 427 height 23
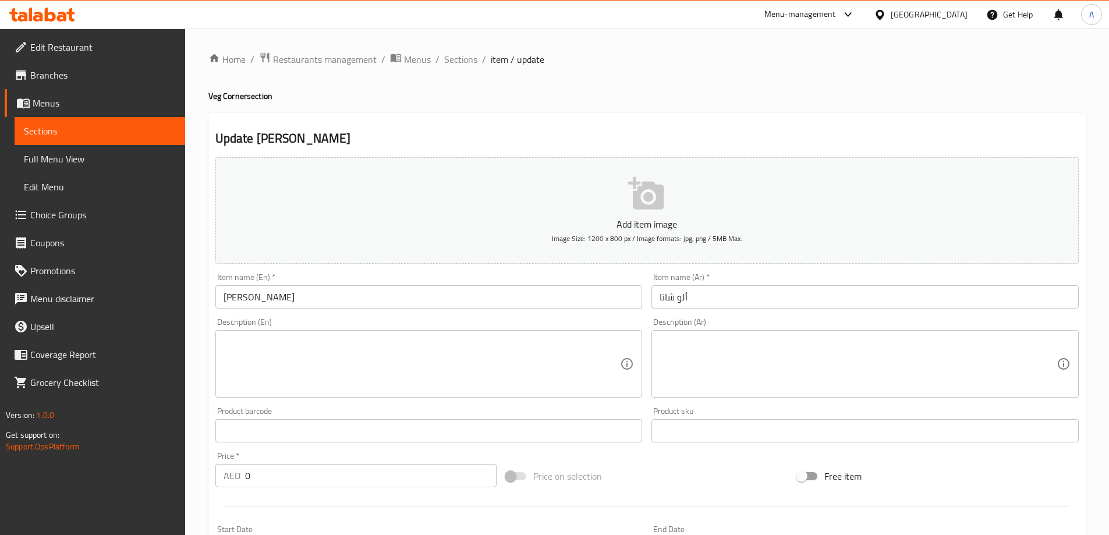
click at [421, 367] on textarea at bounding box center [422, 363] width 397 height 55
paste textarea "A curry featuring chickpeas and tender potato cubes in a thick, spiced gravy."
type textarea "A curry featuring chickpeas and tender potato cubes in a thick, spiced gravy."
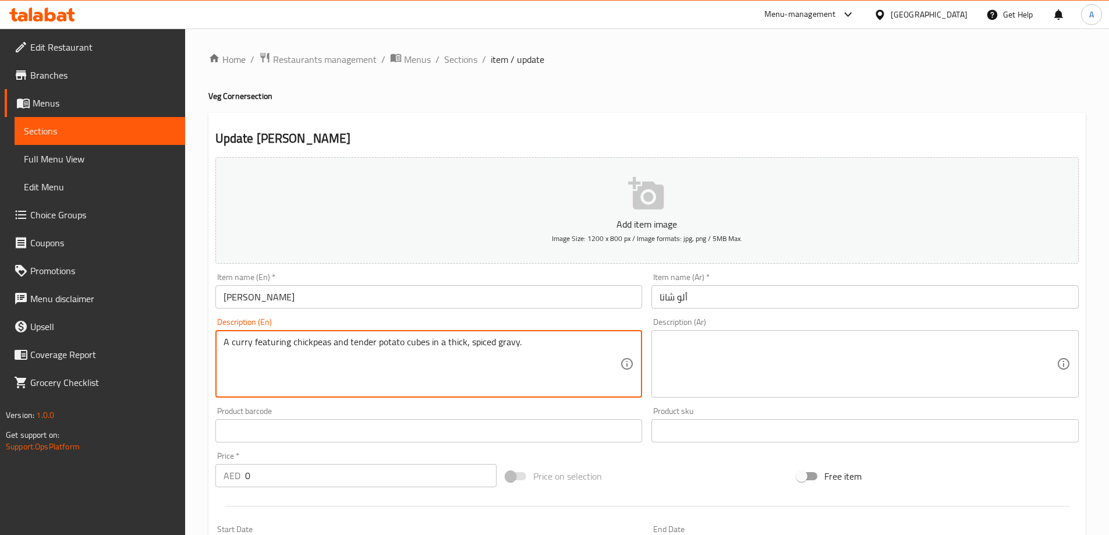
click at [746, 359] on textarea at bounding box center [858, 363] width 397 height 55
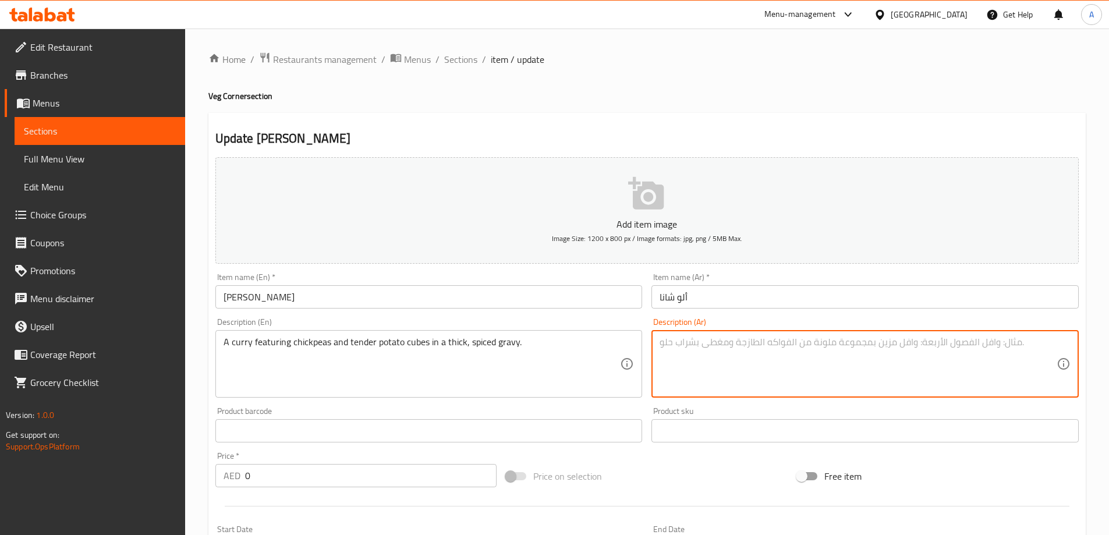
paste textarea "كاري يحتوي على الحمص ومكعبات البطاطس الطرية في مرق سميك ومتبل."
type textarea "كاري يحتوي على الحمص ومكعبات البطاطس الطرية في مرق سميك ومتبل."
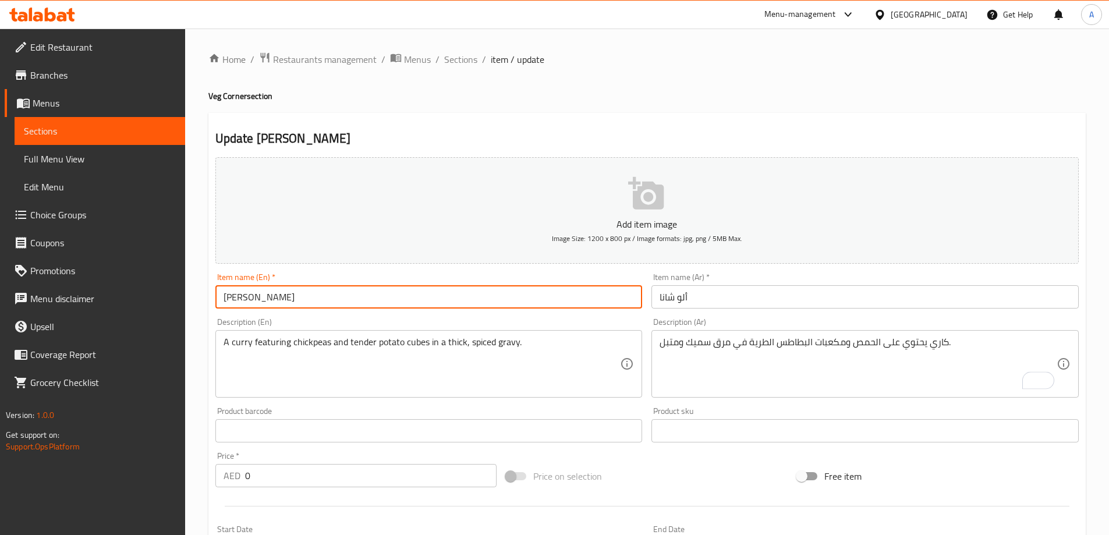
click at [526, 299] on input "[PERSON_NAME]" at bounding box center [428, 296] width 427 height 23
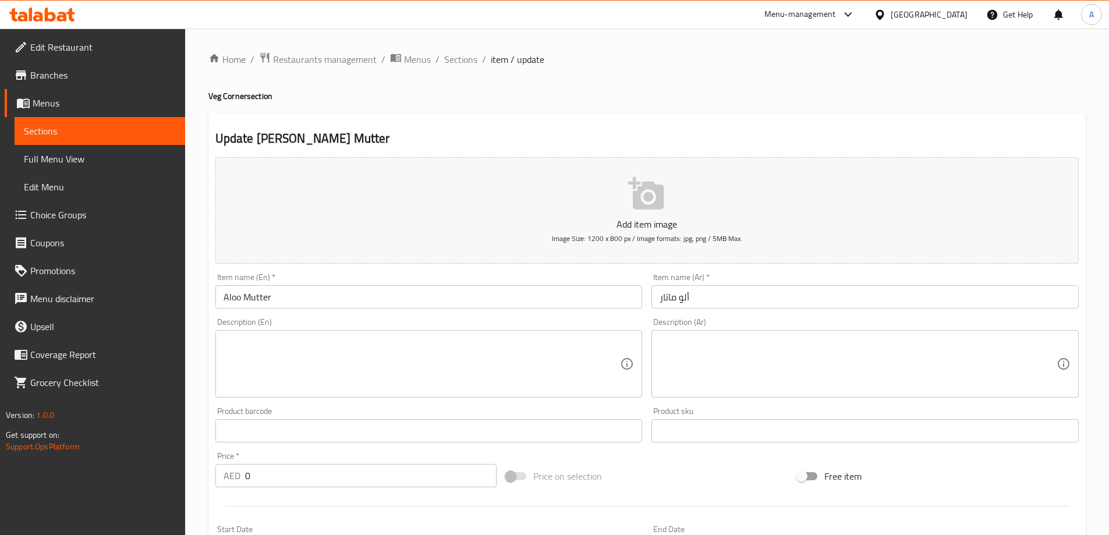
click at [385, 356] on textarea at bounding box center [422, 363] width 397 height 55
paste textarea "A popular curry with tender potato cubes and green peas in a flavorful, orange-…"
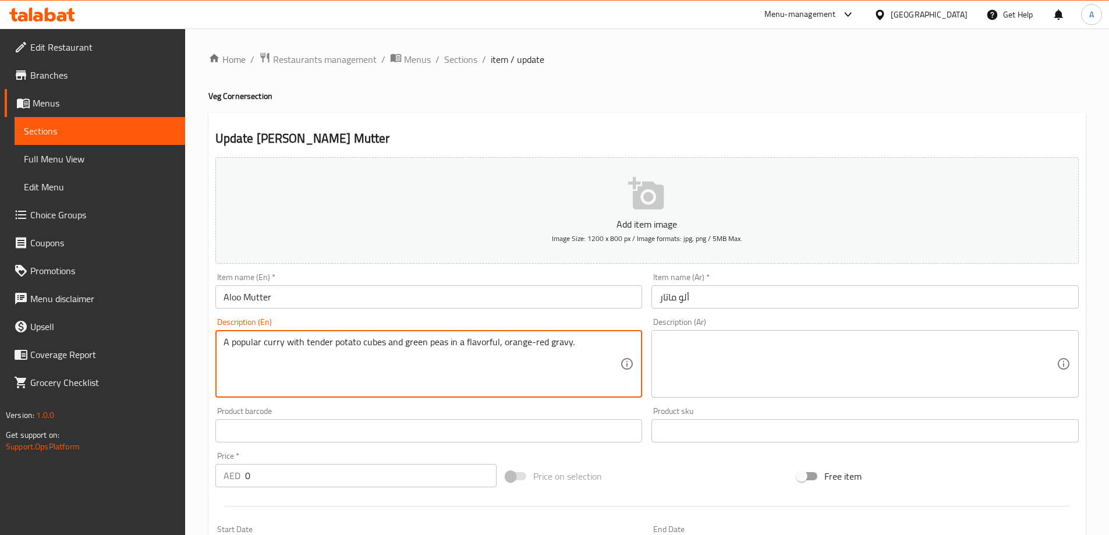
type textarea "A popular curry with tender potato cubes and green peas in a flavorful, orange-…"
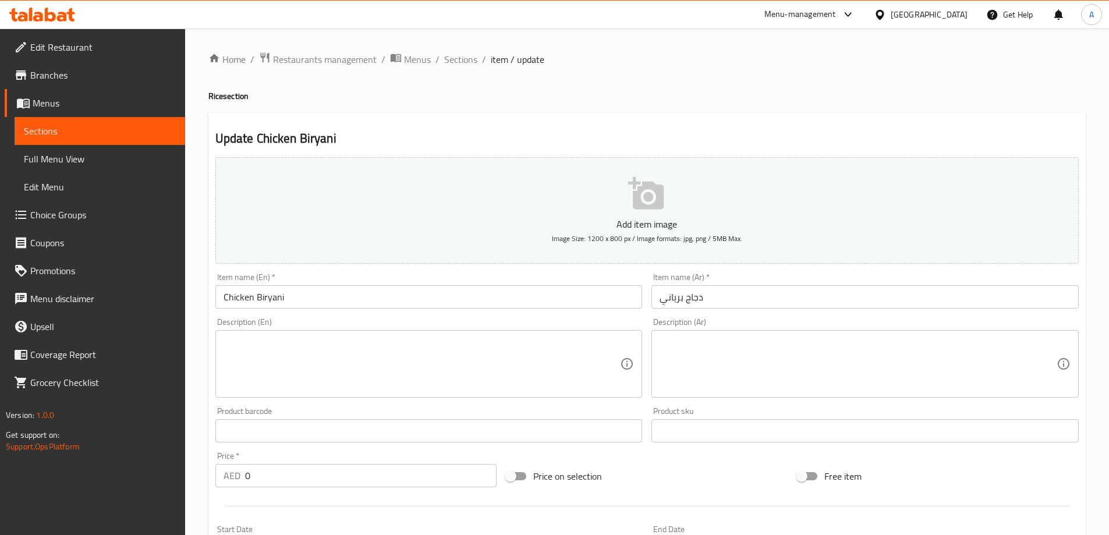
click at [337, 325] on div "Description (En) Description (En)" at bounding box center [428, 358] width 427 height 80
click at [327, 357] on textarea at bounding box center [422, 363] width 397 height 55
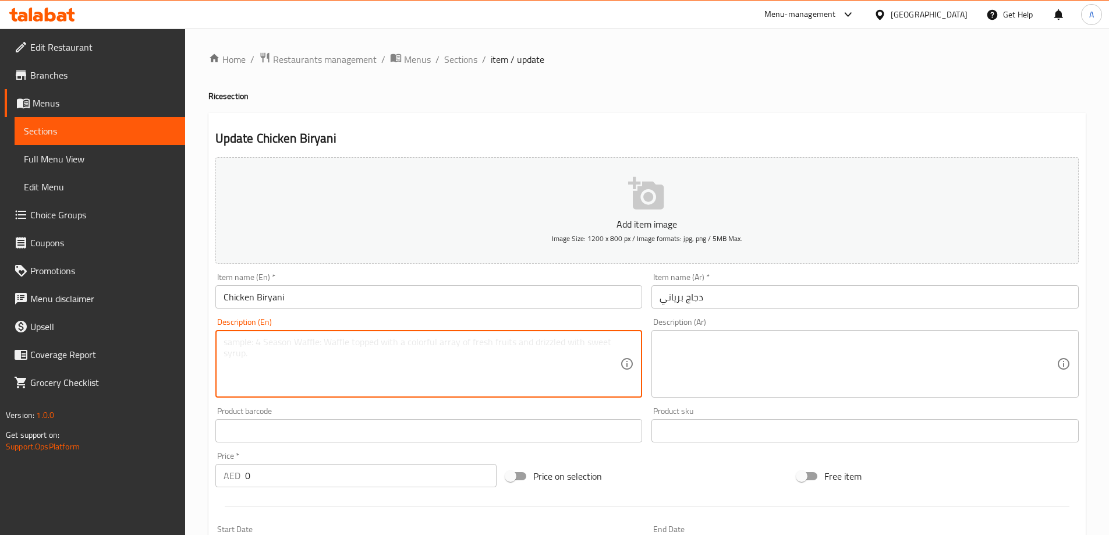
paste textarea "Fragrant rice cooked with spiced chicken."
type textarea "Fragrant rice cooked with spiced chicken."
click at [775, 373] on textarea at bounding box center [858, 363] width 397 height 55
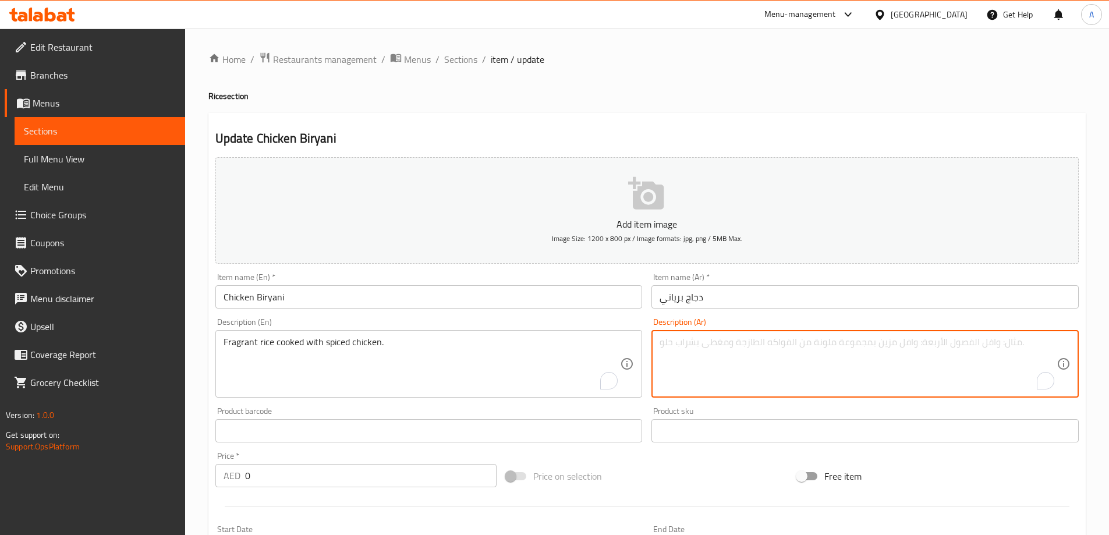
paste textarea "أرز عطري مطبوخ مع دجاج متبل."
type textarea "أرز عطري مطبوخ مع دجاج متبل."
click at [538, 300] on input "Chicken Biryani" at bounding box center [428, 296] width 427 height 23
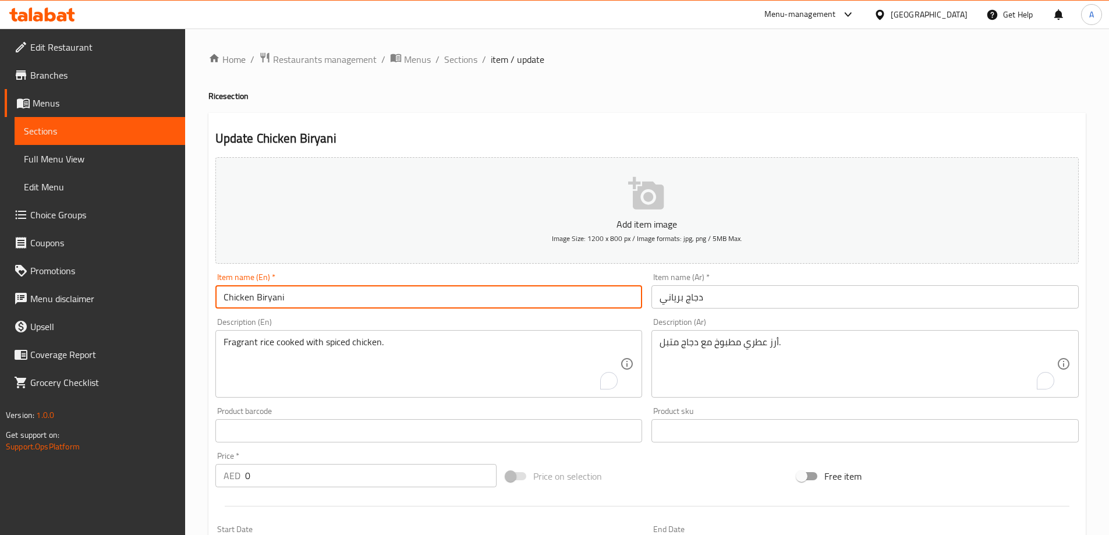
click at [497, 307] on input "Achari Handi - Chicken" at bounding box center [428, 296] width 427 height 23
click at [368, 369] on textarea at bounding box center [422, 363] width 397 height 55
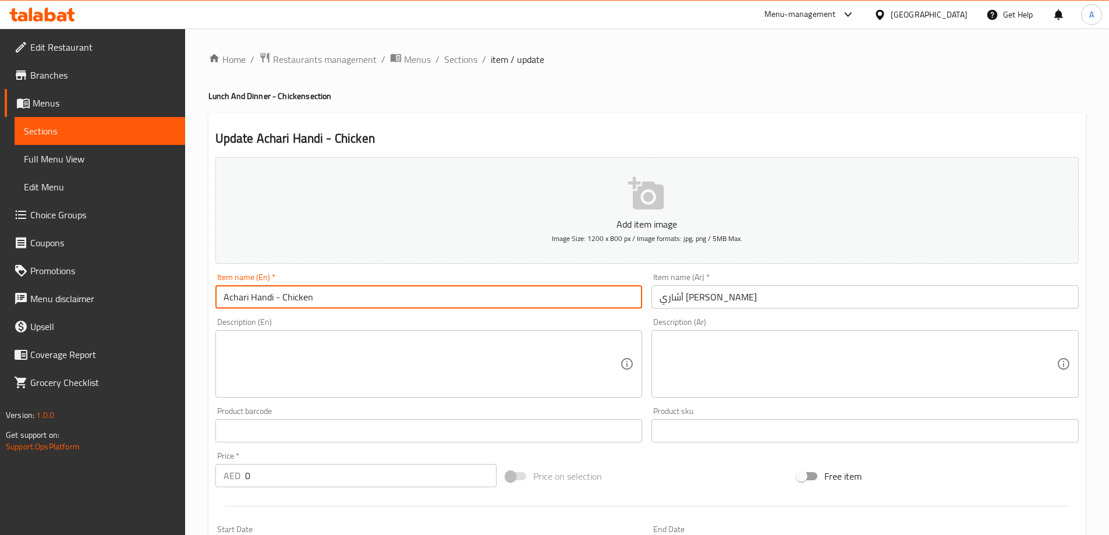
paste textarea "Chicken curry with the tangy and spicy flavors of a traditional mixed pickle."
type textarea "Chicken curry with the tangy and spicy flavors of a traditional mixed pickle."
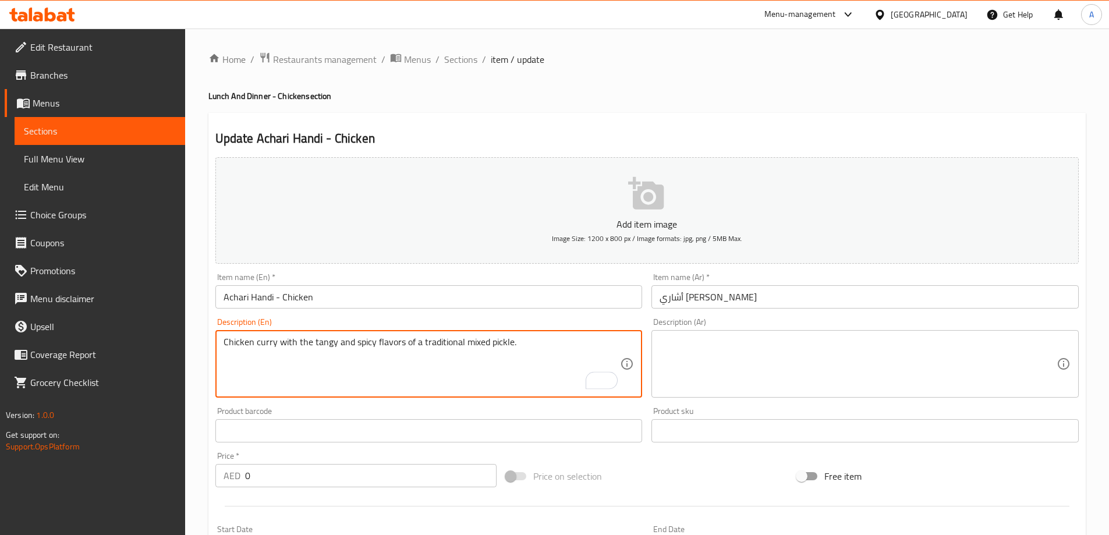
click at [813, 359] on textarea at bounding box center [858, 363] width 397 height 55
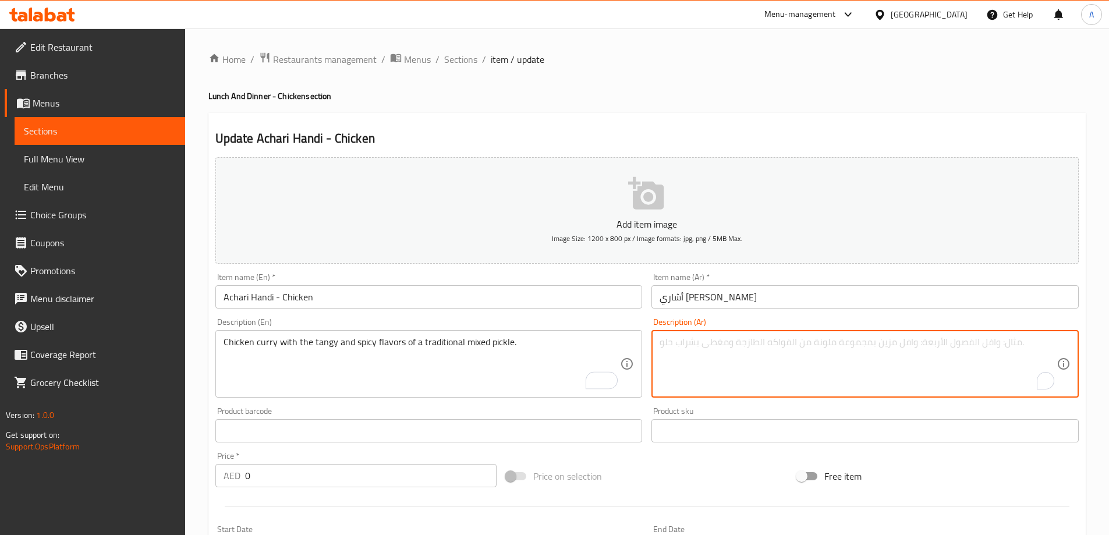
paste textarea "كاري الدجاج مع النكهات اللذيذة والحارة من المخلل المختلط التقليدي."
type textarea "كاري الدجاج مع النكهات اللذيذة والحارة من المخلل المختلط التقليدي."
click at [547, 299] on input "Achari Handi - Chicken" at bounding box center [428, 296] width 427 height 23
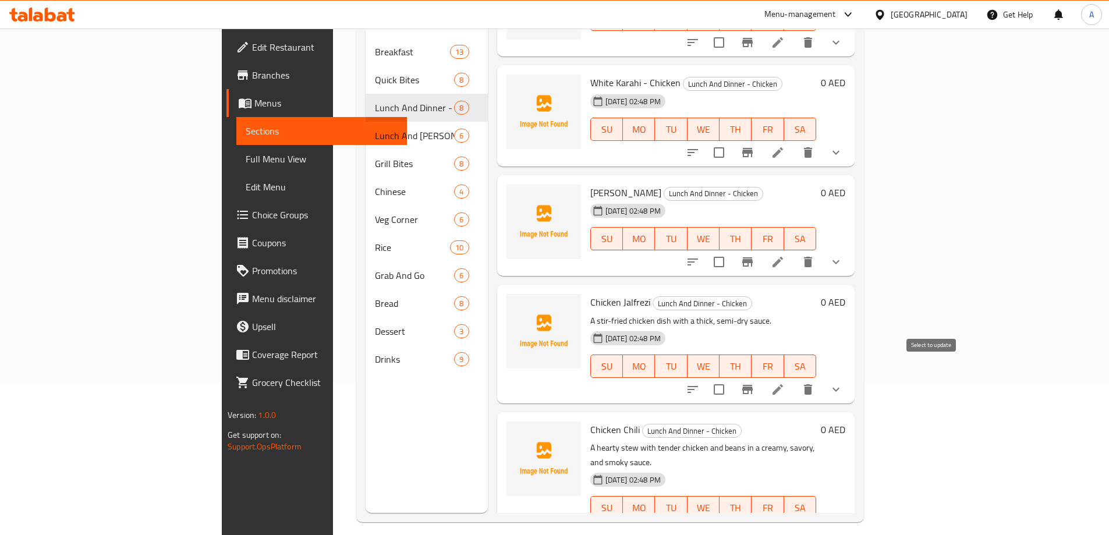
scroll to position [163, 0]
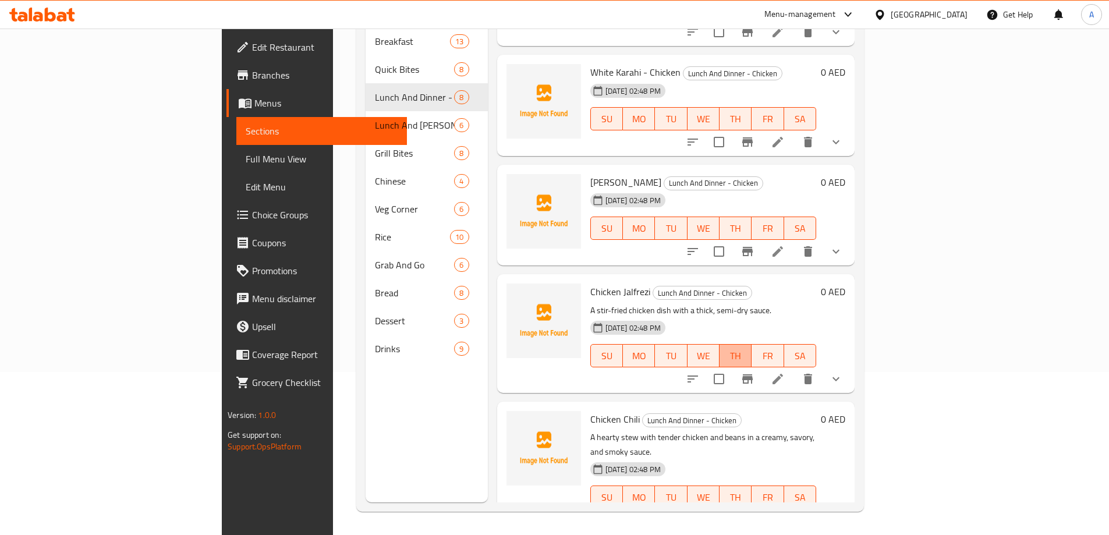
click at [747, 348] on span "TH" at bounding box center [735, 356] width 23 height 17
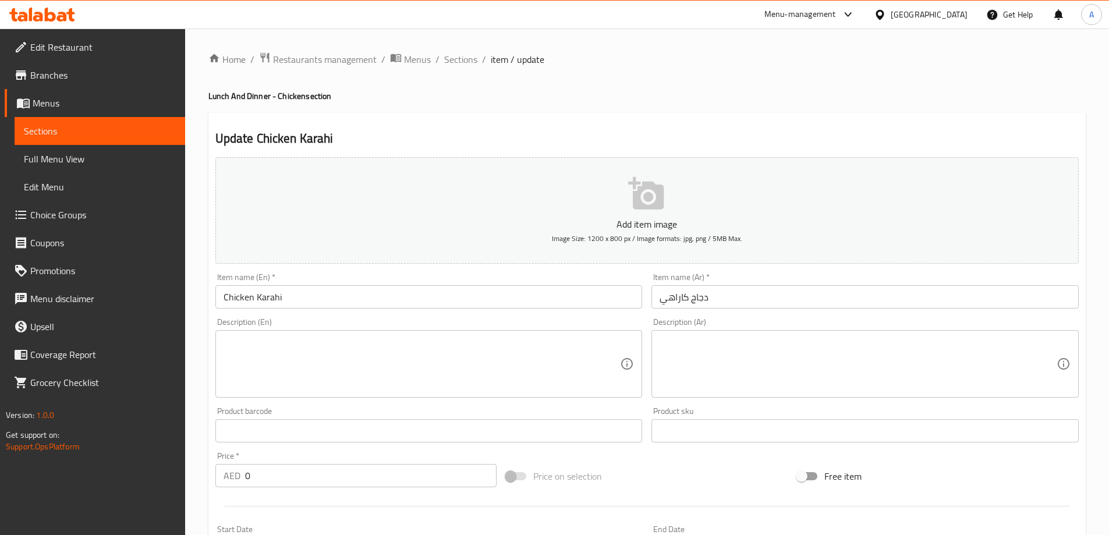
click at [296, 299] on input "Chicken Karahi" at bounding box center [428, 296] width 427 height 23
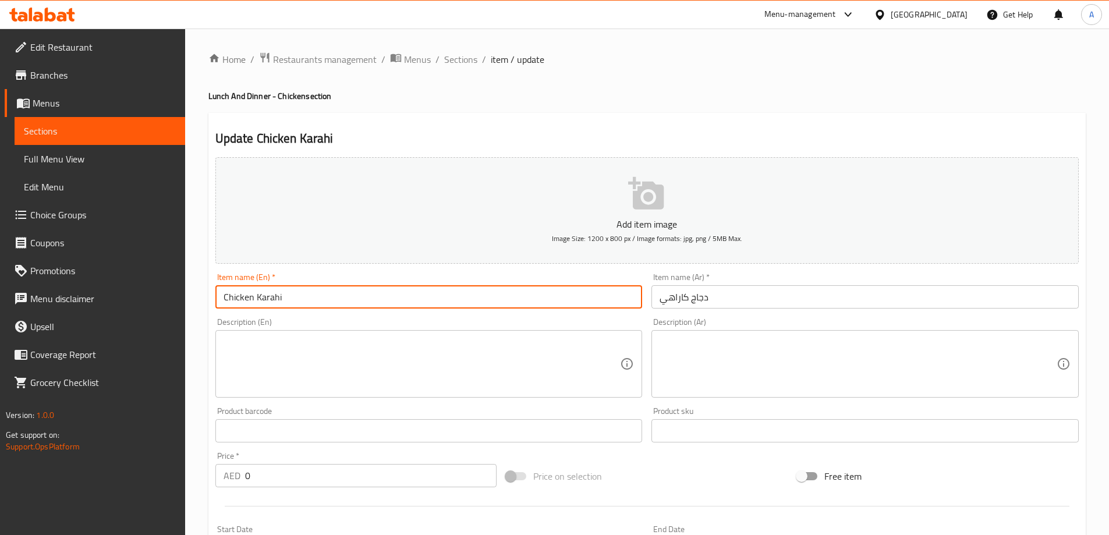
click at [296, 299] on input "Chicken Karahi" at bounding box center [428, 296] width 427 height 23
click at [395, 365] on textarea at bounding box center [422, 363] width 397 height 55
paste textarea "A dish of tender chicken cooked in a wok with tomatoes, ginger, and green chili…"
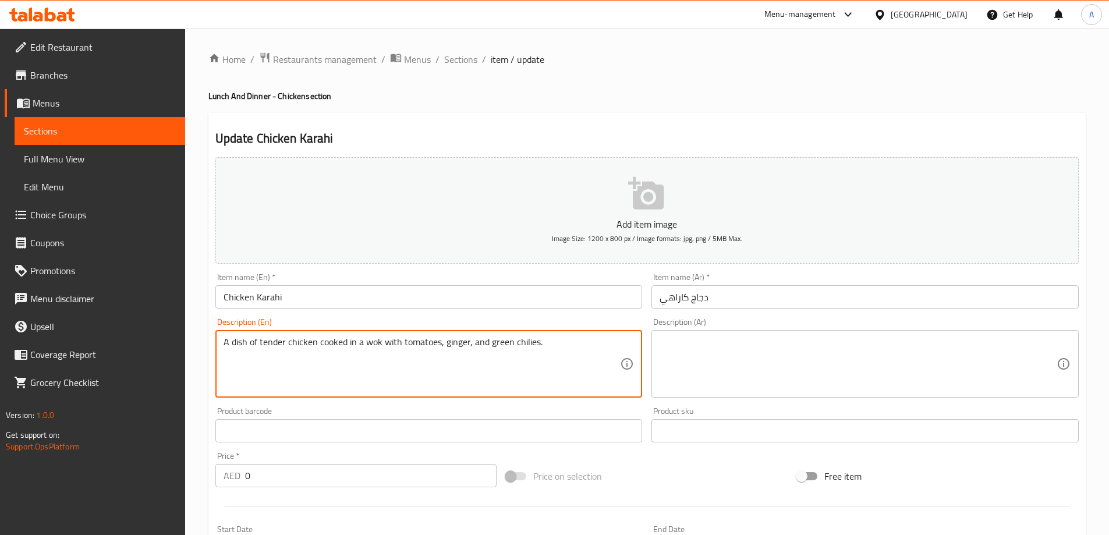
type textarea "A dish of tender chicken cooked in a wok with tomatoes, ginger, and green chili…"
click at [750, 356] on textarea at bounding box center [858, 363] width 397 height 55
paste textarea "طبق من الدجاج الطري المطبوخ في مقلاة مع الطماطم والزنجبيل والفلفل الأخضر."
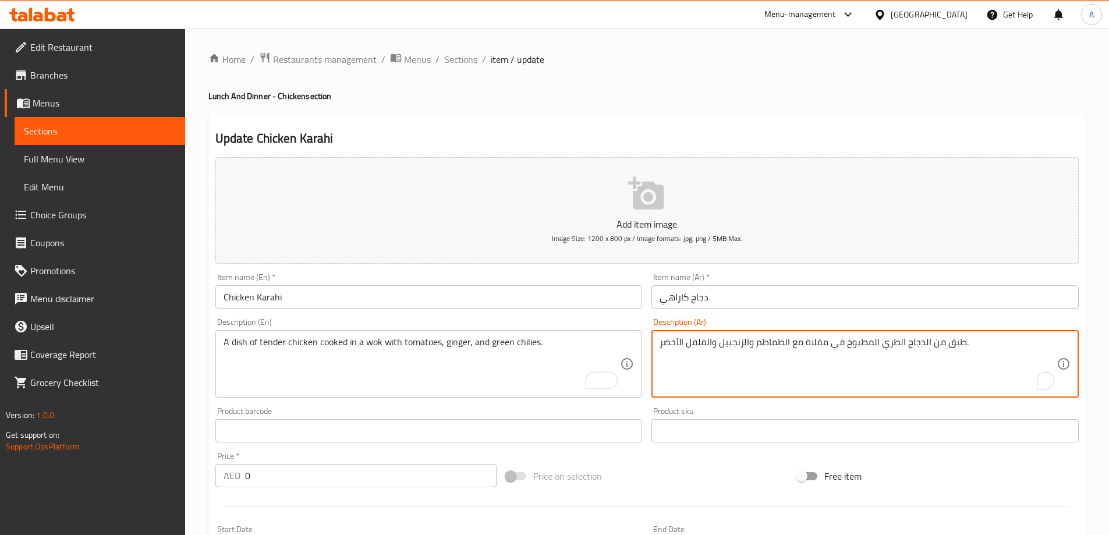
click at [540, 295] on input "Chicken Karahi" at bounding box center [428, 296] width 427 height 23
type textarea "طبق من الدجاج الطري المطبوخ في مقلاة مع الطماطم والزنجبيل والفلفل الحار الأخضر."
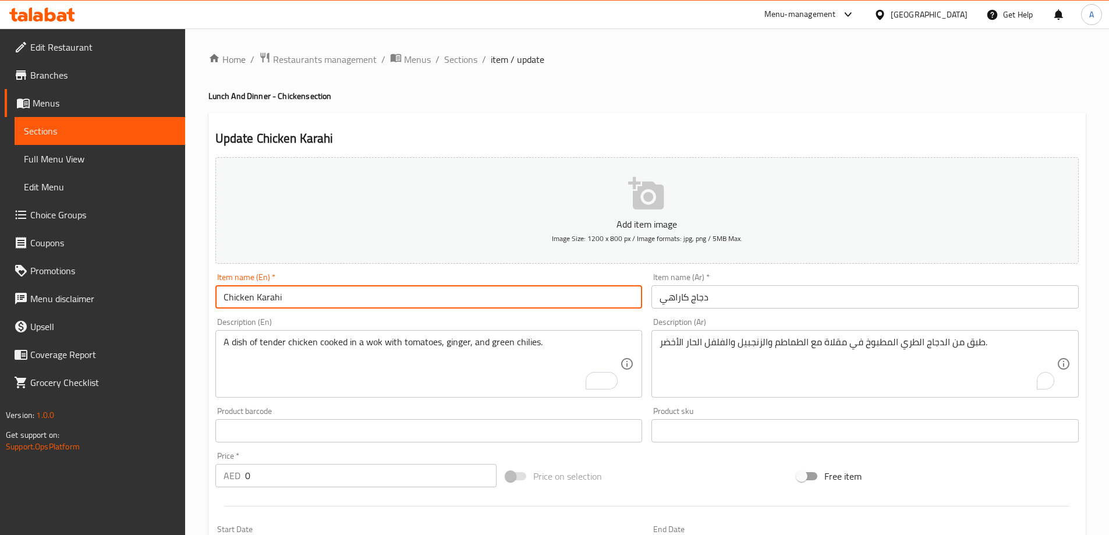
click at [550, 297] on input "Chicken Karahi" at bounding box center [428, 296] width 427 height 23
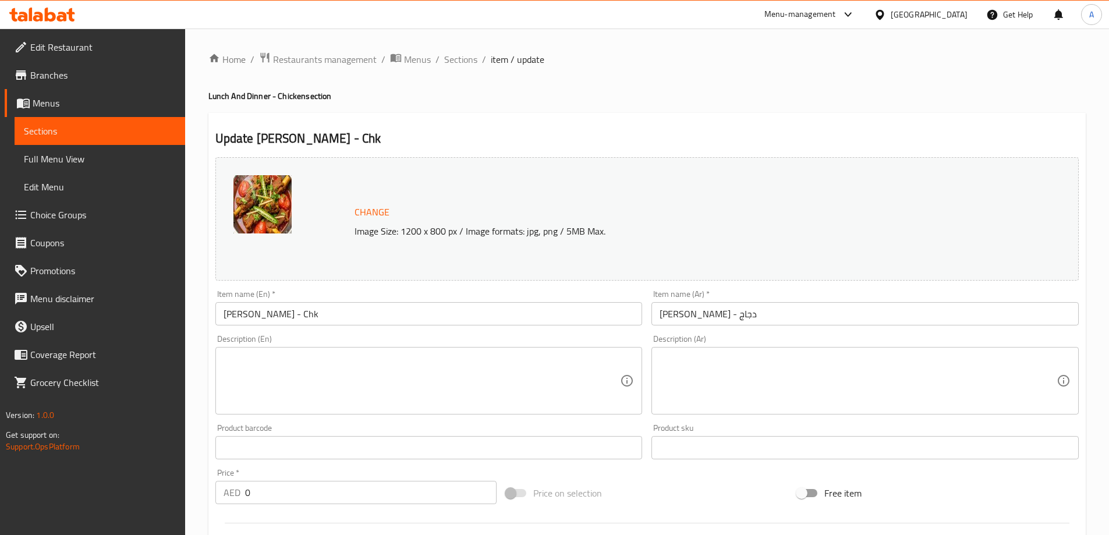
click at [361, 361] on textarea at bounding box center [422, 380] width 397 height 55
paste textarea "A simple chicken karahi with minimal spices and a focus on the rich flavors of …"
type textarea "A simple chicken karahi with minimal spices and a focus on the rich flavors of …"
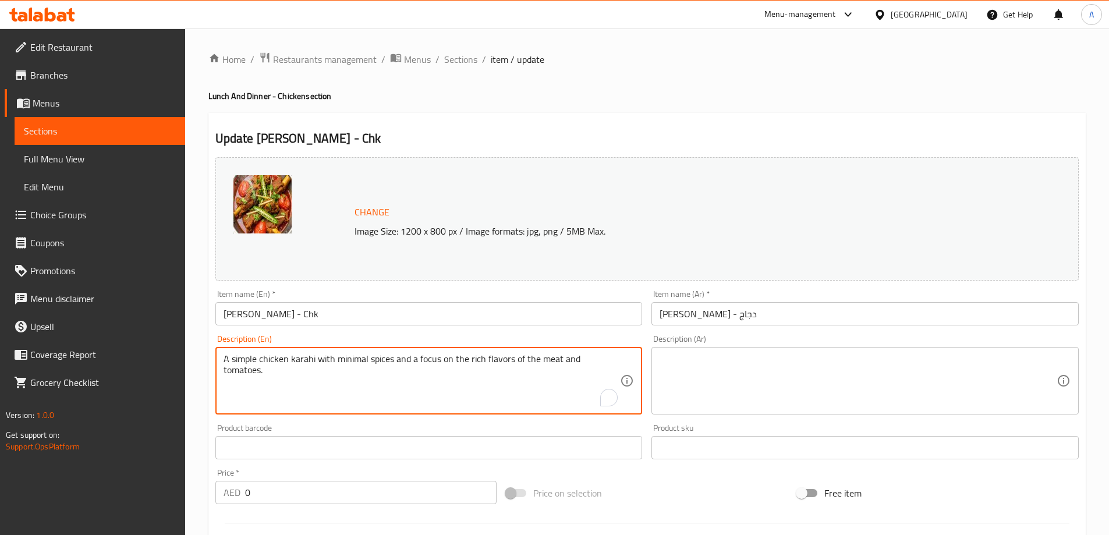
click at [782, 381] on textarea at bounding box center [858, 380] width 397 height 55
paste textarea "كاري دجاج بسيط مع الحد الأدنى من التوابل والتركيز على النكهات الغنية من اللحوم …"
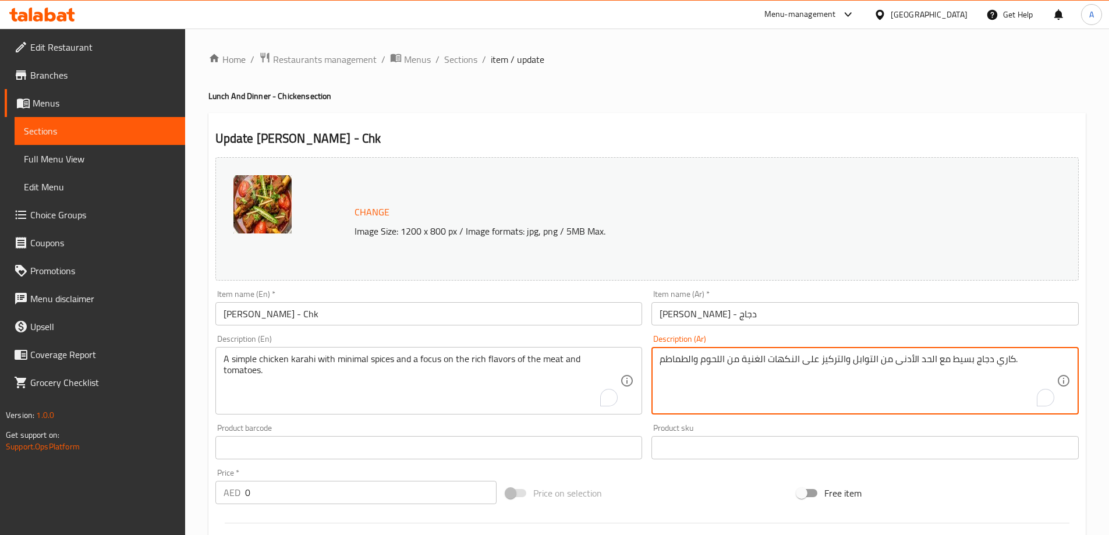
click at [524, 318] on input "Shinwari Karahi - Chk" at bounding box center [428, 313] width 427 height 23
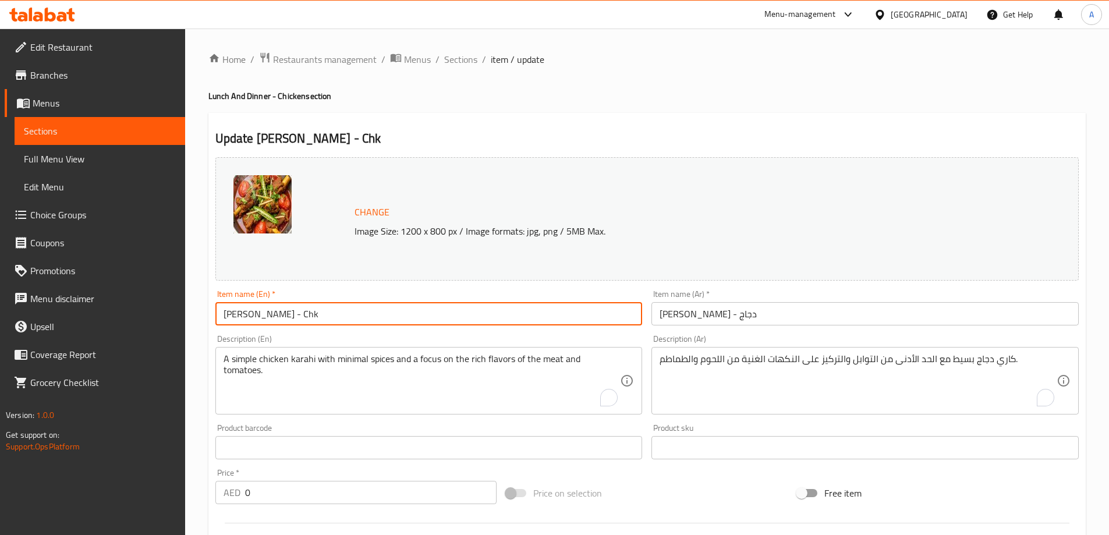
click at [548, 361] on textarea "A simple chicken karahi with minimal spices and a focus on the rich flavors of …" at bounding box center [422, 380] width 397 height 55
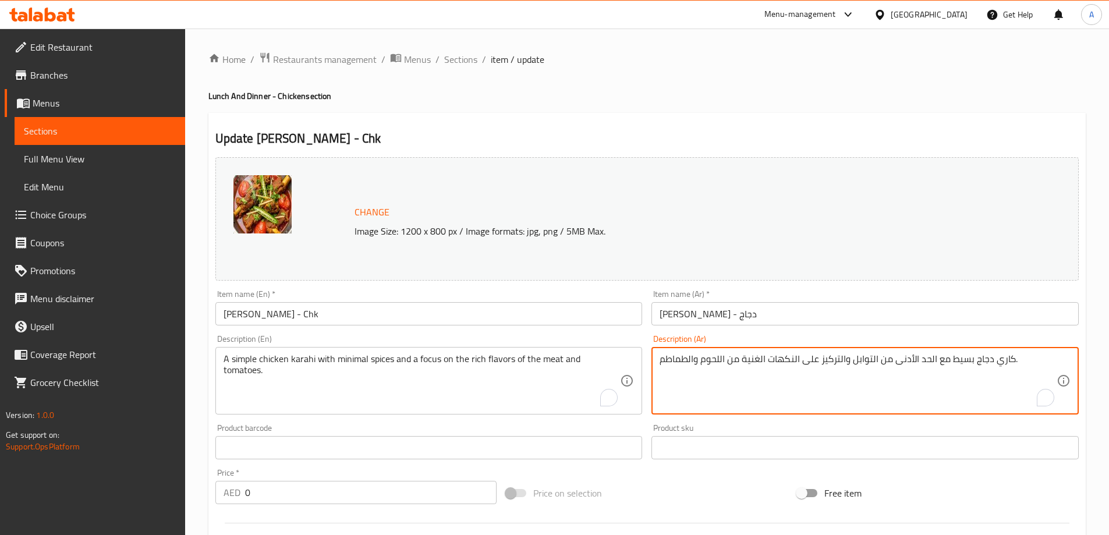
click at [712, 360] on textarea "كاري دجاج بسيط مع الحد الأدنى من التوابل والتركيز على النكهات الغنية من اللحوم …" at bounding box center [858, 380] width 397 height 55
type textarea "كاري دجاج بسيط مع الحد الأدنى من التوابل والطماطم."
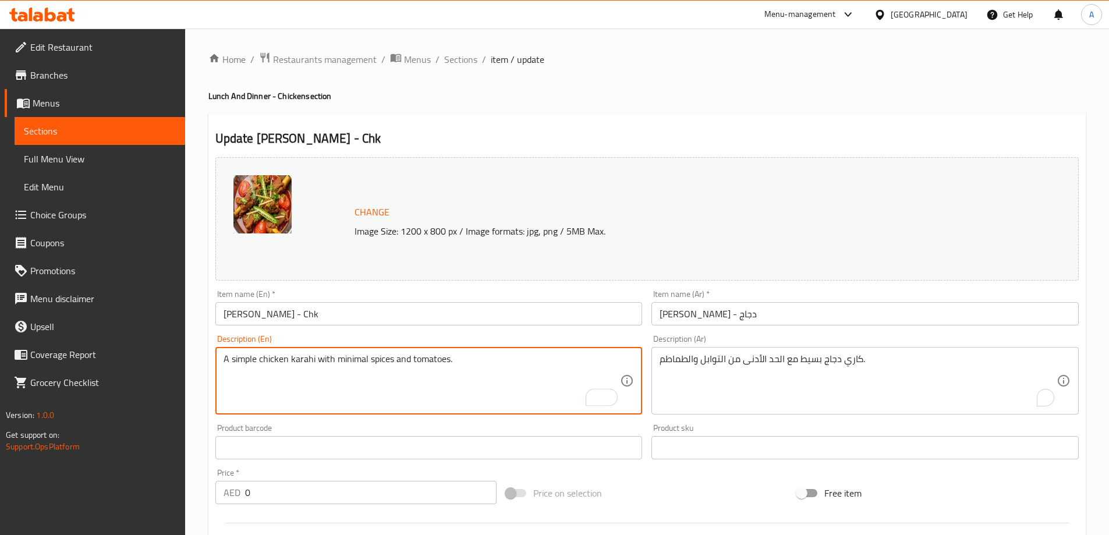
type textarea "A simple chicken karahi with minimal spices and tomatoes."
click at [502, 304] on input "Shinwari Karahi - Chk" at bounding box center [428, 313] width 427 height 23
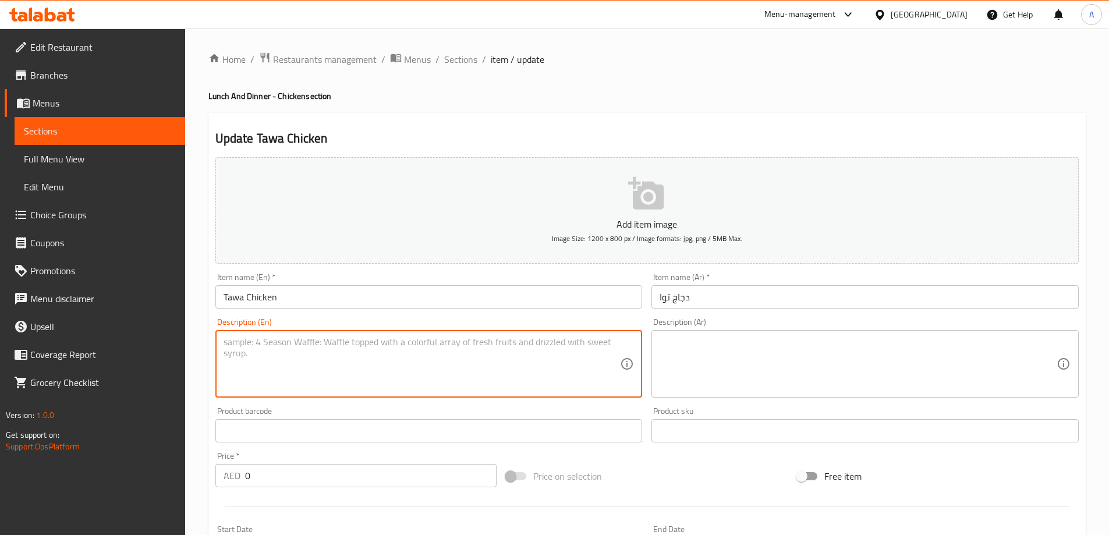
click at [335, 357] on textarea at bounding box center [422, 363] width 397 height 55
paste textarea "Boneless chicken pieces cooked on a flat griddle with a thick, aromatic gravy."
type textarea "Boneless chicken pieces cooked on a flat griddle with a thick, aromatic gravy."
click at [832, 370] on textarea at bounding box center [858, 363] width 397 height 55
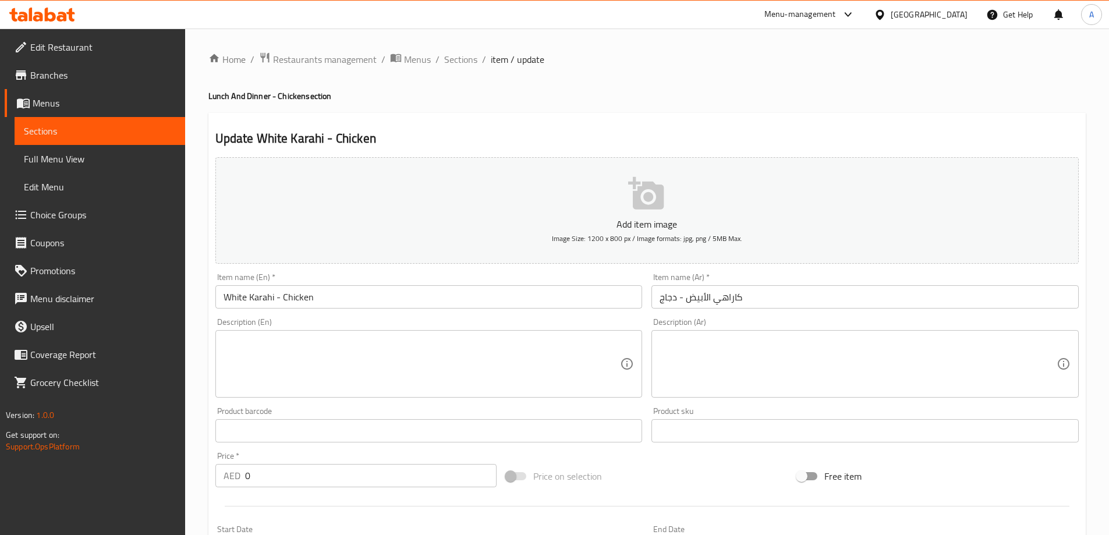
click at [368, 339] on textarea at bounding box center [422, 363] width 397 height 55
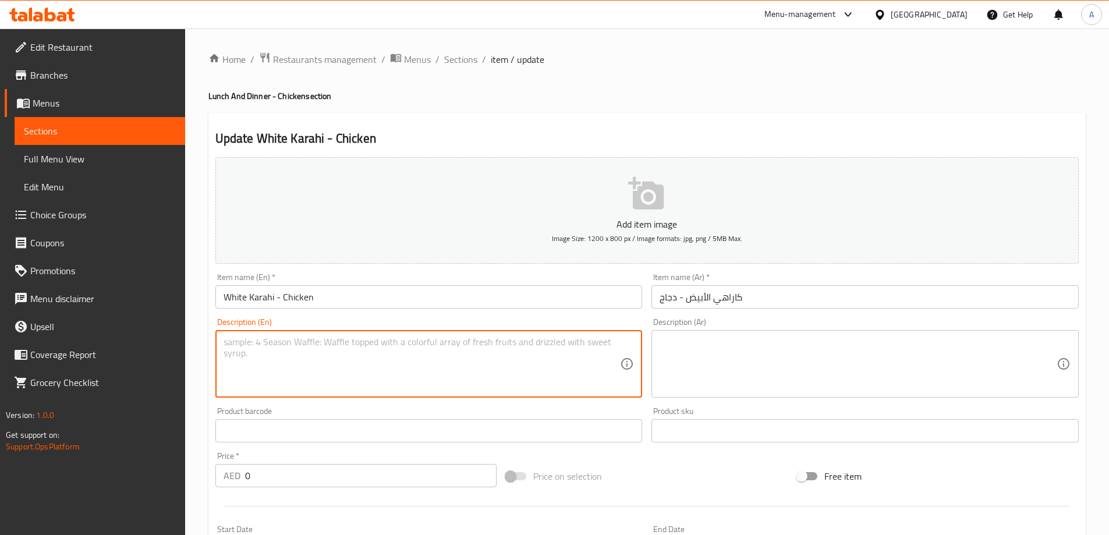
paste textarea "كاري دجاج كريمي خفيف مصنوع من الزبادي والقشدة ومزيج من التوابل."
type textarea "كاري دجاج كريمي خفيف مصنوع من الزبادي والقشدة ومزيج من التوابل."
click at [755, 359] on textarea at bounding box center [858, 363] width 397 height 55
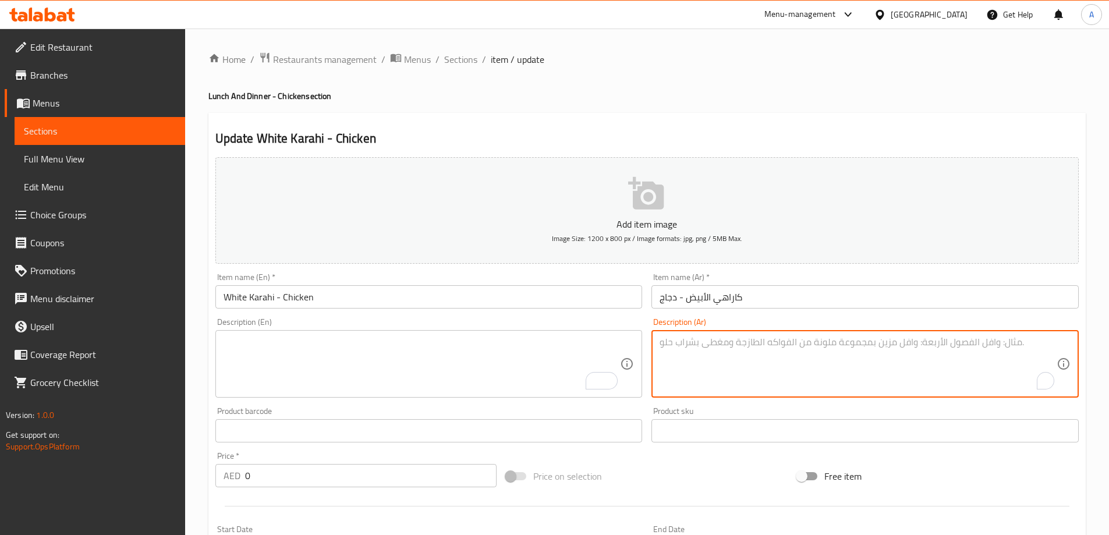
paste textarea "كاري دجاج كريمي خفيف مصنوع من الزبادي والقشدة ومزيج من التوابل."
type textarea "كاري دجاج كريمي خفيف مصنوع من الزبادي والقشدة ومزيج من التوابل."
click at [445, 367] on textarea "To enrich screen reader interactions, please activate Accessibility in Grammarl…" at bounding box center [422, 363] width 397 height 55
paste textarea "A creamy, mild chicken curry made with yogurt, cream, and a blend of spices."
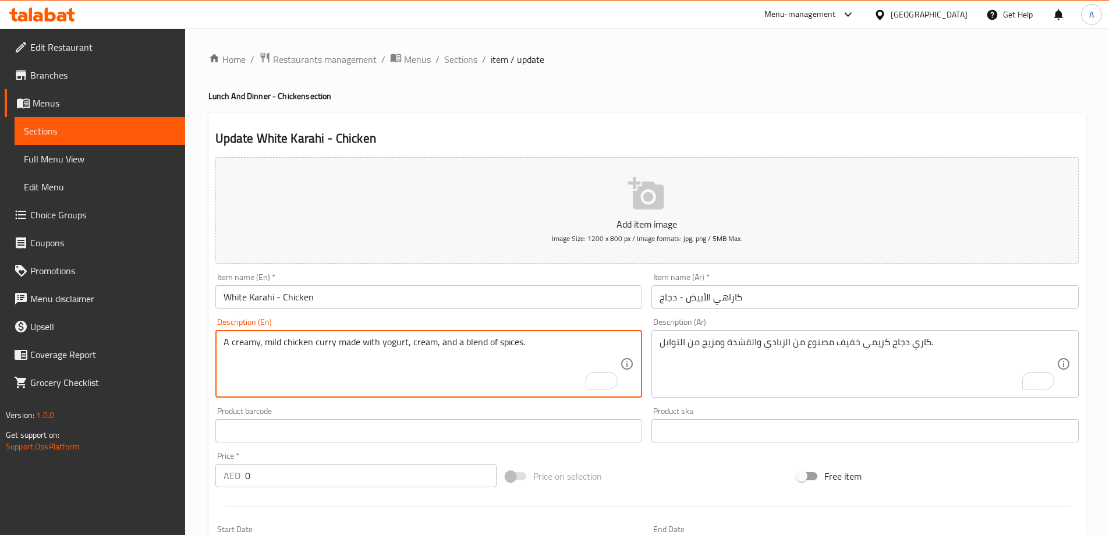
type textarea "A creamy, mild chicken curry made with yogurt, cream, and a blend of spices."
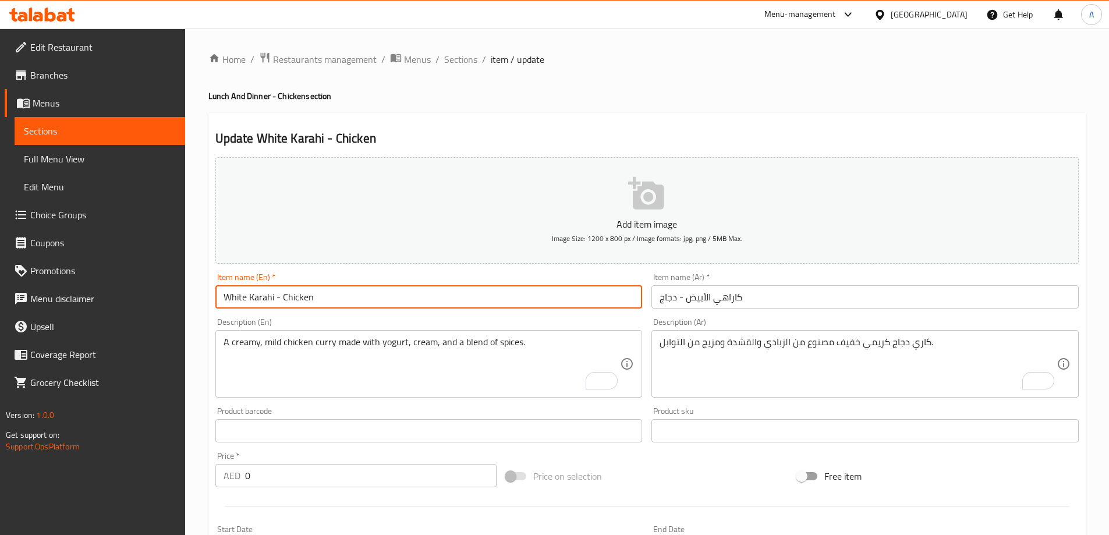
click at [497, 300] on input "White Karahi - Chicken" at bounding box center [428, 296] width 427 height 23
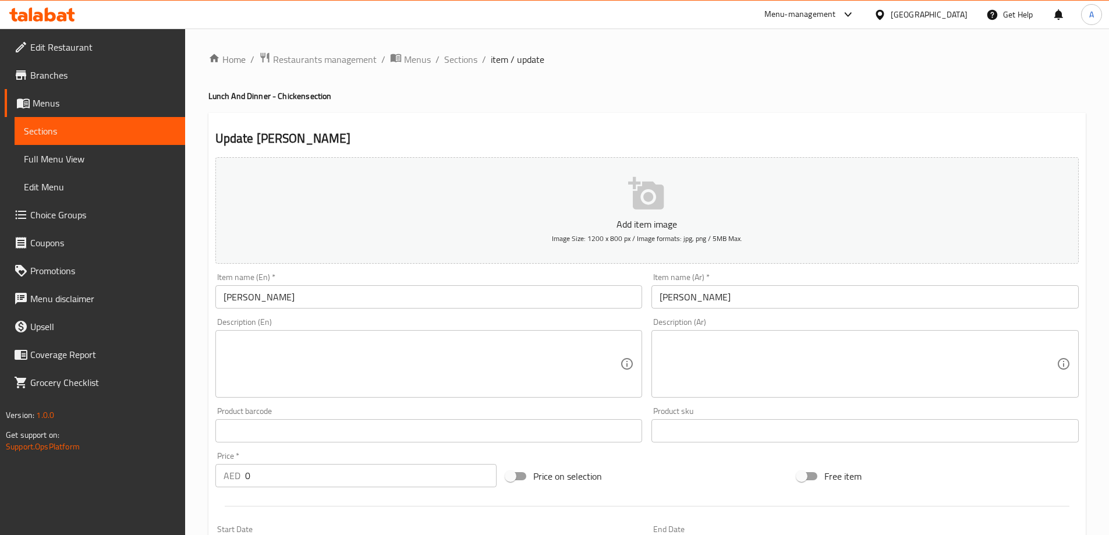
click at [407, 320] on div "Description (En) Description (En)" at bounding box center [428, 358] width 427 height 80
click at [406, 302] on input "[PERSON_NAME]" at bounding box center [428, 296] width 427 height 23
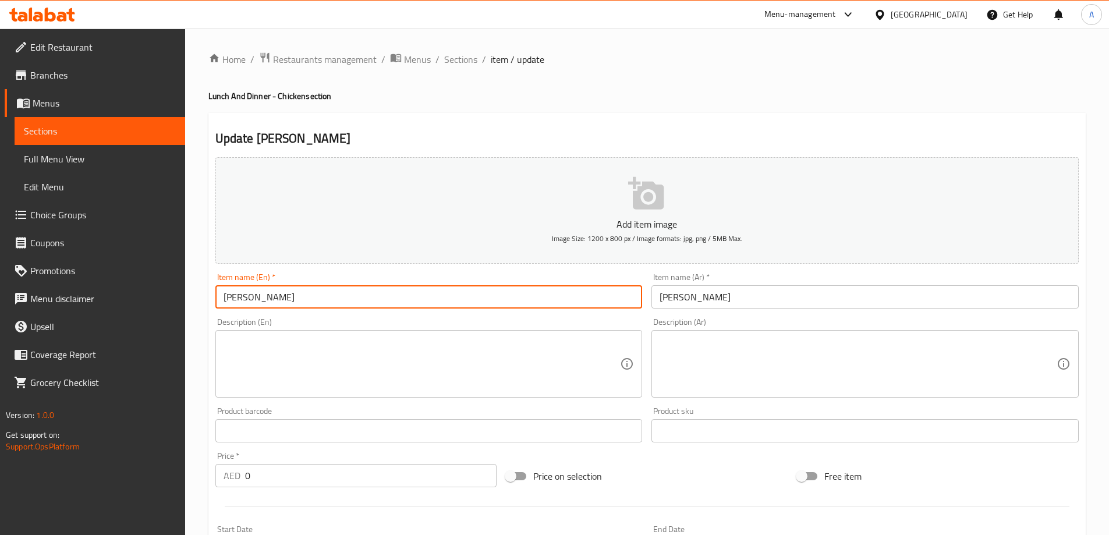
click at [406, 302] on input "[PERSON_NAME]" at bounding box center [428, 296] width 427 height 23
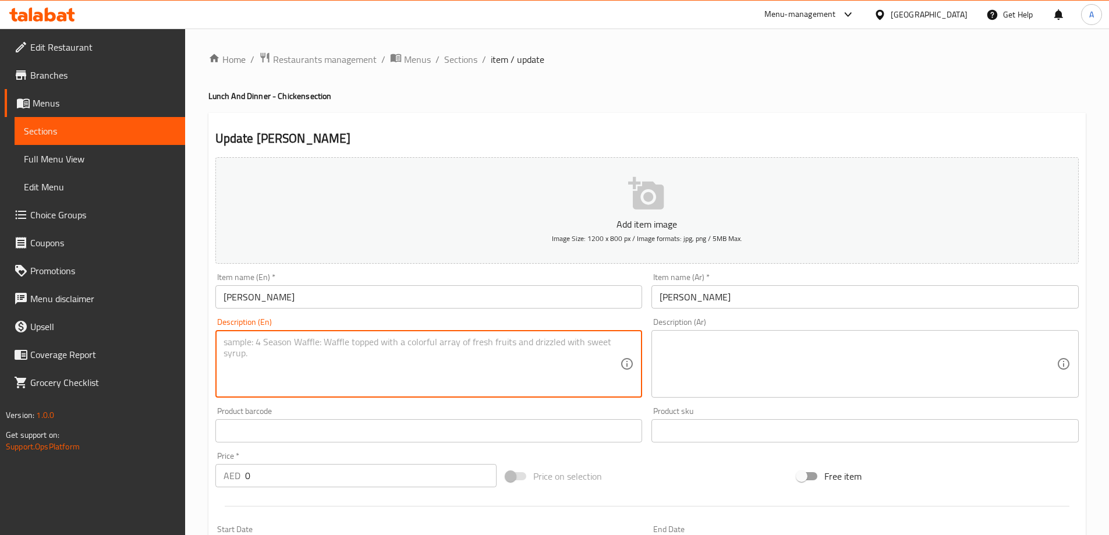
click at [384, 354] on textarea at bounding box center [422, 363] width 397 height 55
paste textarea "Chicken tikka pieces cooked in a rich, spicy tomato-based gravy."
type textarea "Chicken tikka pieces cooked in a rich, spicy tomato-based gravy."
click at [834, 352] on textarea at bounding box center [858, 363] width 397 height 55
paste textarea "قطع دجاج تيكا مطبوخة في مرق غني وحار من الطماطم."
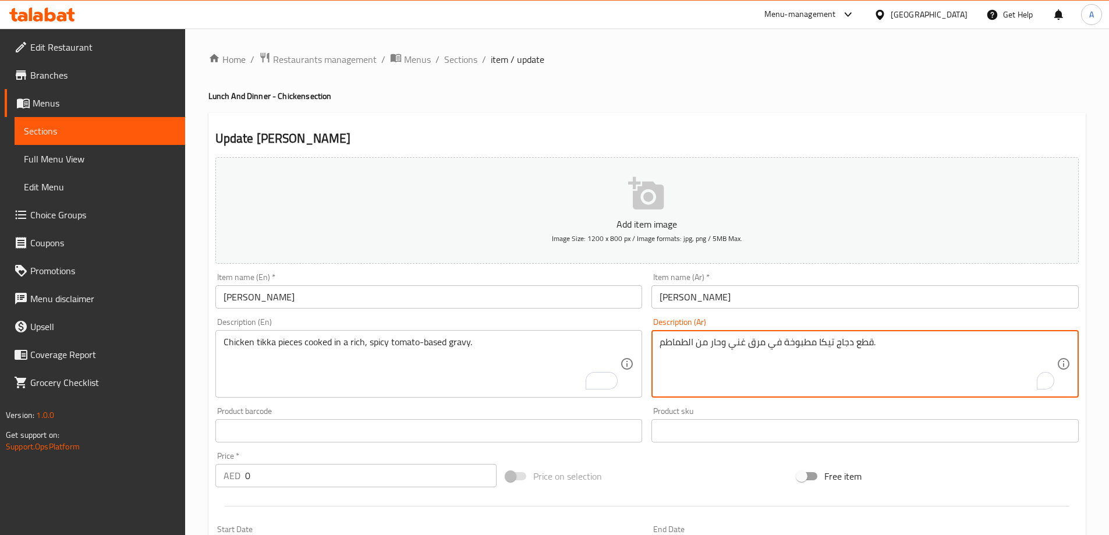
type textarea "قطع دجاج تيكا مطبوخة في مرق غني وحار من الطماطم."
click at [554, 293] on input "[PERSON_NAME]" at bounding box center [428, 296] width 427 height 23
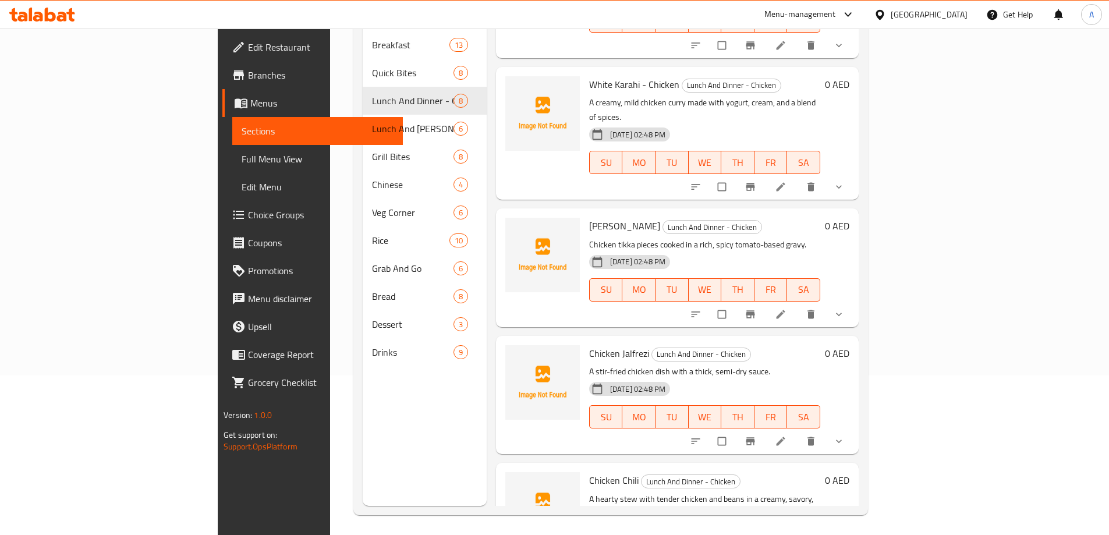
scroll to position [163, 0]
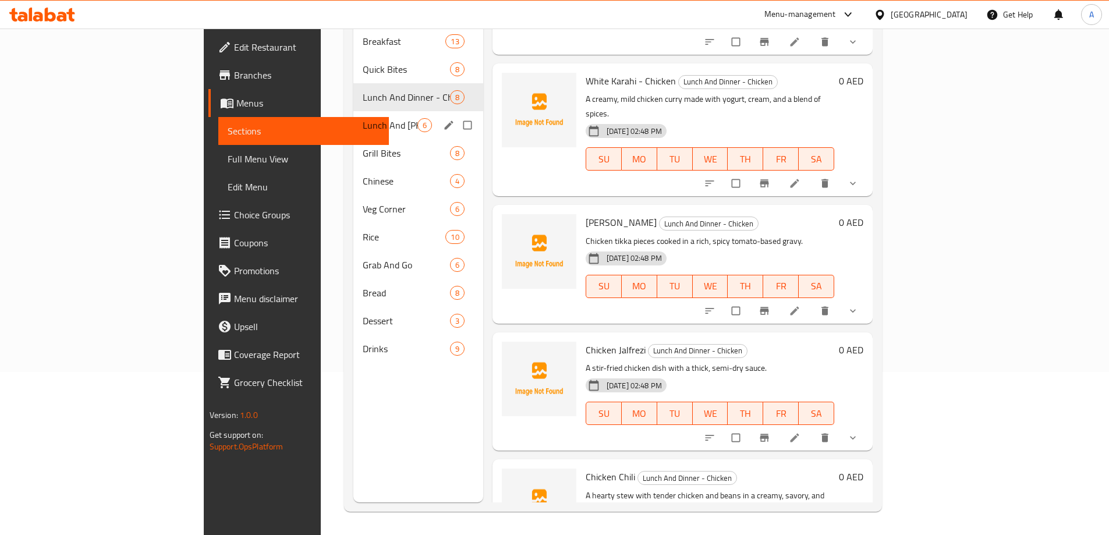
click at [363, 118] on span "Lunch And Dinner - Mutton" at bounding box center [390, 125] width 55 height 14
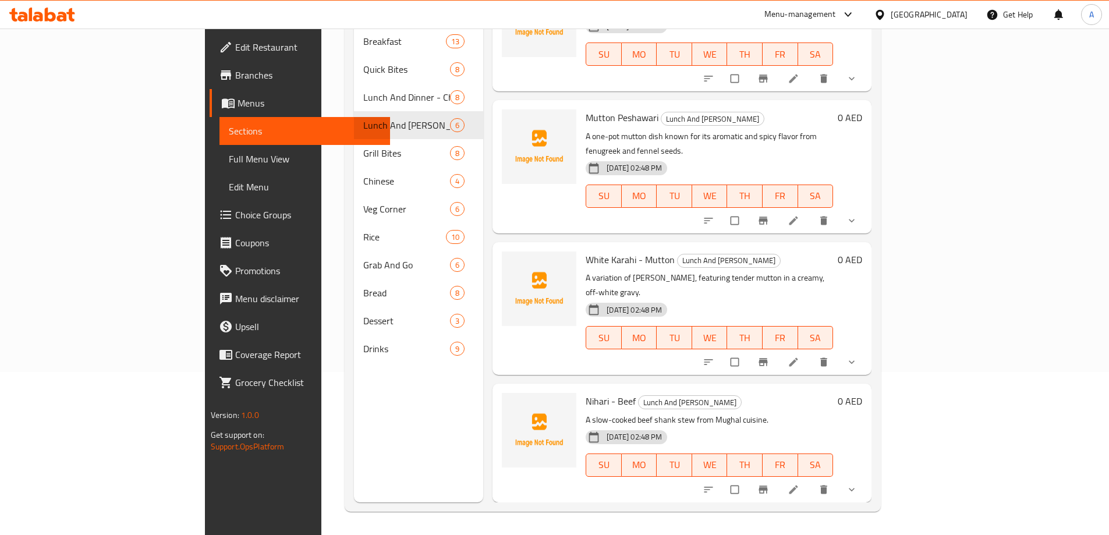
scroll to position [257, 0]
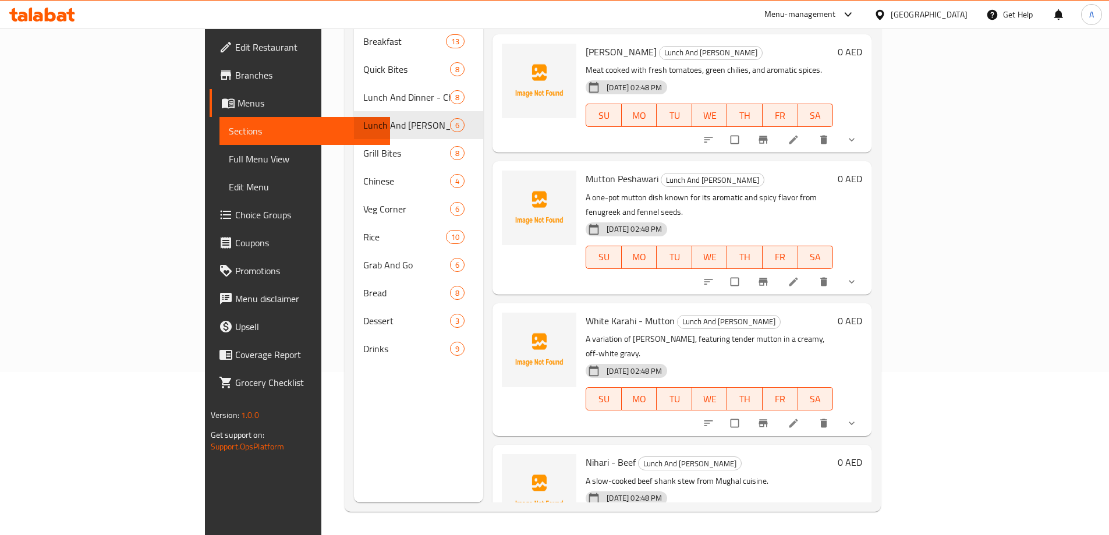
click at [833, 332] on p "A variation of Mutton Karahi, featuring tender mutton in a creamy, off-white gr…" at bounding box center [709, 346] width 247 height 29
click at [219, 148] on link "Full Menu View" at bounding box center [304, 159] width 171 height 28
click at [229, 157] on span "Full Menu View" at bounding box center [305, 159] width 152 height 14
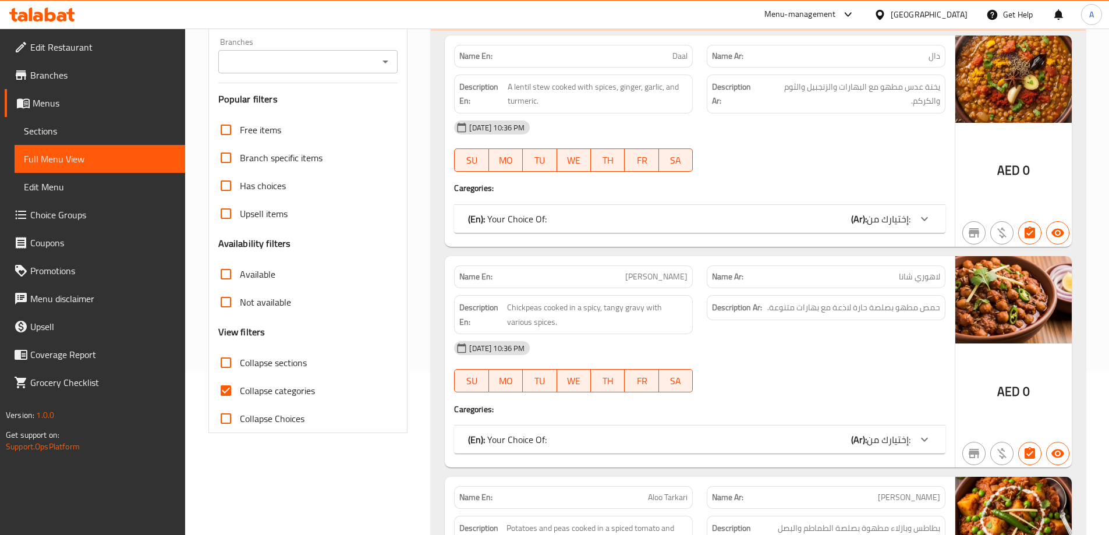
click at [873, 407] on h4 "Caregories:" at bounding box center [699, 409] width 491 height 12
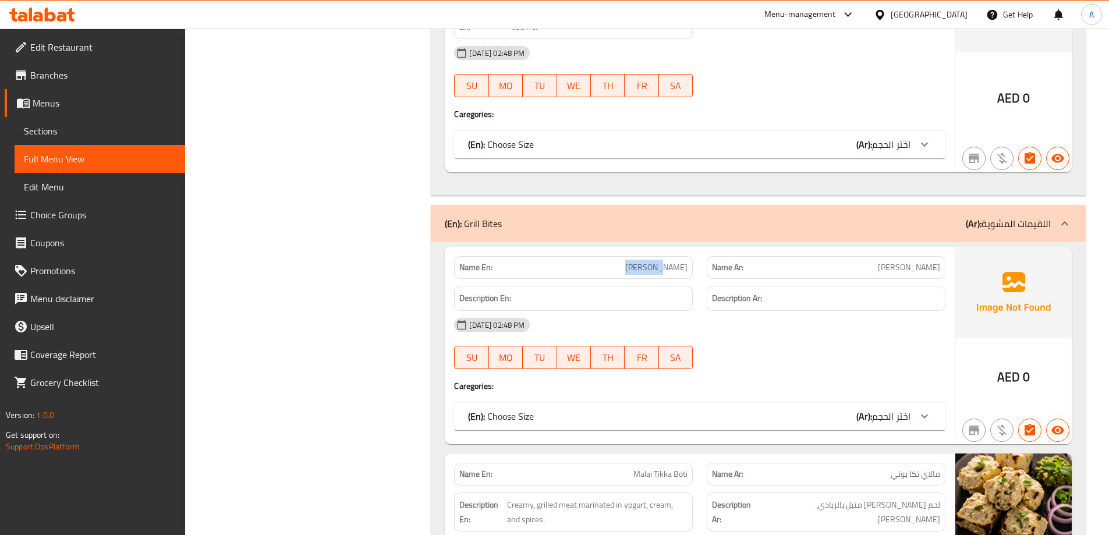
click at [82, 131] on span "Sections" at bounding box center [100, 131] width 152 height 14
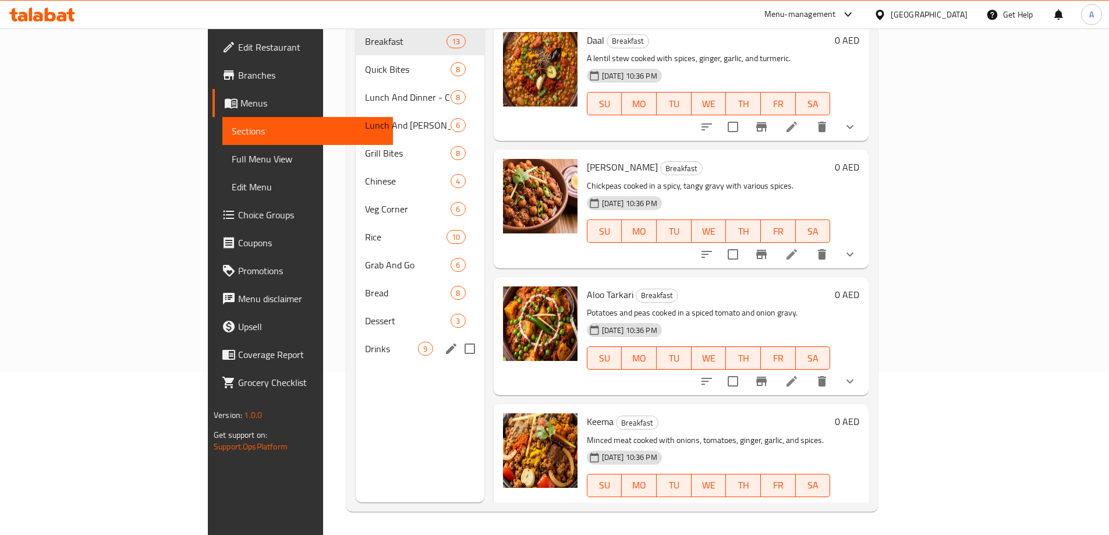
scroll to position [163, 0]
click at [365, 146] on span "Grill Bites" at bounding box center [391, 153] width 53 height 14
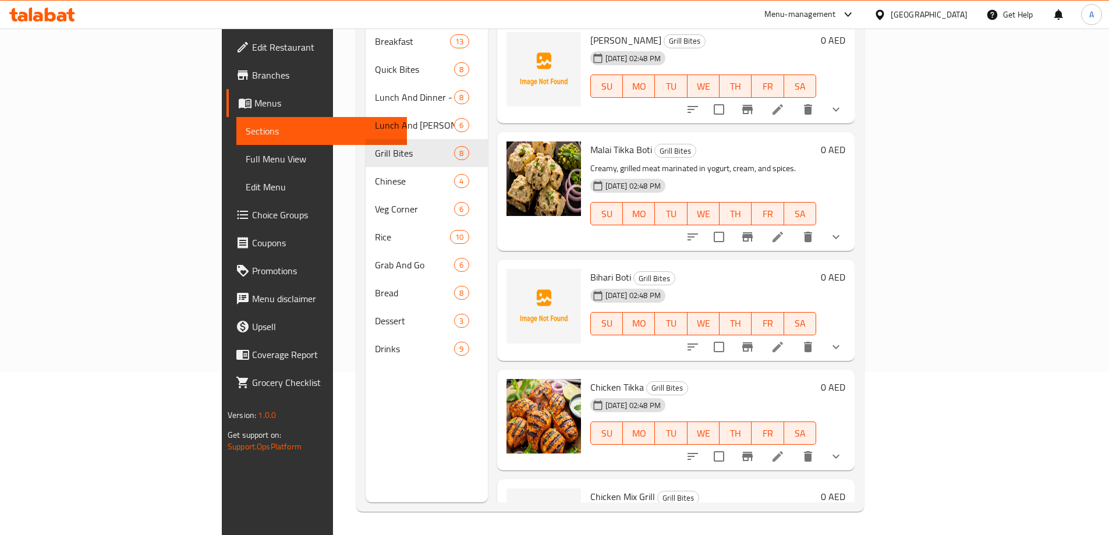
click at [821, 284] on div "15-08-2025 02:48 PM SU MO TU WE TH FR SA" at bounding box center [703, 315] width 235 height 63
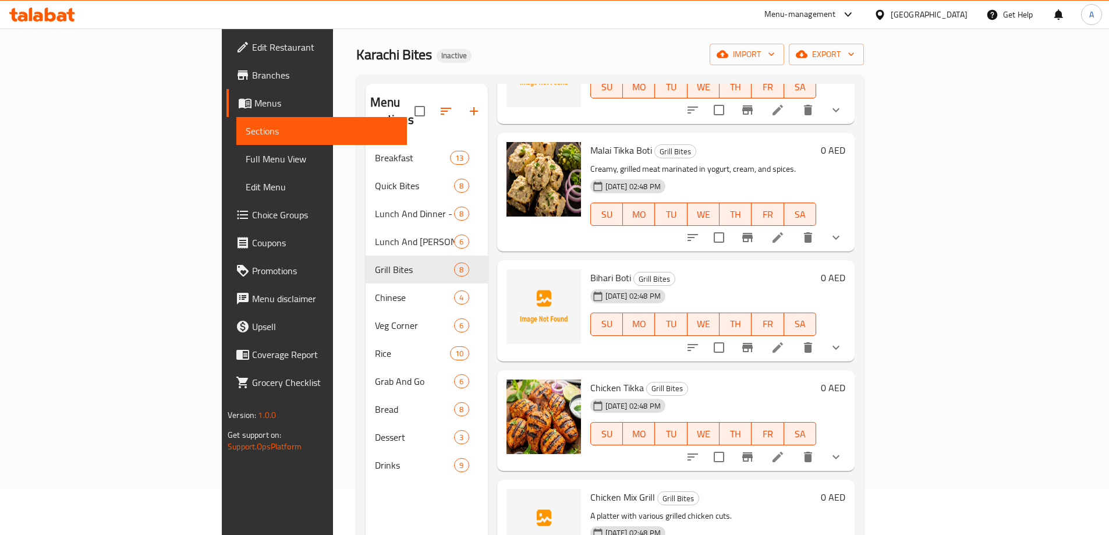
scroll to position [116, 0]
click at [736, 269] on h6 "Bihari Boti Grill Bites" at bounding box center [703, 277] width 226 height 16
click at [855, 54] on span "export" at bounding box center [826, 54] width 56 height 15
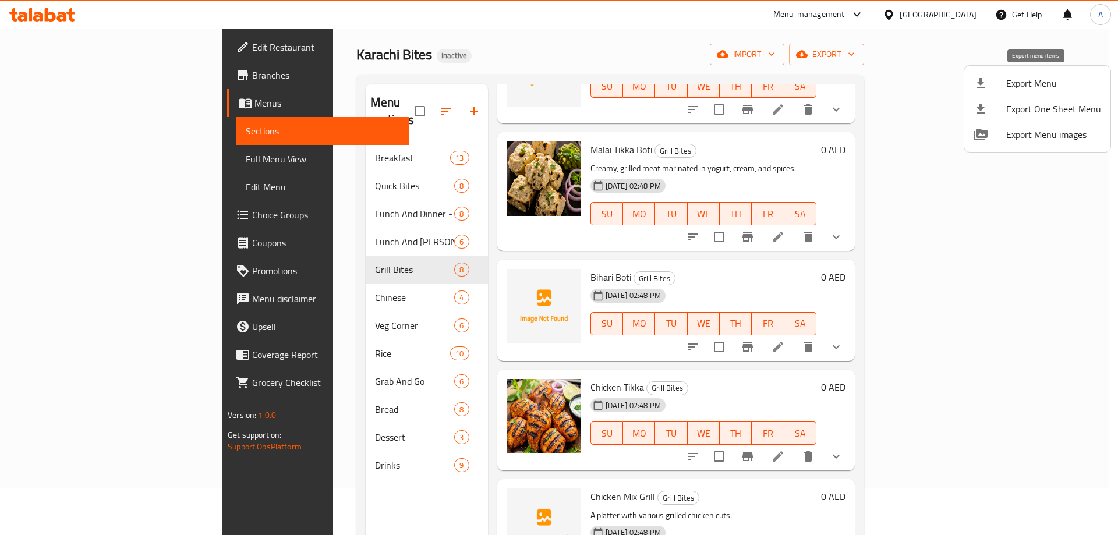
click at [1028, 90] on span "Export Menu" at bounding box center [1053, 83] width 95 height 14
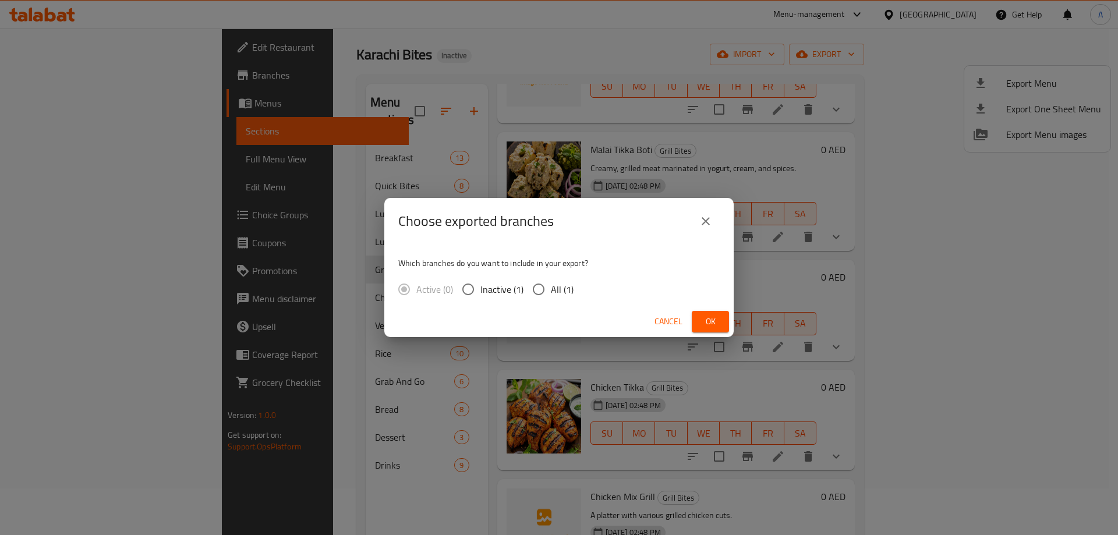
click at [545, 288] on input "All (1)" at bounding box center [538, 289] width 24 height 24
radio input "true"
click at [708, 319] on span "Ok" at bounding box center [710, 321] width 19 height 15
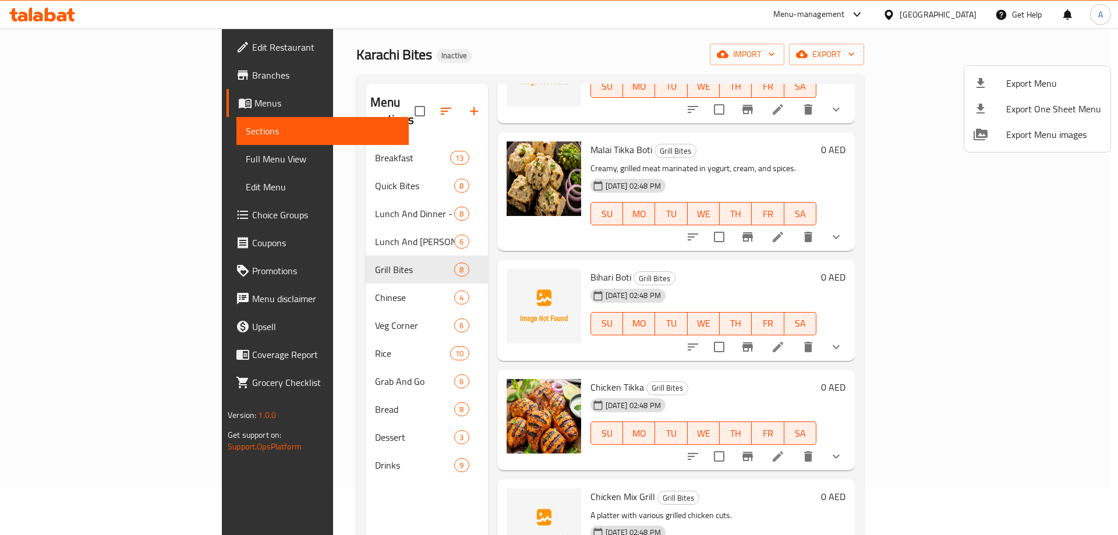
click at [249, 441] on div at bounding box center [559, 267] width 1118 height 535
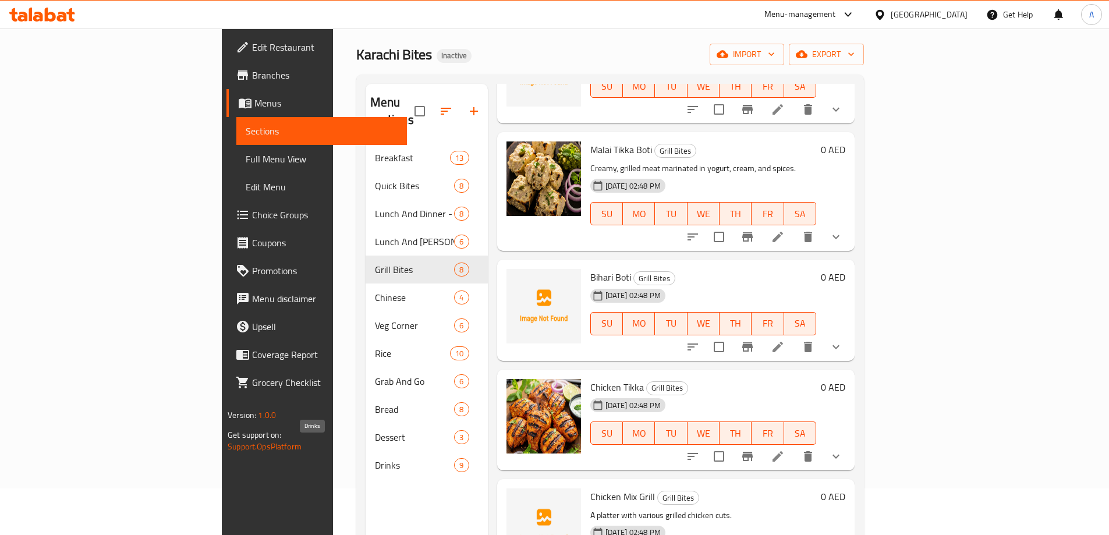
click at [375, 458] on span "Drinks" at bounding box center [415, 465] width 80 height 14
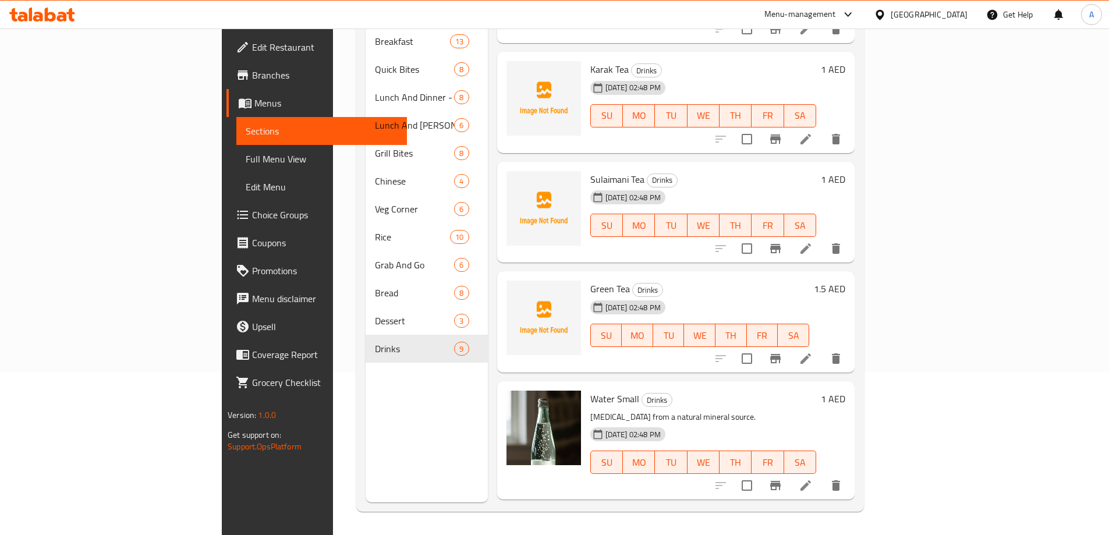
scroll to position [418, 0]
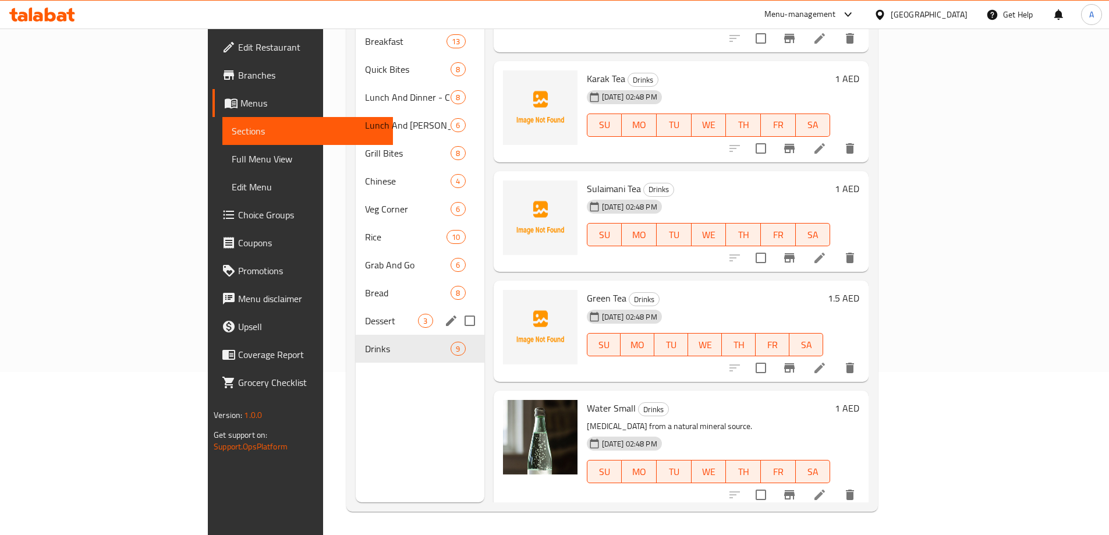
click at [365, 314] on span "Dessert" at bounding box center [391, 321] width 53 height 14
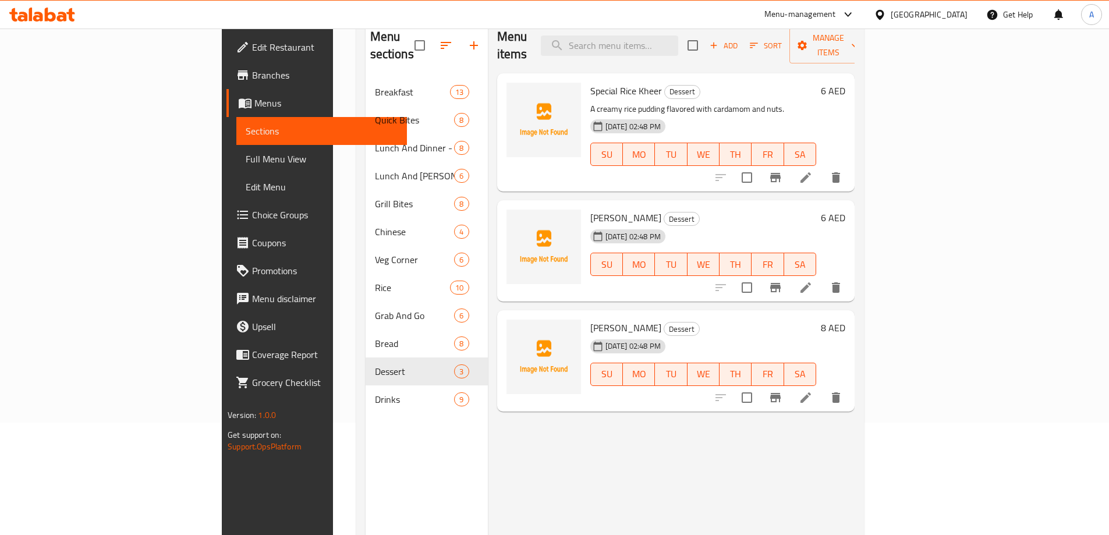
scroll to position [116, 0]
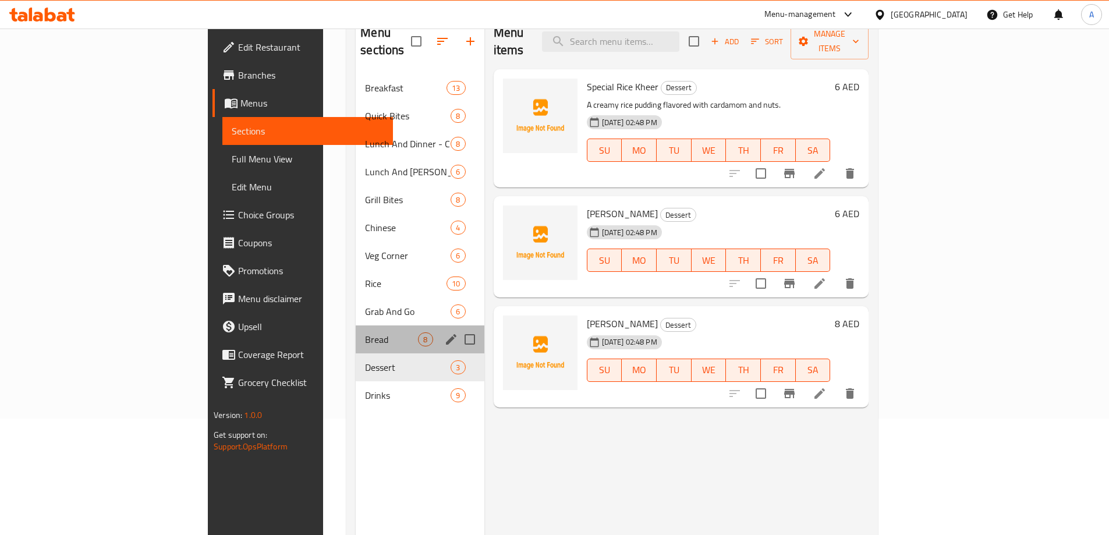
click at [356, 332] on div "Bread 8" at bounding box center [420, 339] width 128 height 28
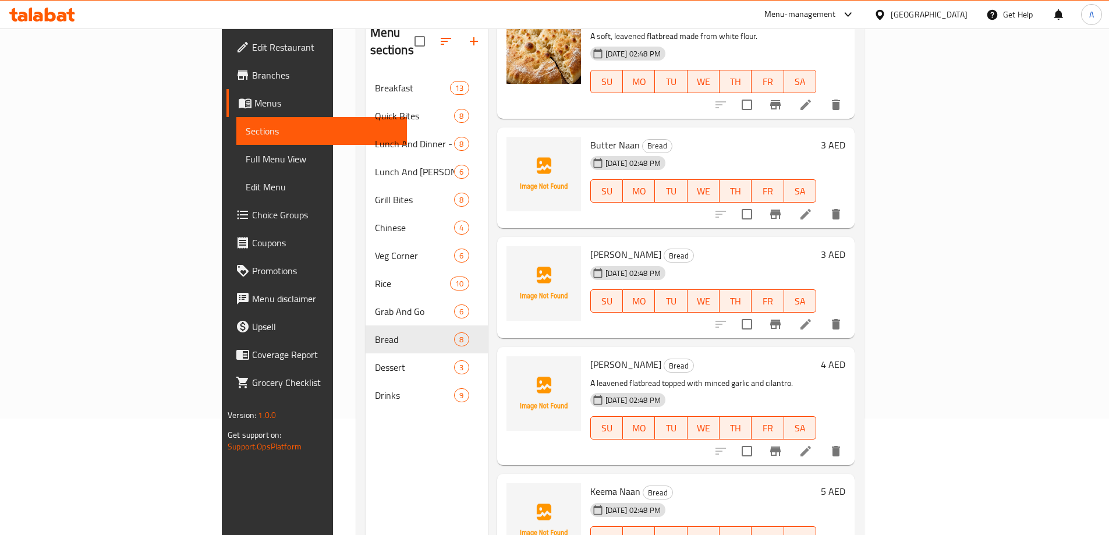
scroll to position [175, 0]
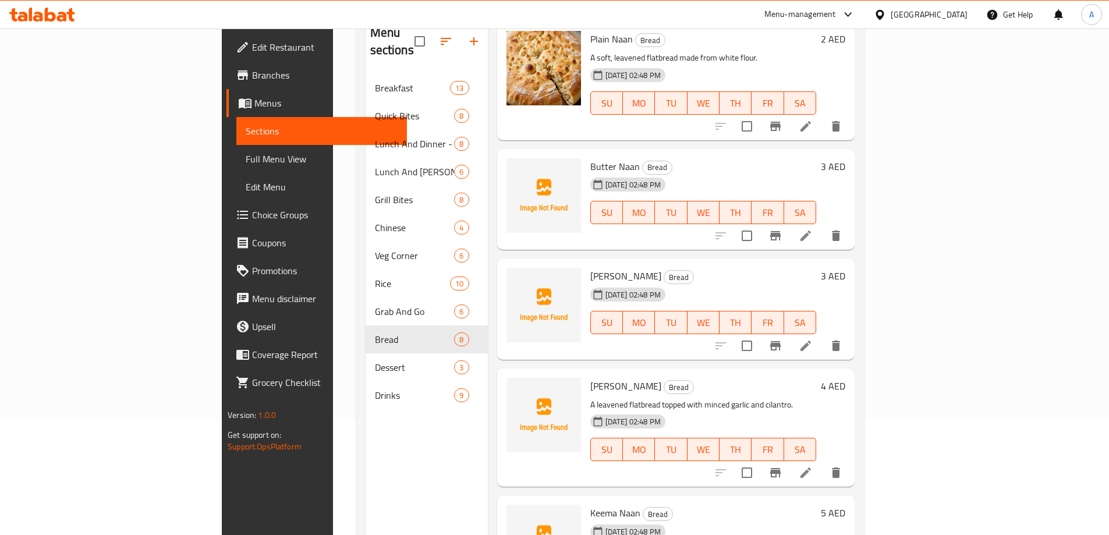
click at [586, 173] on div "15-08-2025 02:48 PM" at bounding box center [615, 184] width 59 height 23
click at [590, 158] on span "Butter Naan" at bounding box center [614, 166] width 49 height 17
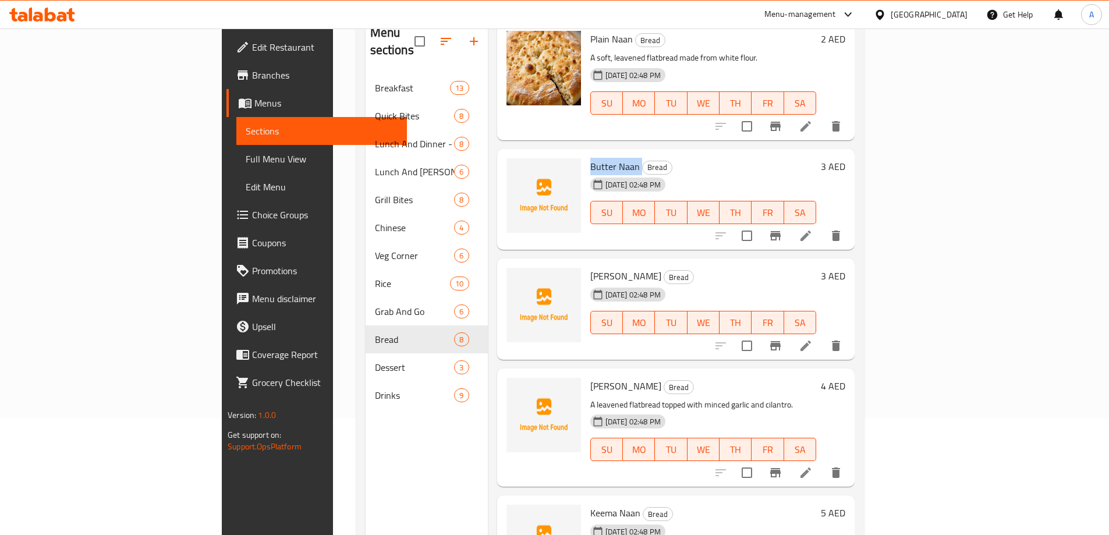
copy h6 "Butter Naan"
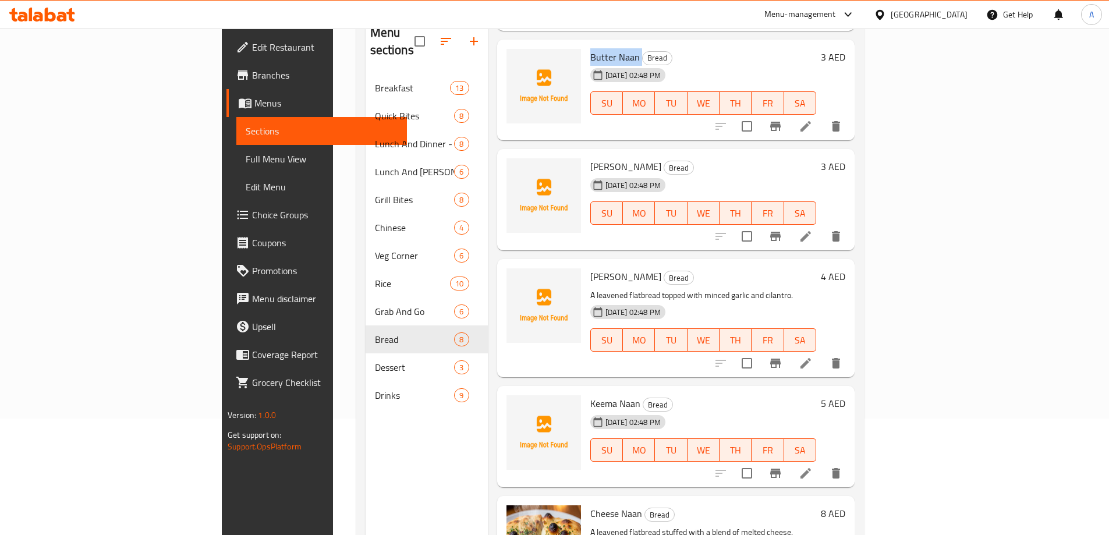
scroll to position [291, 0]
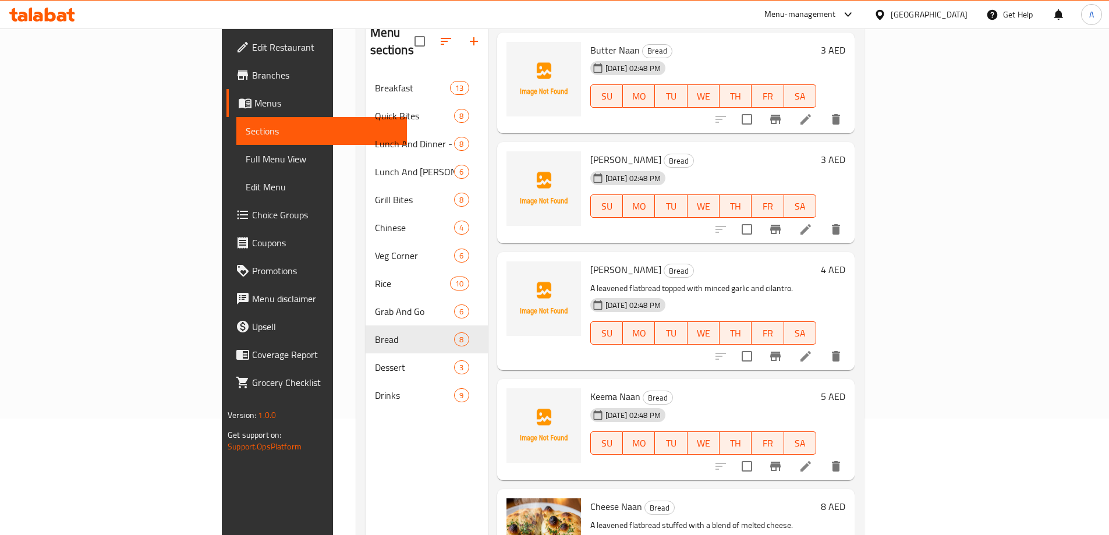
click at [590, 261] on span "Garlic Naan" at bounding box center [625, 269] width 71 height 17
copy span "Garlic"
click at [590, 261] on span "Garlic Naan" at bounding box center [625, 269] width 71 height 17
copy h6 "Garlic Naan"
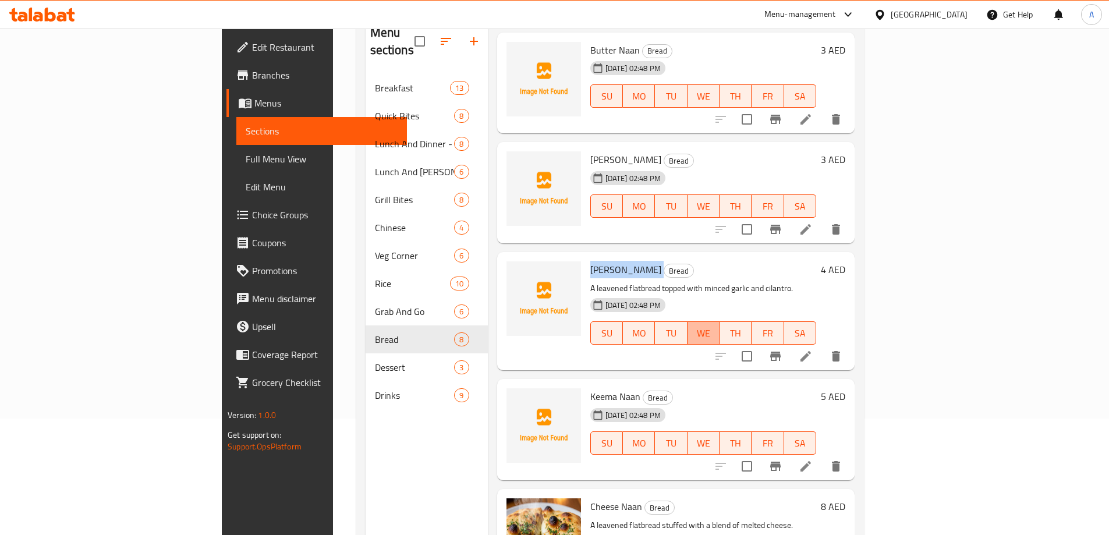
click at [715, 325] on span "WE" at bounding box center [703, 333] width 23 height 17
type button "3"
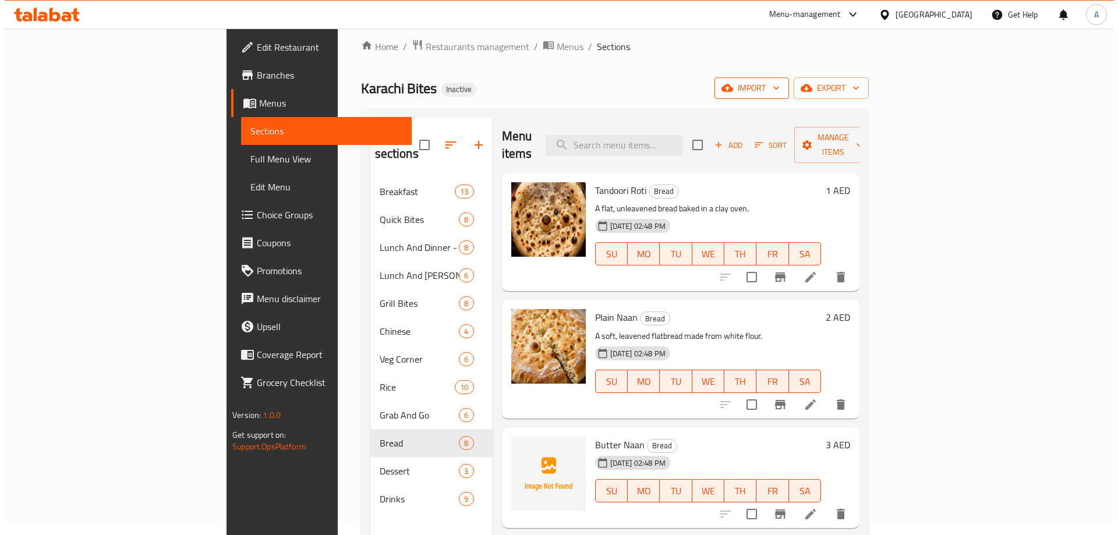
scroll to position [0, 0]
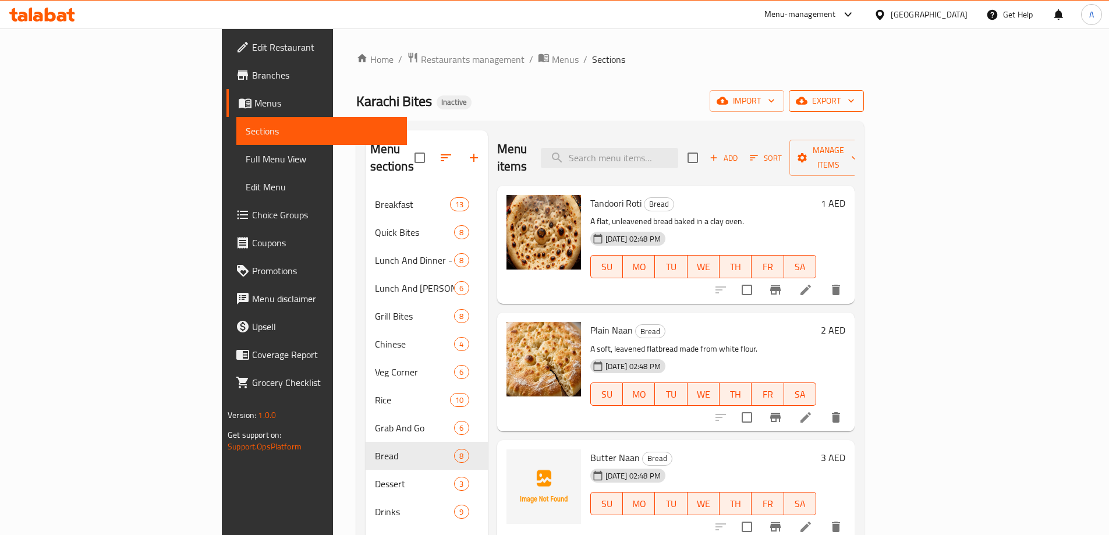
click at [855, 98] on span "export" at bounding box center [826, 101] width 56 height 15
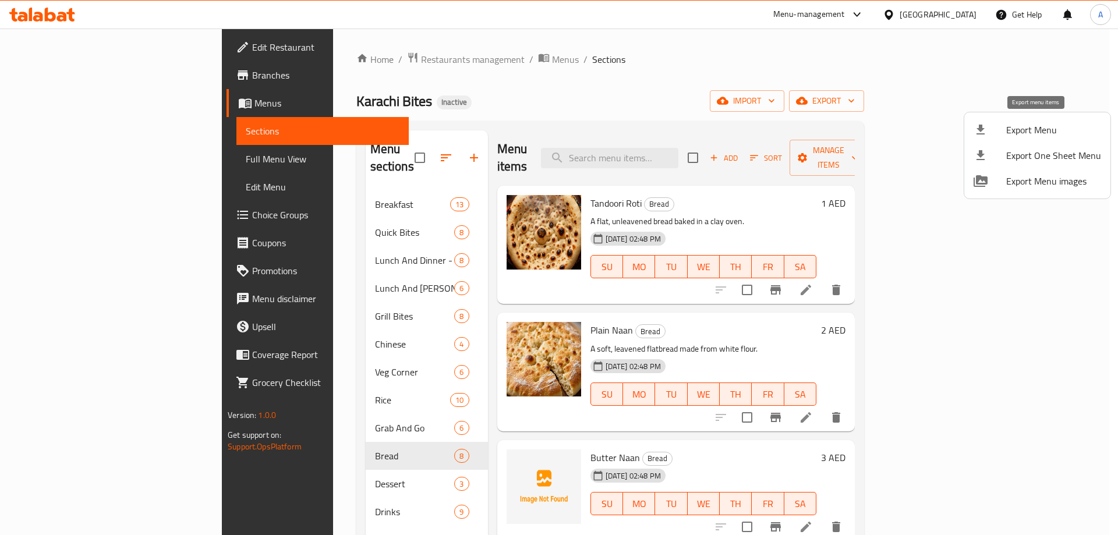
click at [1027, 125] on span "Export Menu" at bounding box center [1053, 130] width 95 height 14
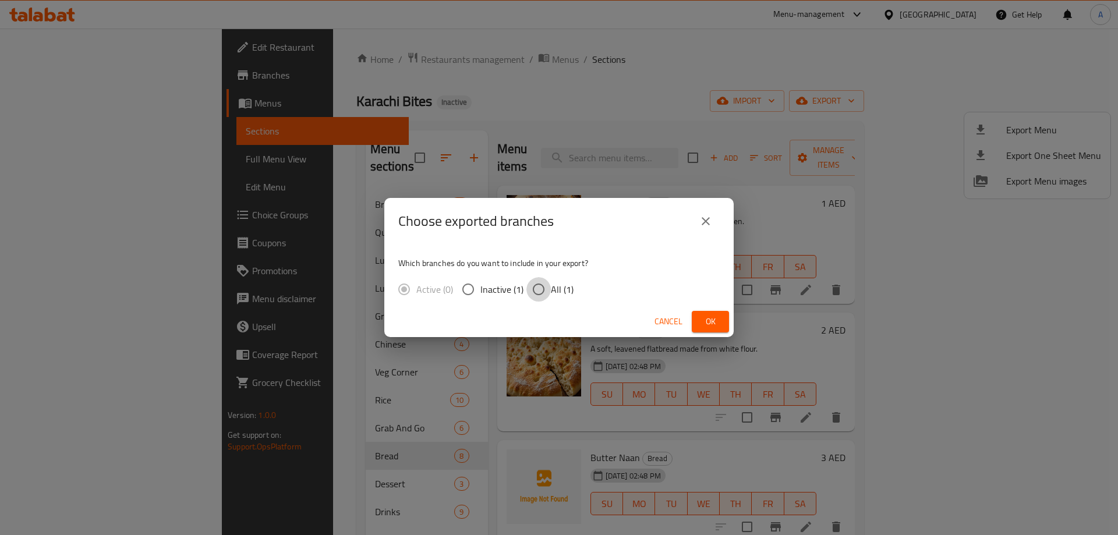
click at [545, 289] on input "All (1)" at bounding box center [538, 289] width 24 height 24
radio input "true"
click at [708, 322] on span "Ok" at bounding box center [710, 321] width 19 height 15
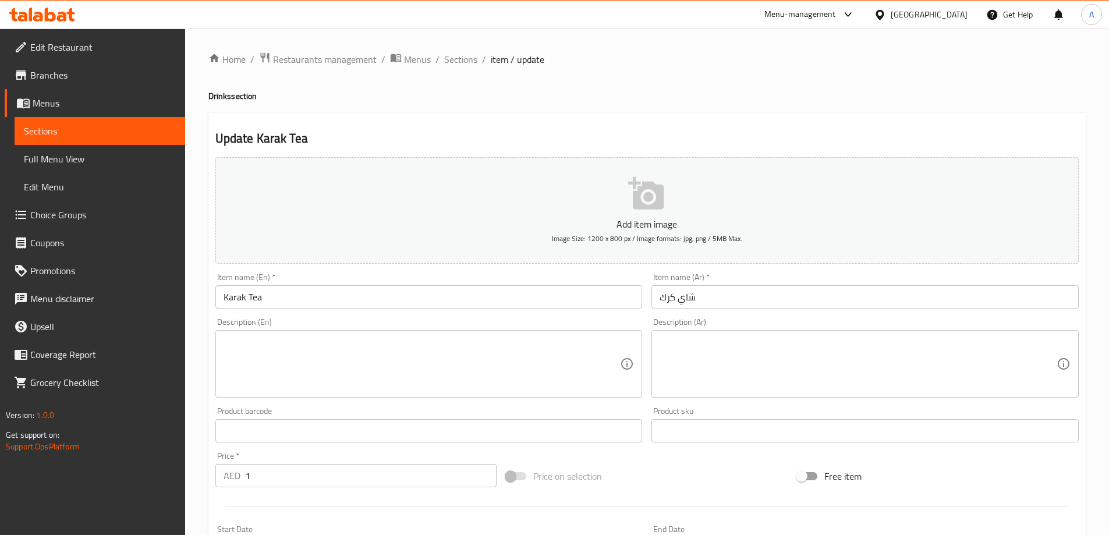
click at [445, 281] on div "Item name (En)   * Karak Tea Item name (En) *" at bounding box center [428, 291] width 427 height 36
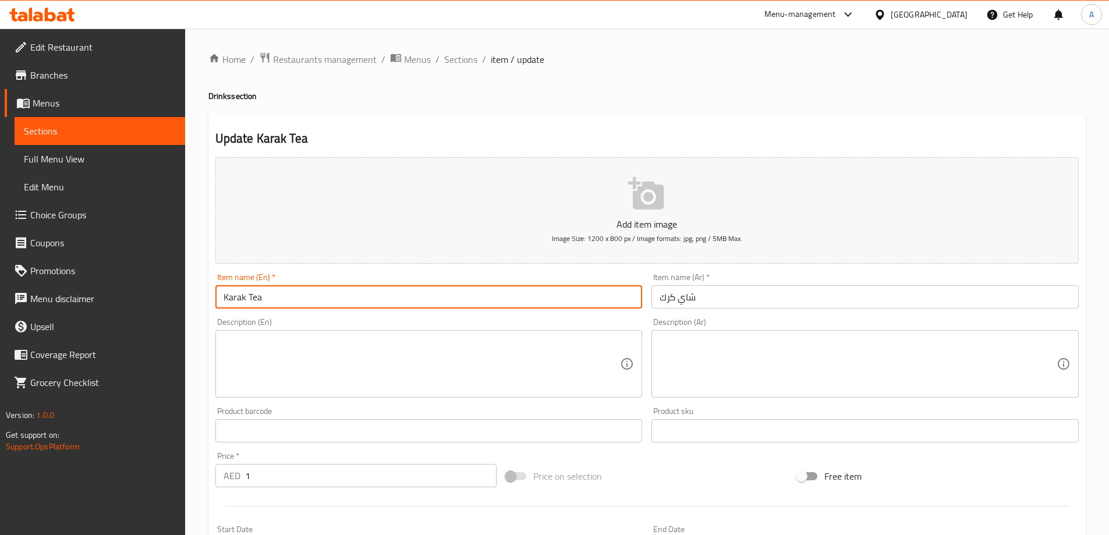
click at [429, 299] on input "Karak Tea" at bounding box center [428, 296] width 427 height 23
click at [492, 373] on textarea at bounding box center [422, 363] width 397 height 55
paste textarea "Black Tea, Milk, Sugar, and Spices, Such as Cardamom and Ginger"
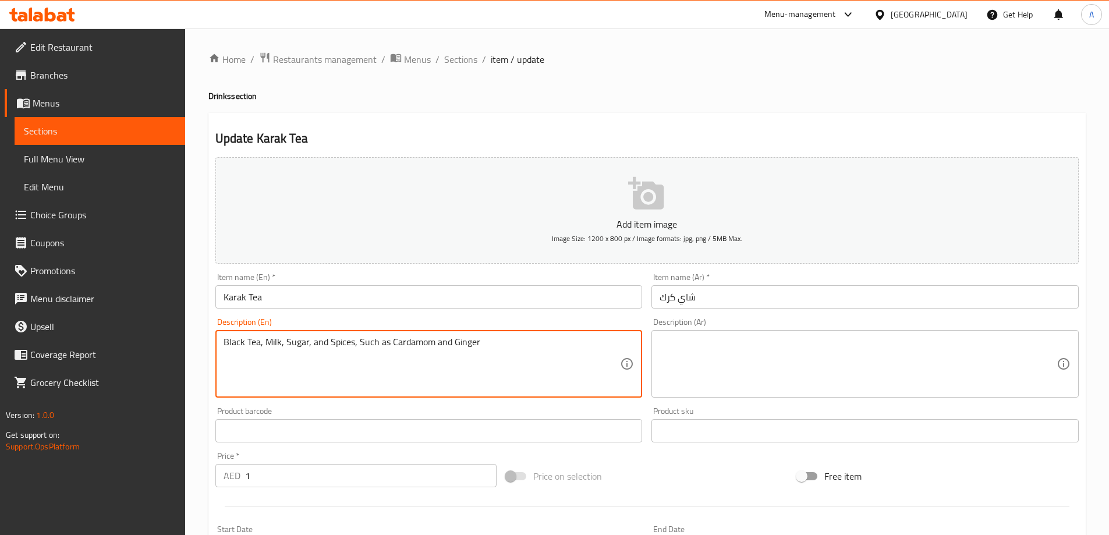
type textarea "Black Tea, Milk, Sugar, and Spices, Such as Cardamom and Ginger"
click at [787, 384] on textarea at bounding box center [858, 363] width 397 height 55
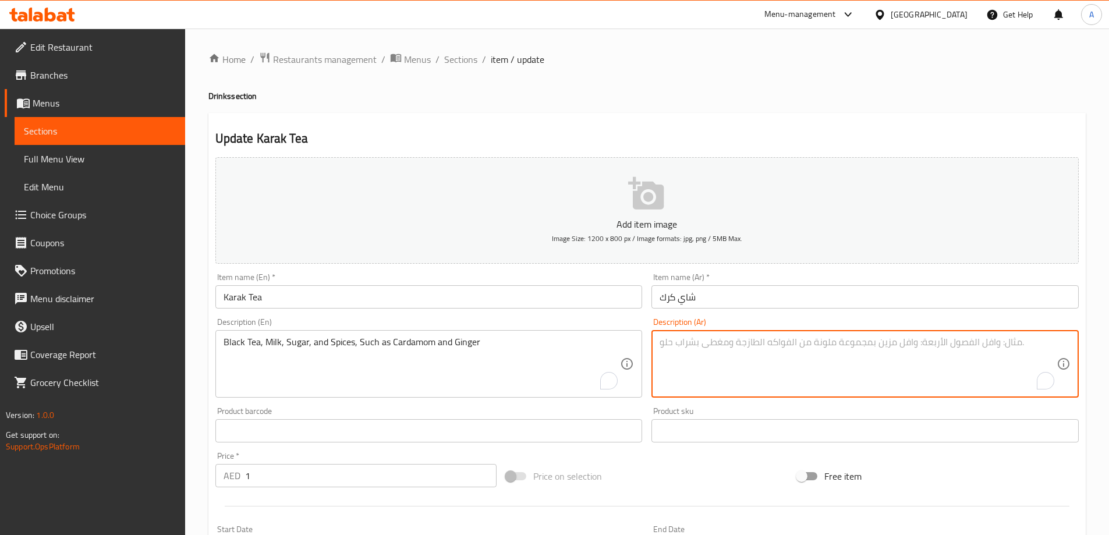
paste textarea "الشاي الأسود والحليب والسكر والتوابل مثل الهيل والزنجبيل"
type textarea "الشاي الأسود والحليب والسكر والتوابل مثل الهيل والزنجبيل"
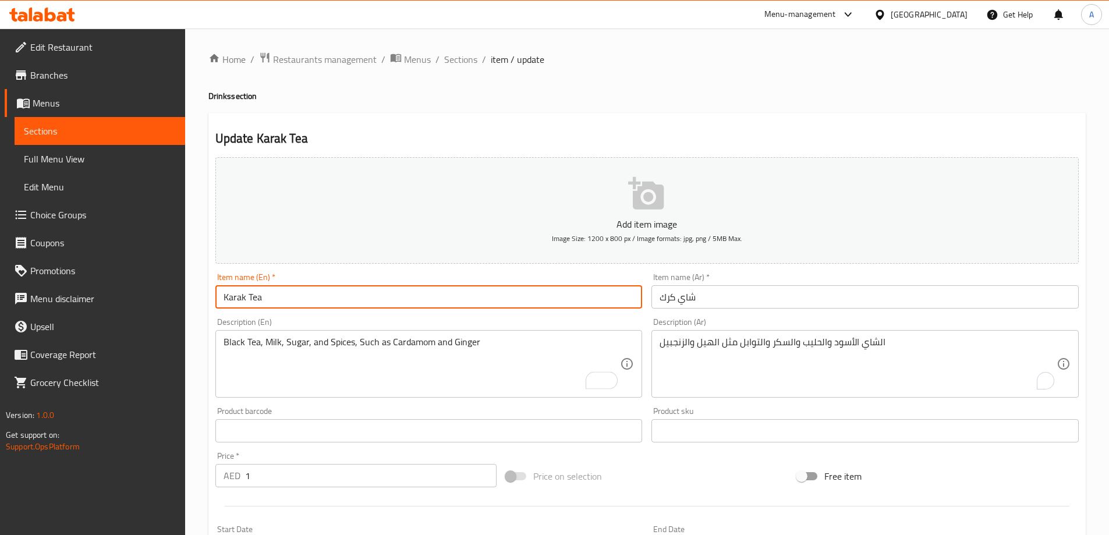
click at [594, 307] on input "Karak Tea" at bounding box center [428, 296] width 427 height 23
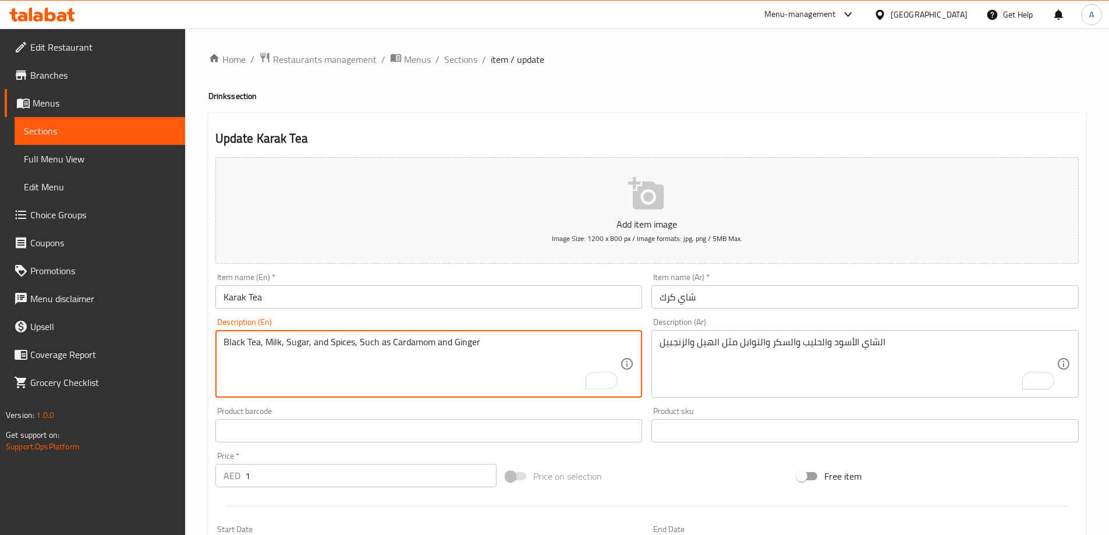
drag, startPoint x: 357, startPoint y: 341, endPoint x: 601, endPoint y: 355, distance: 244.9
type textarea "Black Tea, Milk, Sugar, and Spices."
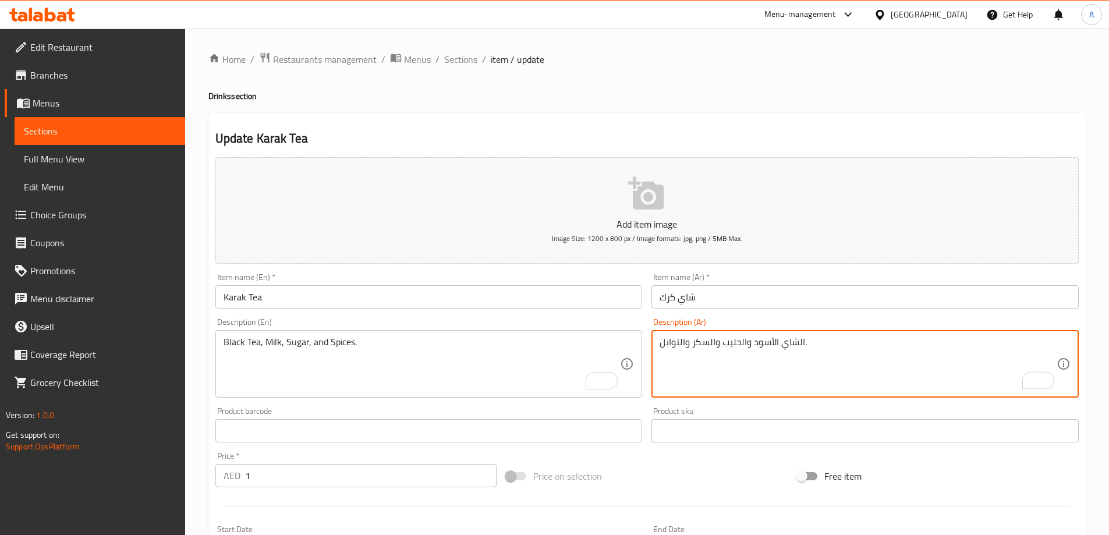
type textarea "الشاي الأسود والحليب والسكر والتوابل."
click at [544, 294] on input "Karak Tea" at bounding box center [428, 296] width 427 height 23
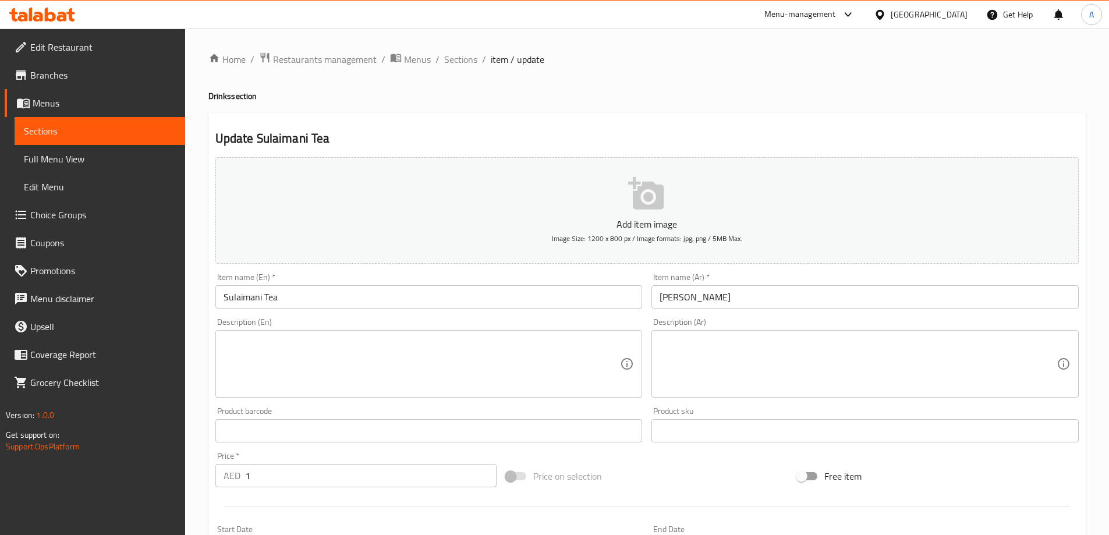
click at [292, 307] on input "Sulaimani Tea" at bounding box center [428, 296] width 427 height 23
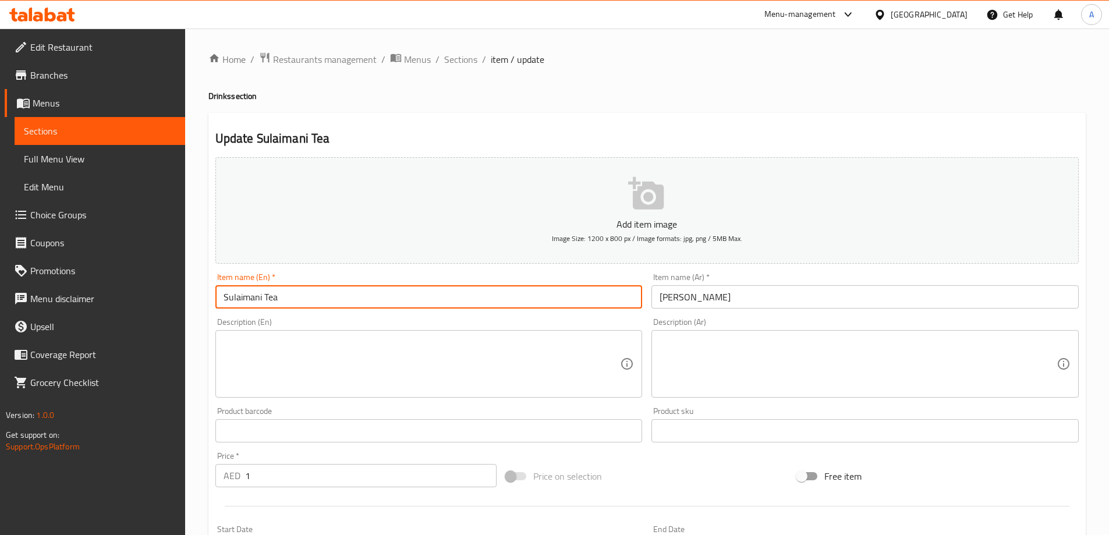
click at [292, 307] on input "Sulaimani Tea" at bounding box center [428, 296] width 427 height 23
click at [400, 385] on textarea at bounding box center [422, 363] width 397 height 55
paste textarea "spiced tea made of ginger, cardamom, clove and sugar"
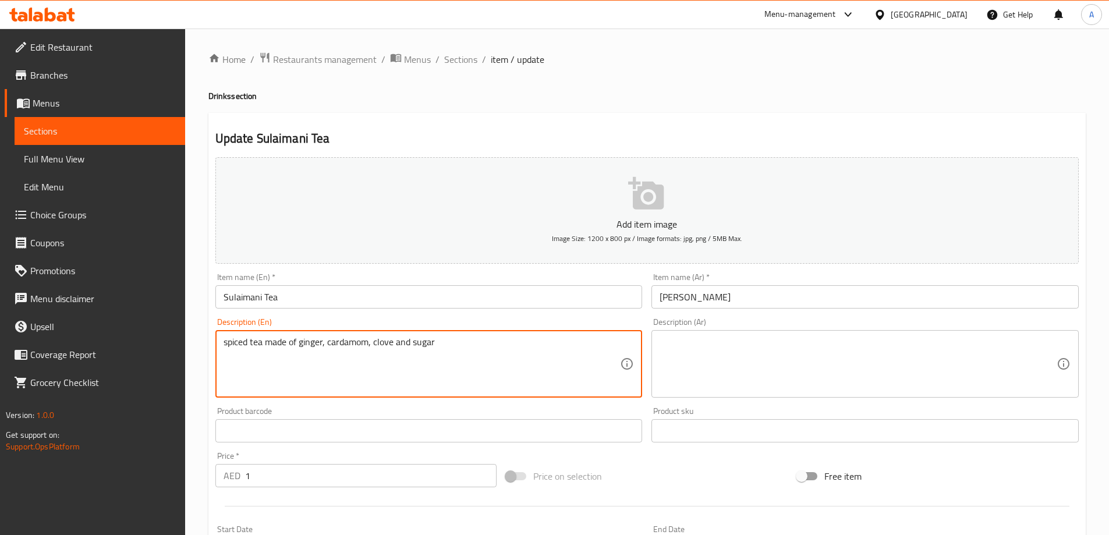
type textarea "spiced tea made of ginger, cardamom, clove and sugar"
click at [697, 381] on textarea at bounding box center [858, 363] width 397 height 55
paste textarea "شاي متبل مصنوع من الزنجبيل، الهيل، القرنفل والسكر"
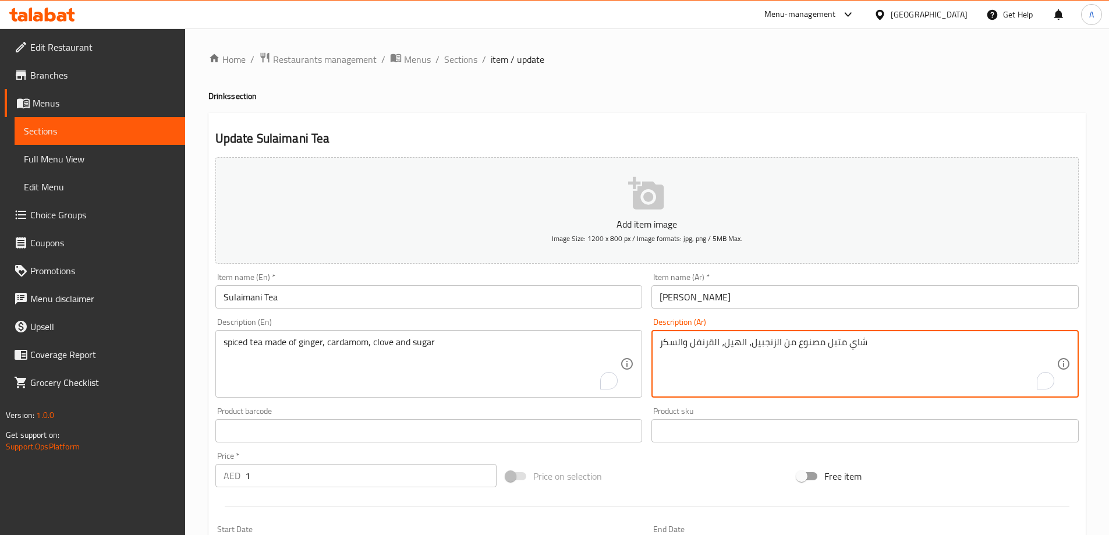
type textarea "شاي متبل مصنوع من الزنجبيل، الهيل، القرنفل والسكر"
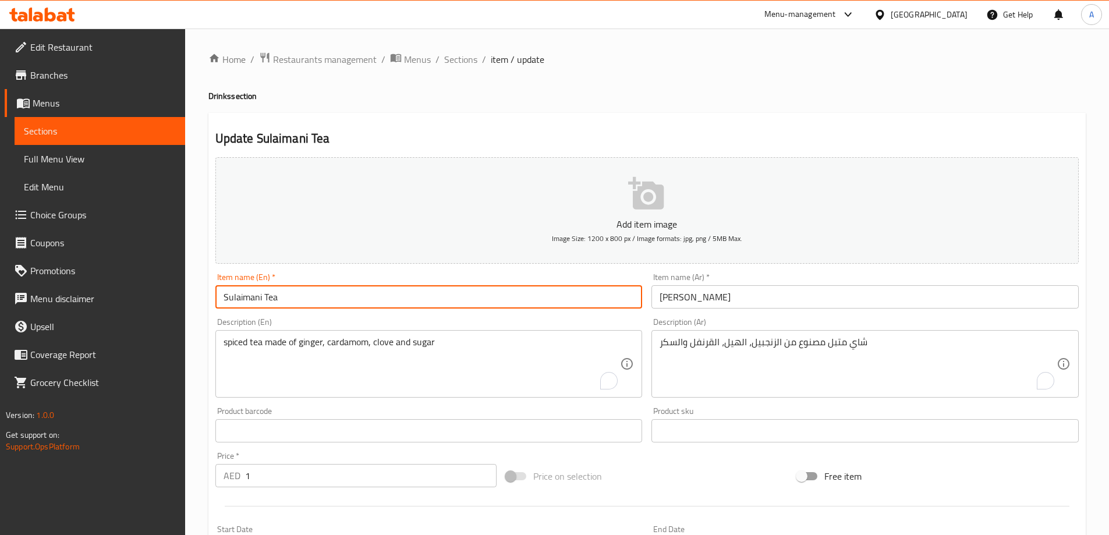
click at [572, 292] on input "Sulaimani Tea" at bounding box center [428, 296] width 427 height 23
click at [339, 299] on input "Green Tea" at bounding box center [428, 296] width 427 height 23
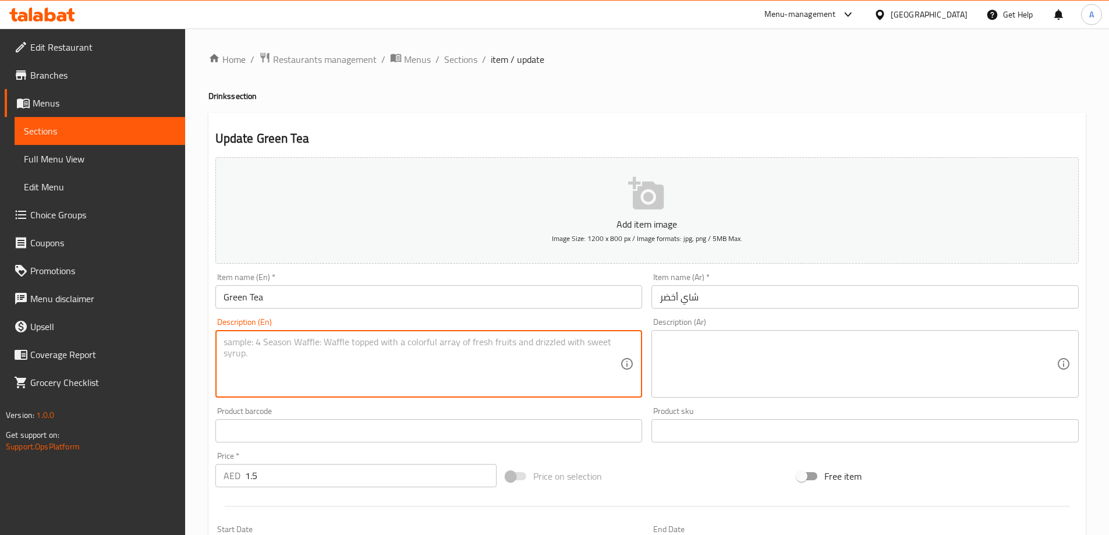
click at [435, 344] on textarea at bounding box center [422, 363] width 397 height 55
paste textarea "green tea, Water, sugar"
type textarea "green tea, Water, sugar"
click at [734, 363] on textarea at bounding box center [858, 363] width 397 height 55
paste textarea "شاي أخضر، ماء، سكر"
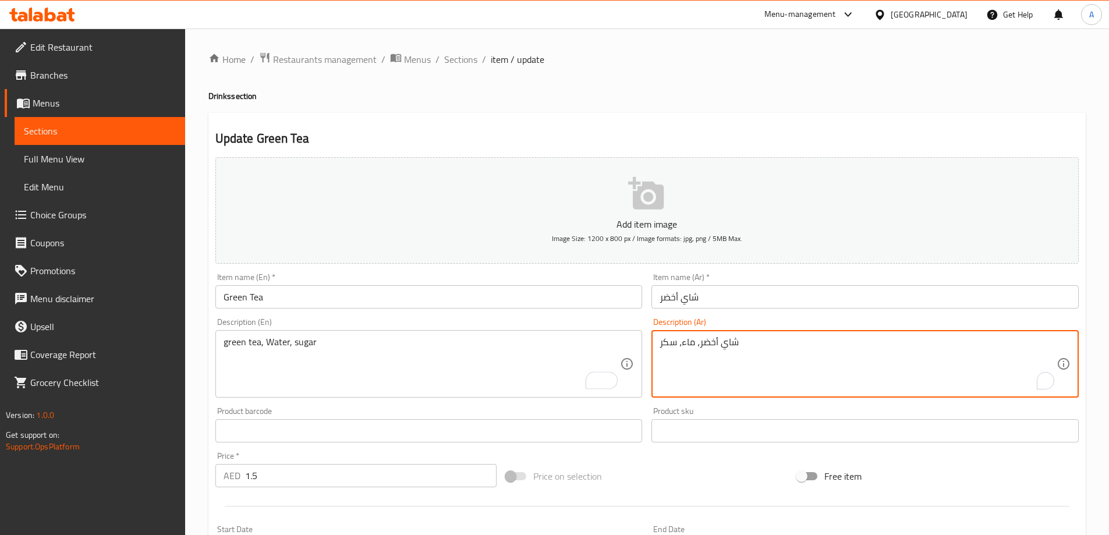
type textarea "شاي أخضر، ماء، سكر"
click at [719, 291] on input "شاي أخضر" at bounding box center [864, 296] width 427 height 23
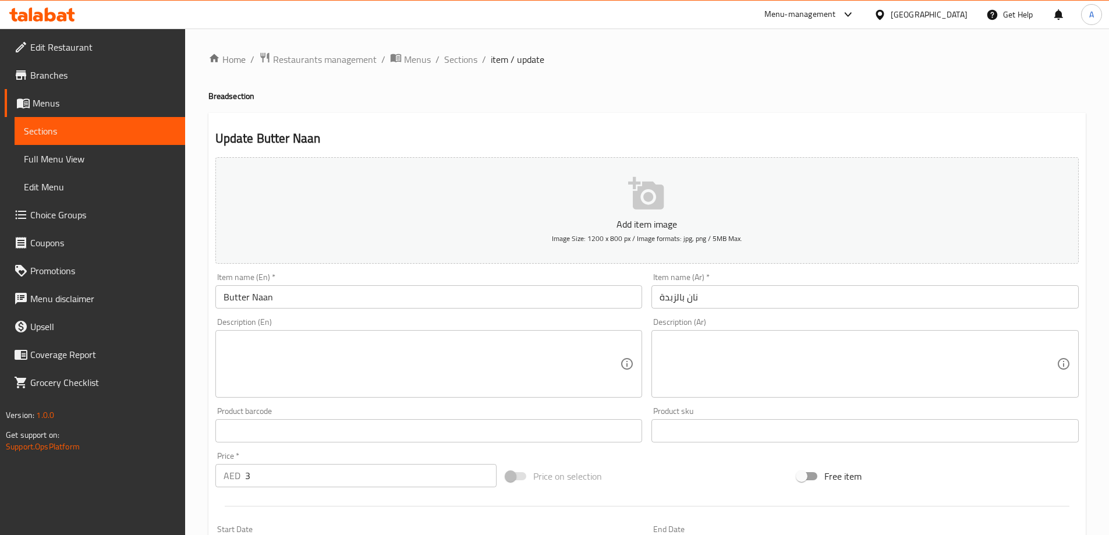
click at [343, 388] on textarea at bounding box center [422, 363] width 397 height 55
paste textarea "Fluffy butter naan, infused with rich ghee flavor in every bite."
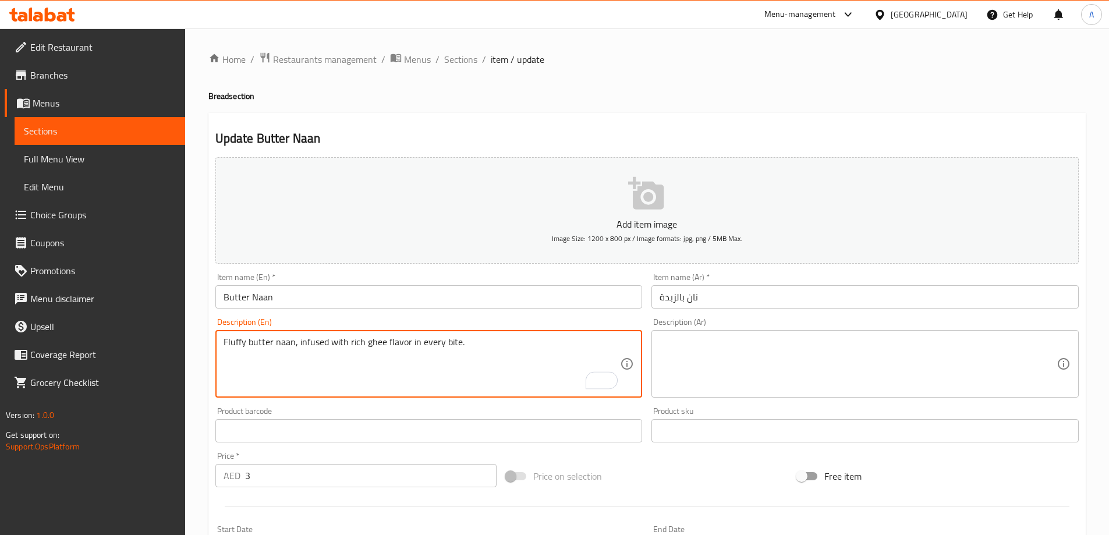
type textarea "Fluffy butter naan, infused with rich ghee flavor in every bite."
click at [715, 358] on textarea at bounding box center [858, 363] width 397 height 55
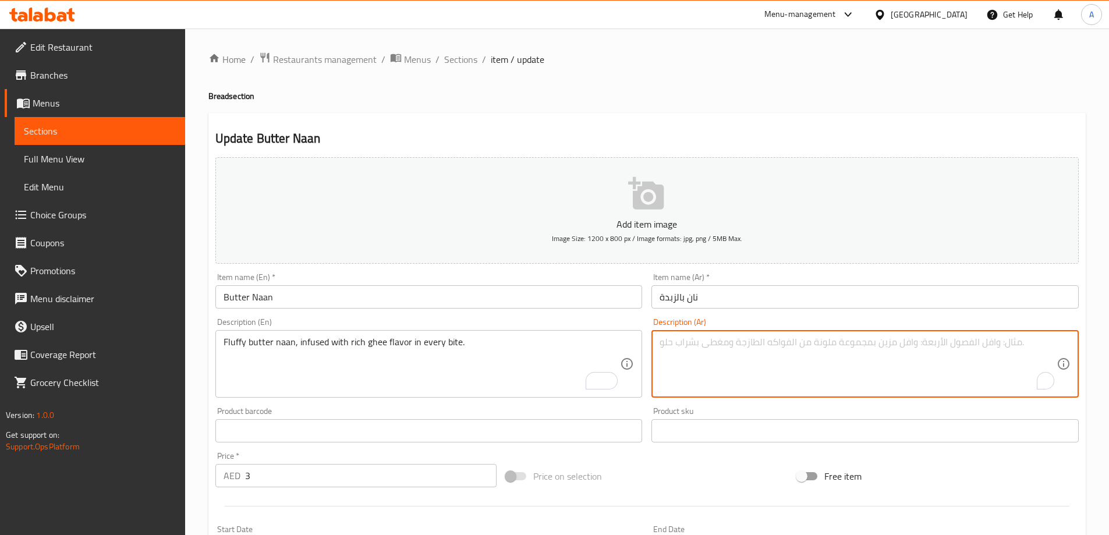
paste textarea "خبز نان بالزبدة الرقيقة، مشبع بنكهة السمن الغنية في كل قضمة."
type textarea "خبز نان بالزبدة الرقيقة، مشبع بنكهة السمن الغنية في كل قضمة."
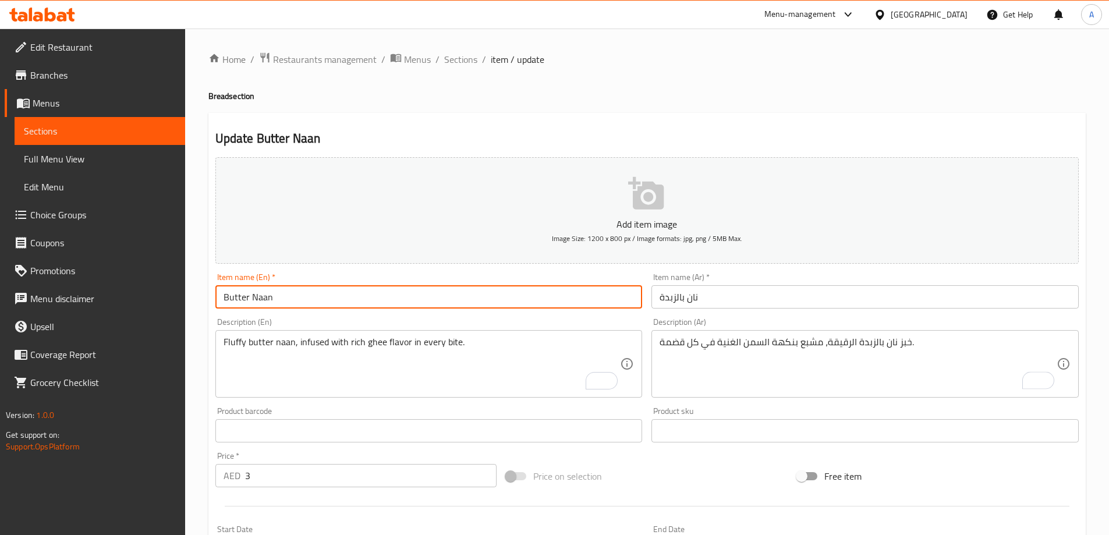
click at [461, 293] on input "Butter Naan" at bounding box center [428, 296] width 427 height 23
click at [472, 293] on input "Butter Naan" at bounding box center [428, 296] width 427 height 23
click at [471, 293] on input "Butter Naan" at bounding box center [428, 296] width 427 height 23
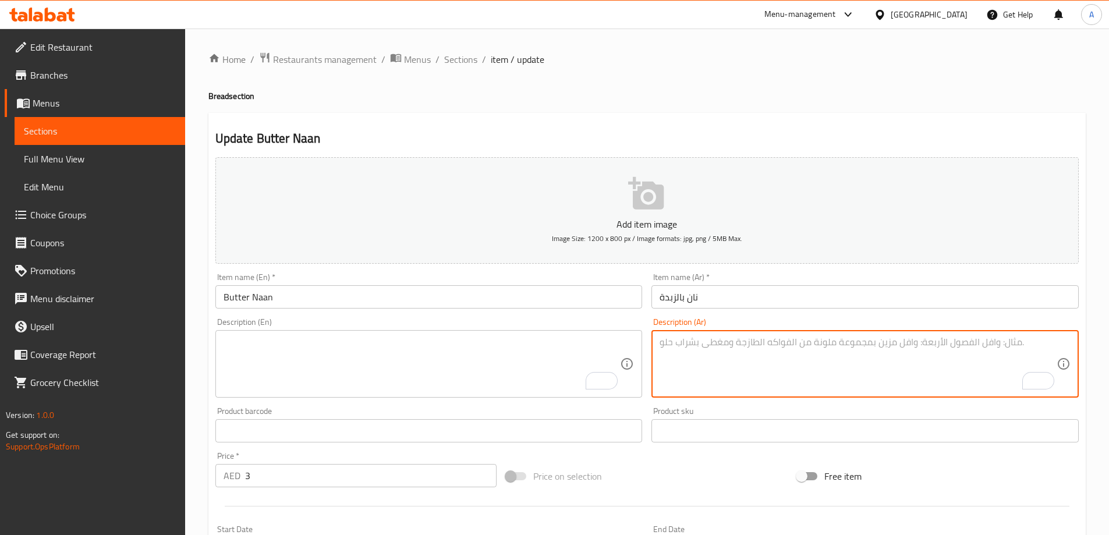
click at [485, 293] on input "Butter Naan" at bounding box center [428, 296] width 427 height 23
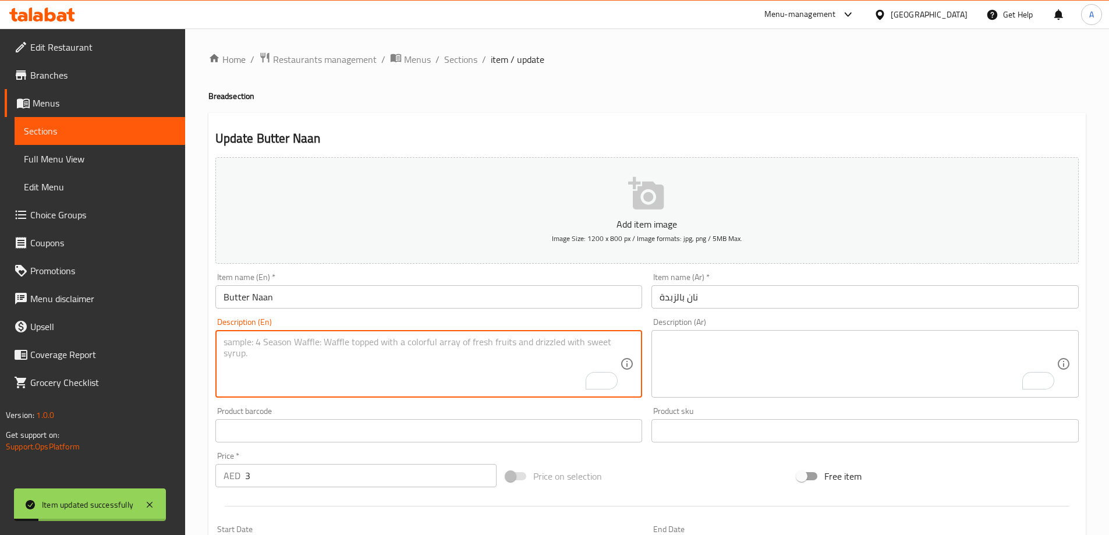
click at [454, 357] on textarea "To enrich screen reader interactions, please activate Accessibility in Grammarl…" at bounding box center [422, 363] width 397 height 55
paste textarea "A traditional Indian bread made with garlic and filled with melted cheese."
type textarea "A traditional Indian bread made with garlic and filled with melted cheese."
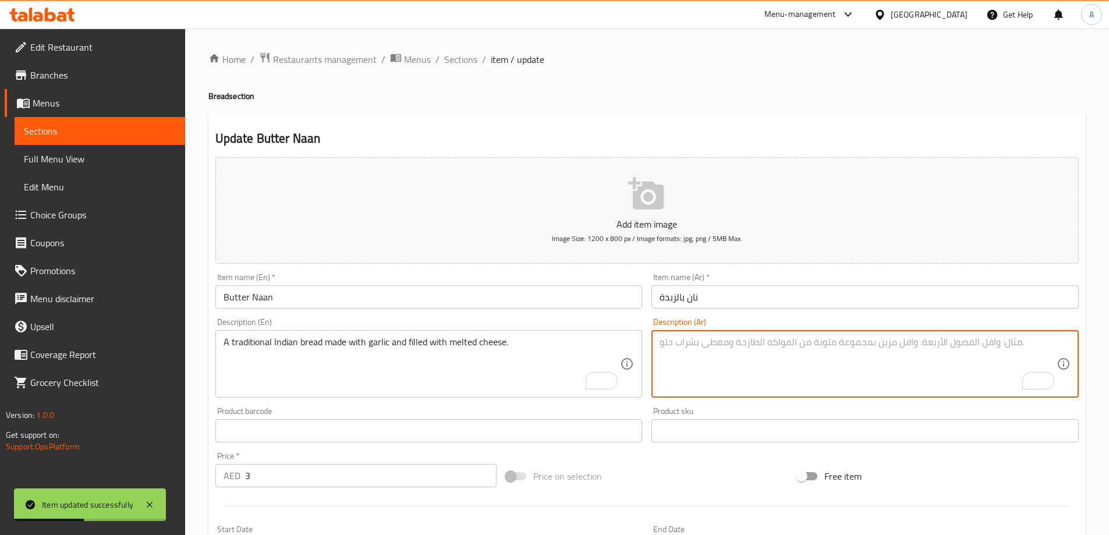
click at [691, 346] on textarea "To enrich screen reader interactions, please activate Accessibility in Grammarl…" at bounding box center [858, 363] width 397 height 55
paste textarea "خبز هندي تقليدي مصنوع من الثوم ومحشو بالجبن الذائب."
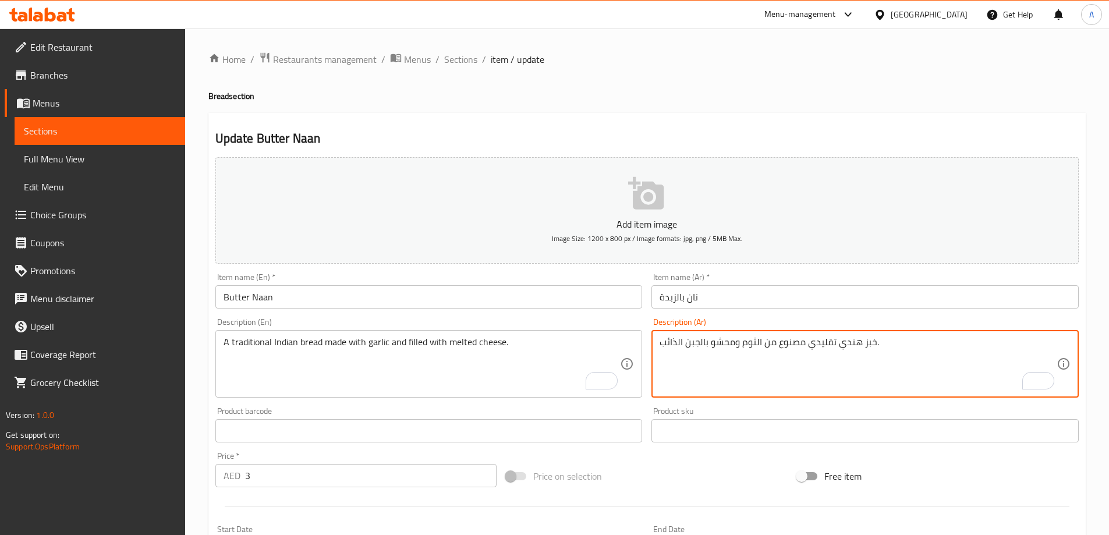
click at [393, 294] on input "Butter Naan" at bounding box center [428, 296] width 427 height 23
type textarea "خبز هندي تقليدي مصنوع من الثوم."
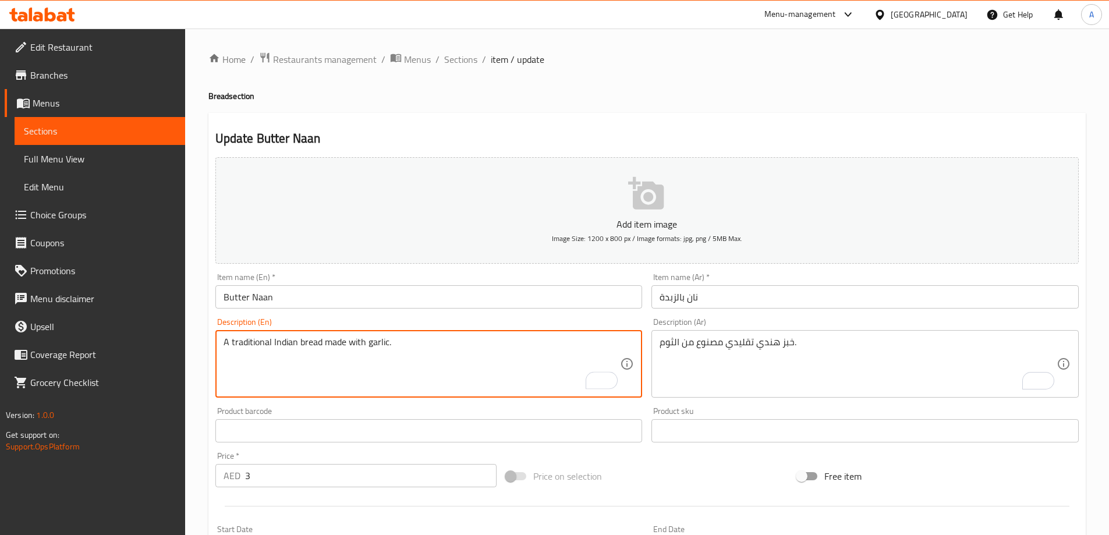
type textarea "A traditional Indian bread made with garlic."
click at [432, 301] on input "Butter Naan" at bounding box center [428, 296] width 427 height 23
